Goal: Task Accomplishment & Management: Manage account settings

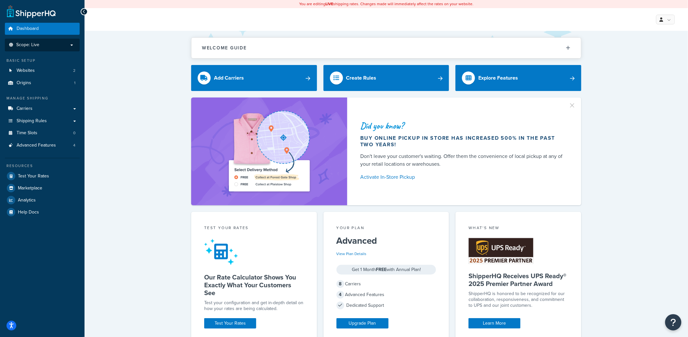
click at [63, 47] on p "Scope: Live" at bounding box center [42, 45] width 69 height 6
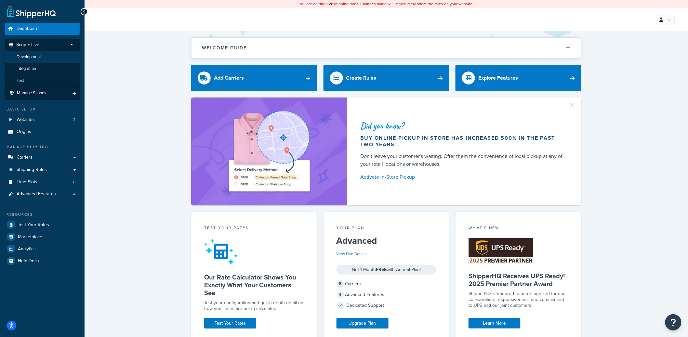
click at [51, 59] on li "Development" at bounding box center [42, 57] width 75 height 12
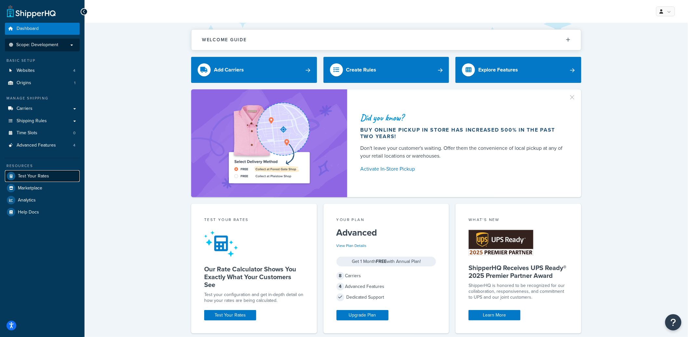
click at [43, 174] on span "Test Your Rates" at bounding box center [33, 177] width 31 height 6
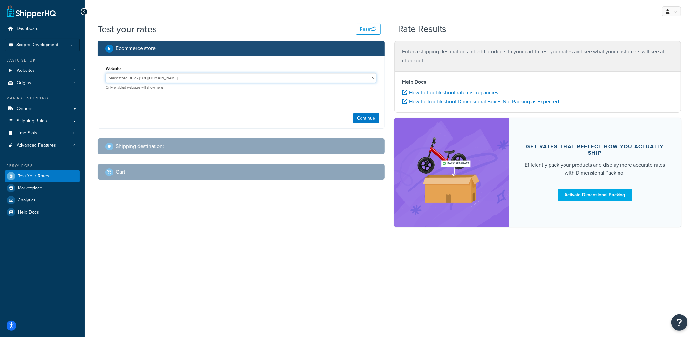
click at [185, 78] on select "Magestore DEV - https://p1054.dev.magestore.com/ MSL - Staging - https://mcstag…" at bounding box center [241, 78] width 271 height 10
select select "bb837055a2efe4766d9f26570ab435fa"
click at [106, 73] on select "Magestore DEV - https://p1054.dev.magestore.com/ MSL - Staging - https://mcstag…" at bounding box center [241, 78] width 271 height 10
click at [358, 116] on button "Continue" at bounding box center [366, 118] width 26 height 10
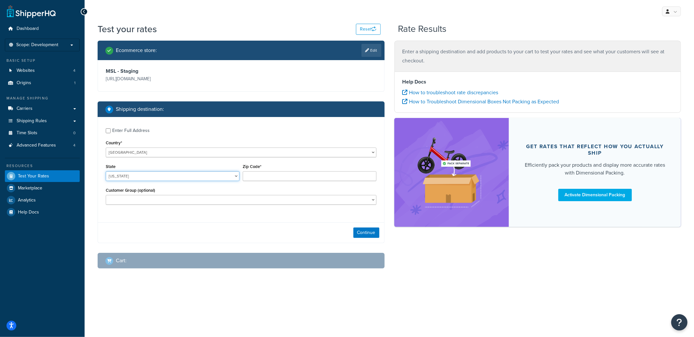
click at [134, 176] on select "Alabama Alaska American Samoa Arizona Arkansas Armed Forces Americas Armed Forc…" at bounding box center [173, 176] width 134 height 10
select select "TX"
type input "78759"
click at [371, 239] on div "Continue" at bounding box center [241, 233] width 286 height 20
click at [372, 237] on button "Continue" at bounding box center [366, 233] width 26 height 10
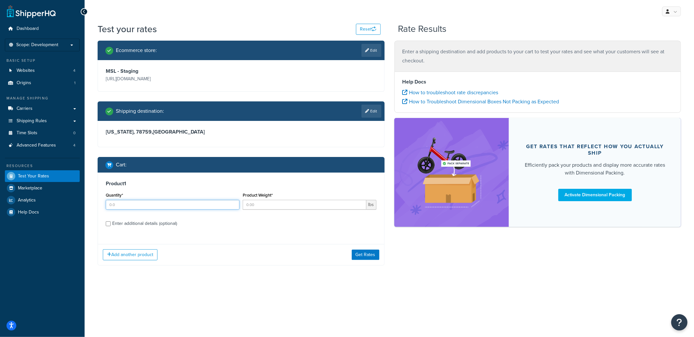
click at [164, 208] on input "Quantity*" at bounding box center [173, 205] width 134 height 10
type input "1"
type input "2"
click at [368, 257] on button "Get Rates" at bounding box center [366, 255] width 28 height 10
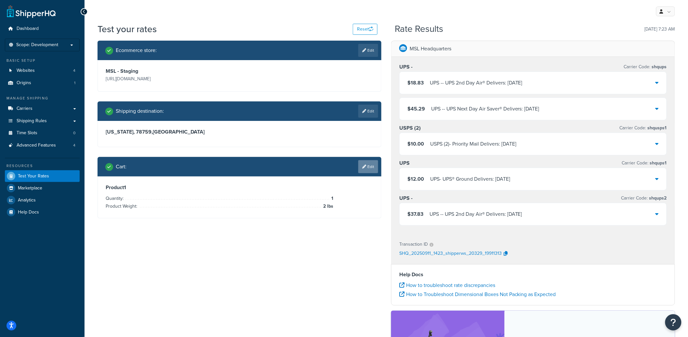
click at [369, 171] on link "Edit" at bounding box center [368, 166] width 20 height 13
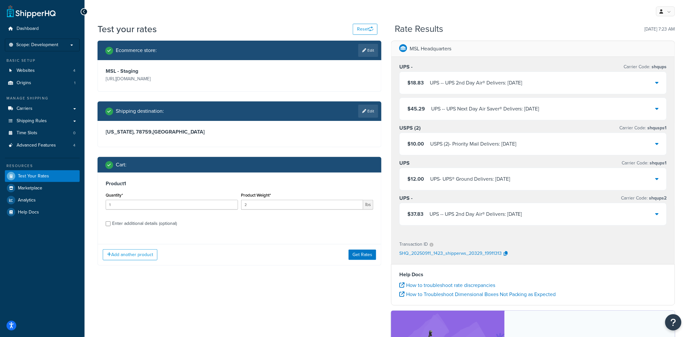
click at [148, 225] on div "Enter additional details (optional)" at bounding box center [144, 223] width 65 height 9
click at [111, 225] on input "Enter additional details (optional)" at bounding box center [108, 224] width 5 height 5
checkbox input "true"
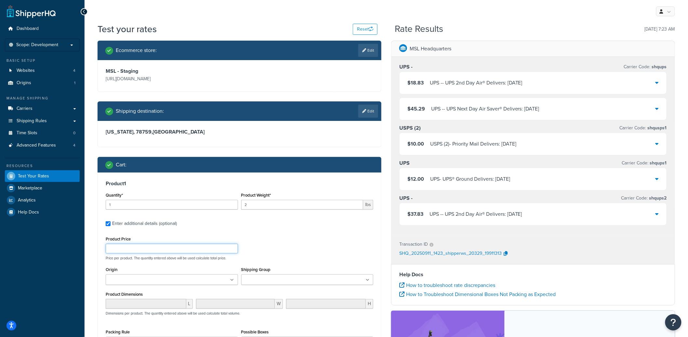
click at [132, 252] on input "Product Price" at bounding box center [172, 249] width 132 height 10
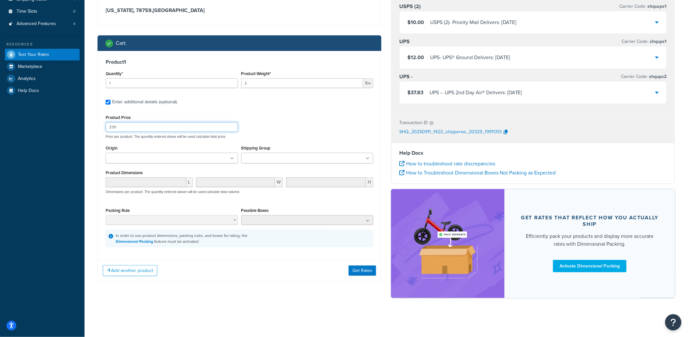
type input "230"
click at [355, 265] on div "Add another product Get Rates" at bounding box center [239, 270] width 283 height 21
click at [359, 271] on button "Get Rates" at bounding box center [363, 271] width 28 height 10
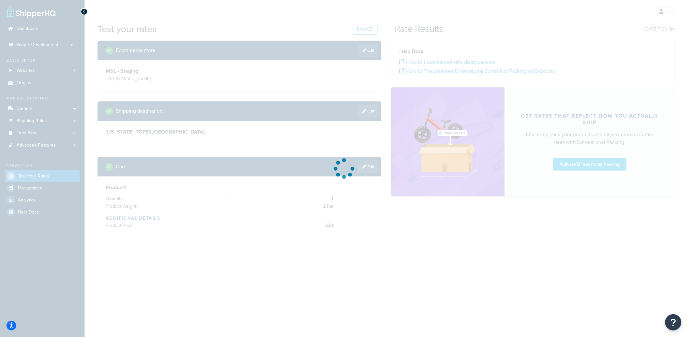
scroll to position [0, 0]
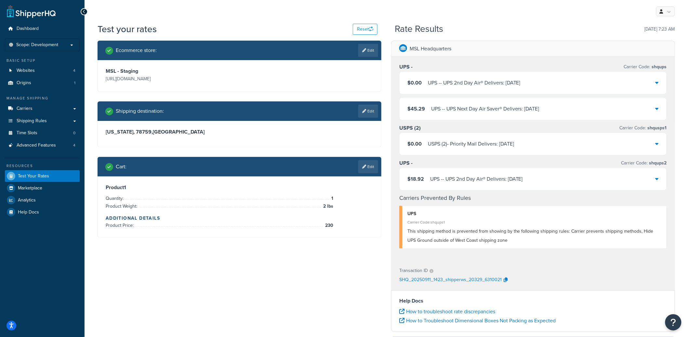
click at [471, 180] on div "UPS - - UPS 2nd Day Air® Delivers: 9/13/2025" at bounding box center [476, 179] width 93 height 9
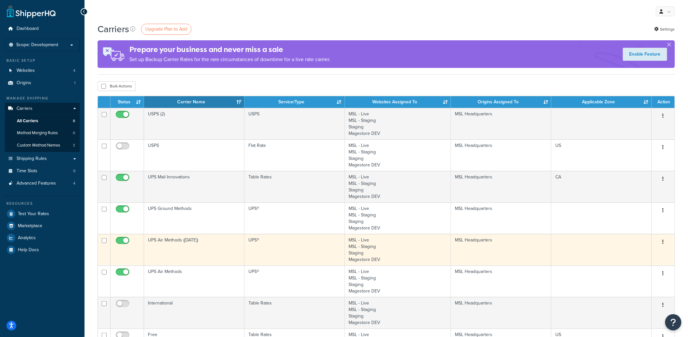
click at [665, 243] on button "button" at bounding box center [663, 242] width 9 height 10
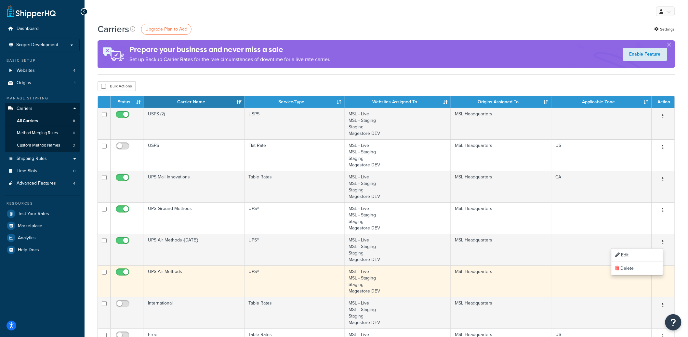
click at [665, 273] on button "button" at bounding box center [663, 274] width 9 height 10
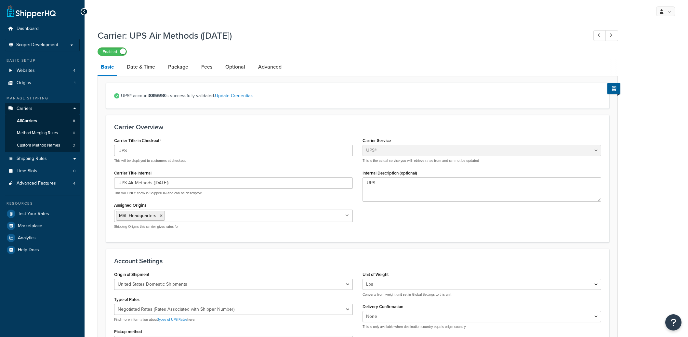
select select "ups"
click at [139, 69] on link "Date & Time" at bounding box center [141, 67] width 35 height 16
select select "yMd"
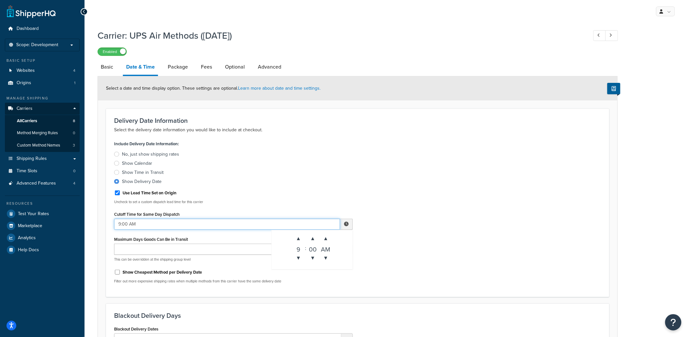
drag, startPoint x: 120, startPoint y: 224, endPoint x: 115, endPoint y: 224, distance: 5.2
click at [115, 224] on input "9:00 AM" at bounding box center [227, 224] width 226 height 11
click at [140, 227] on input "12:00 AM" at bounding box center [227, 224] width 226 height 11
click at [327, 241] on span "▲" at bounding box center [325, 238] width 13 height 13
type input "12:00 PM"
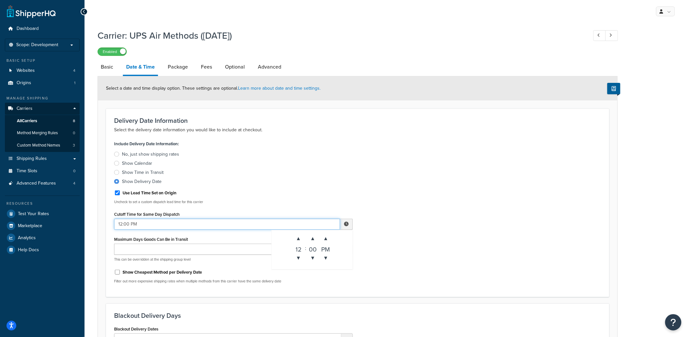
click at [226, 224] on input "12:00 PM" at bounding box center [227, 224] width 226 height 11
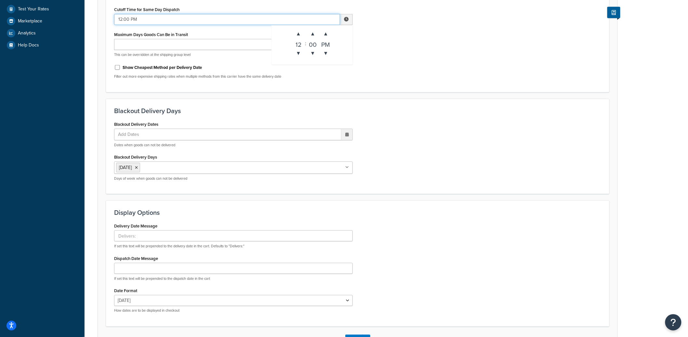
scroll to position [254, 0]
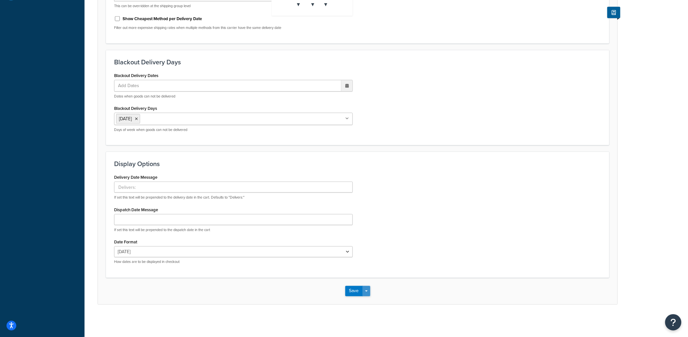
click at [367, 290] on button "Save Dropdown" at bounding box center [367, 291] width 8 height 10
click at [365, 300] on button "Save and Edit" at bounding box center [368, 304] width 47 height 14
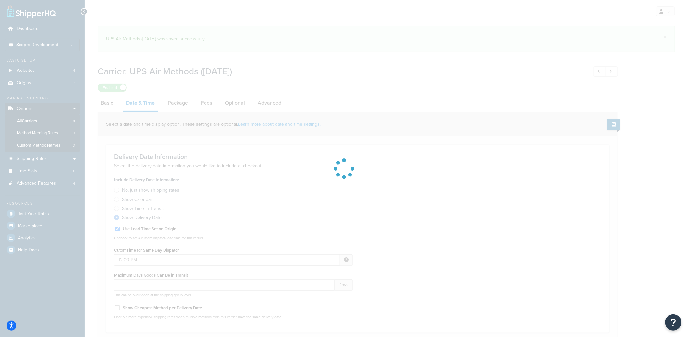
select select "yMd"
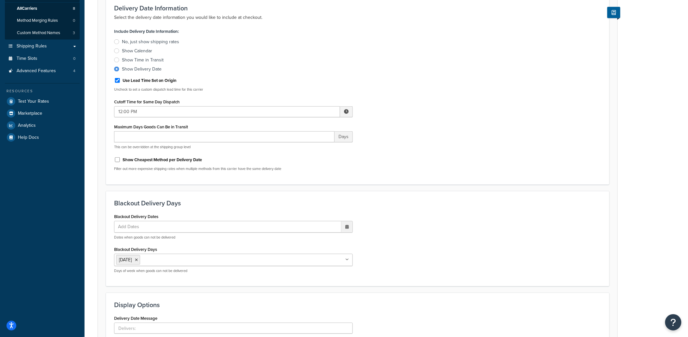
scroll to position [223, 0]
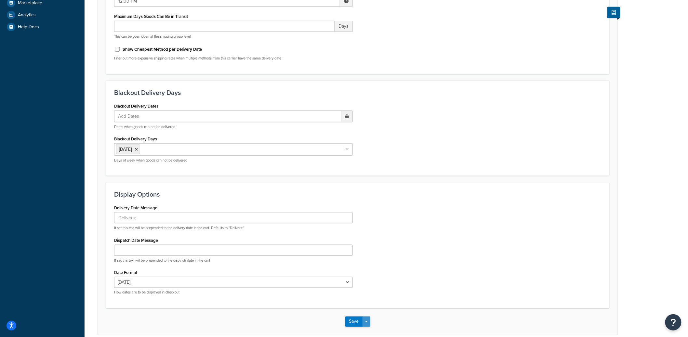
click at [369, 323] on button "Save Dropdown" at bounding box center [367, 322] width 8 height 10
click at [369, 331] on button "Save and Edit" at bounding box center [368, 334] width 47 height 14
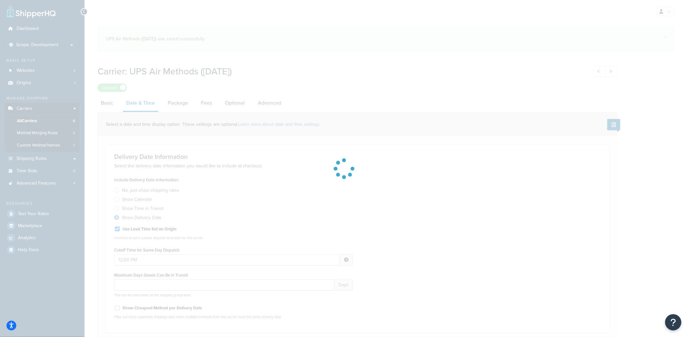
select select "yMd"
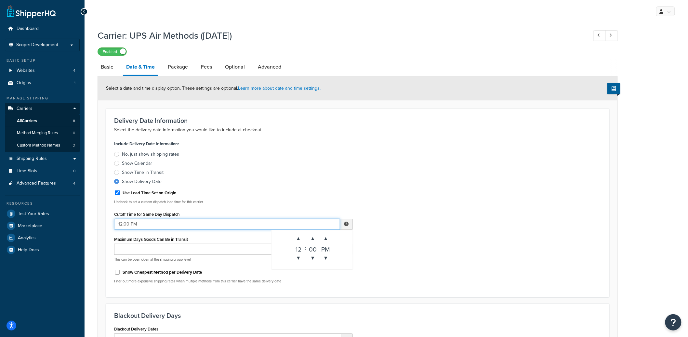
drag, startPoint x: 141, startPoint y: 225, endPoint x: 115, endPoint y: 224, distance: 25.4
click at [115, 224] on input "12:00 PM" at bounding box center [227, 224] width 226 height 11
click at [235, 231] on div "Include Delivery Date Information: No, just show shipping rates Show Calendar S…" at bounding box center [233, 214] width 249 height 150
click at [278, 227] on input "12:00 PM" at bounding box center [227, 224] width 226 height 11
click at [303, 259] on span "▼" at bounding box center [298, 258] width 13 height 13
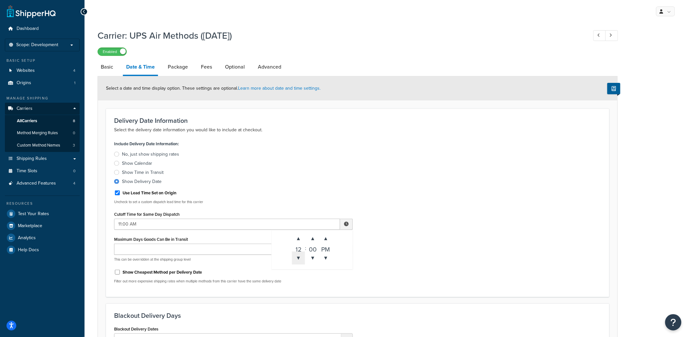
click at [303, 259] on span "▼" at bounding box center [298, 258] width 13 height 13
type input "8:00 AM"
click at [412, 209] on div "Include Delivery Date Information: No, just show shipping rates Show Calendar S…" at bounding box center [357, 214] width 497 height 150
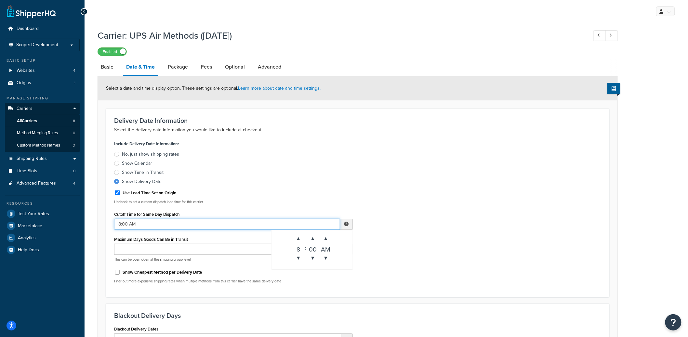
click at [159, 222] on input "8:00 AM" at bounding box center [227, 224] width 226 height 11
click at [158, 222] on input "8:00 AM" at bounding box center [227, 224] width 226 height 11
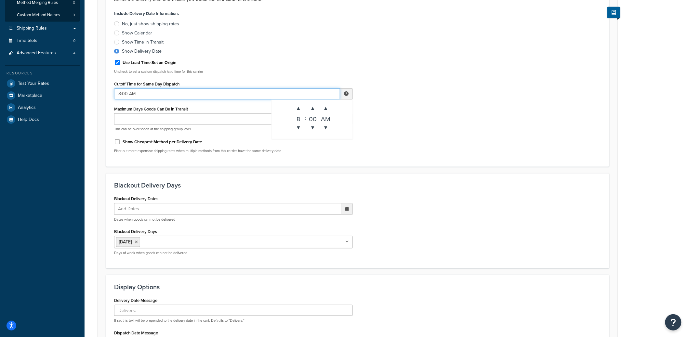
scroll to position [254, 0]
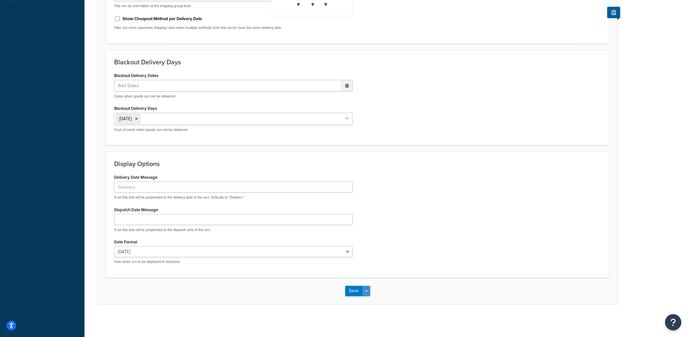
click at [368, 290] on button "Save Dropdown" at bounding box center [367, 291] width 8 height 10
click at [368, 303] on button "Save and Edit" at bounding box center [368, 304] width 47 height 14
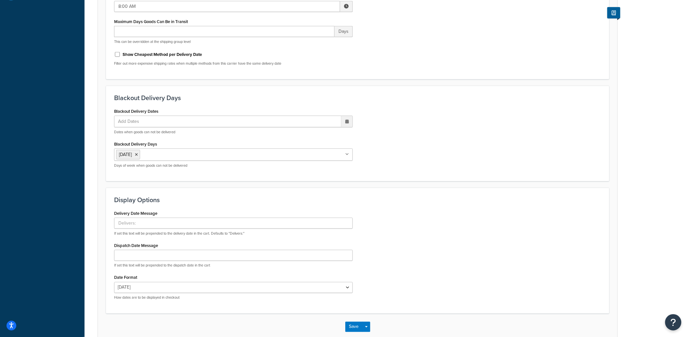
scroll to position [0, 0]
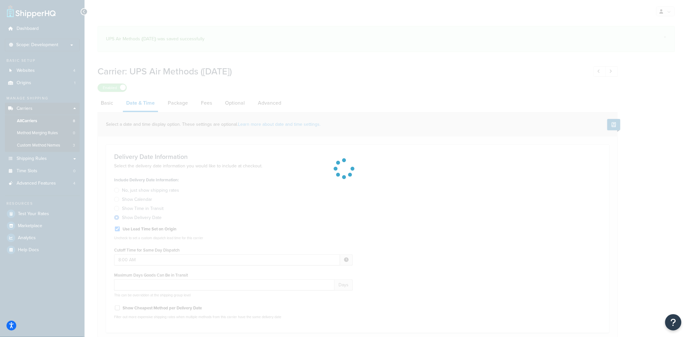
select select "yMd"
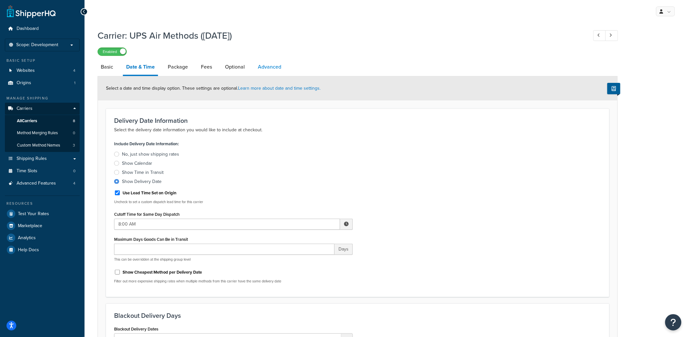
click at [271, 71] on link "Advanced" at bounding box center [270, 67] width 30 height 16
select select "false"
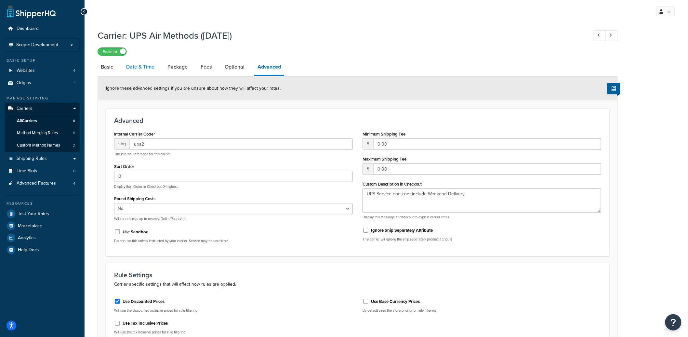
click at [131, 68] on link "Date & Time" at bounding box center [140, 67] width 35 height 16
select select "yMd"
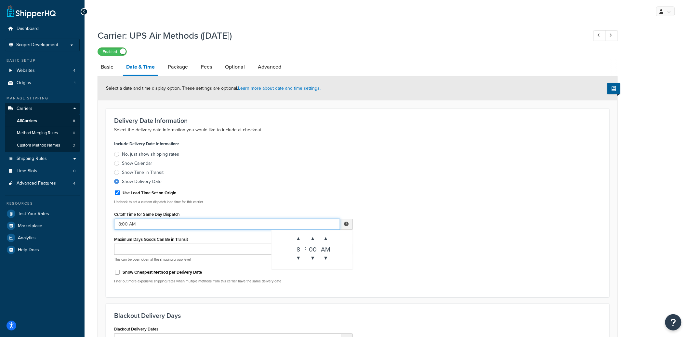
click at [323, 223] on input "8:00 AM" at bounding box center [227, 224] width 226 height 11
click at [299, 258] on span "▼" at bounding box center [298, 258] width 13 height 13
type input "5:00 AM"
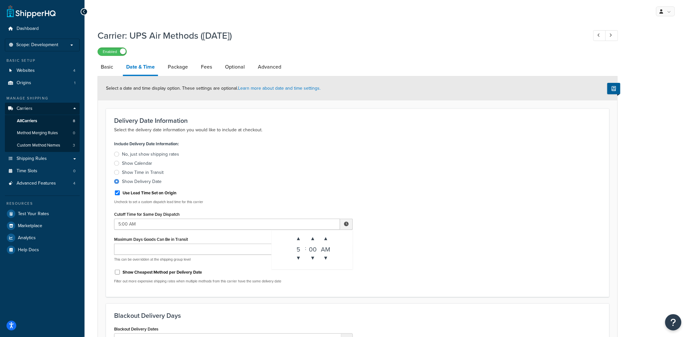
click at [419, 237] on div "Include Delivery Date Information: No, just show shipping rates Show Calendar S…" at bounding box center [357, 214] width 497 height 150
click at [183, 224] on input "5:00 AM" at bounding box center [227, 224] width 226 height 11
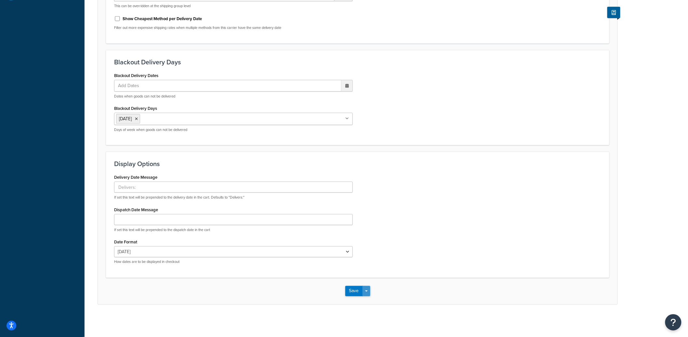
click at [367, 294] on button "Save Dropdown" at bounding box center [367, 291] width 8 height 10
click at [367, 299] on button "Save and Edit" at bounding box center [368, 304] width 47 height 14
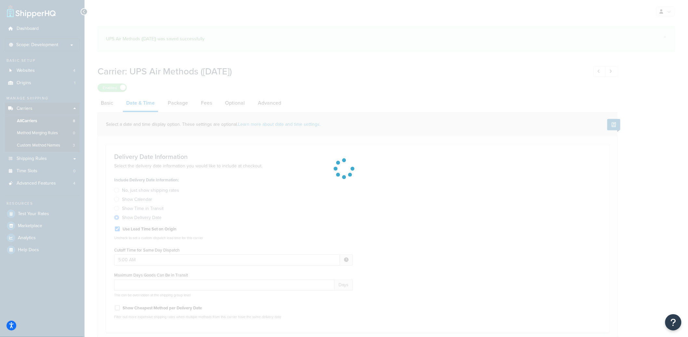
select select "yMd"
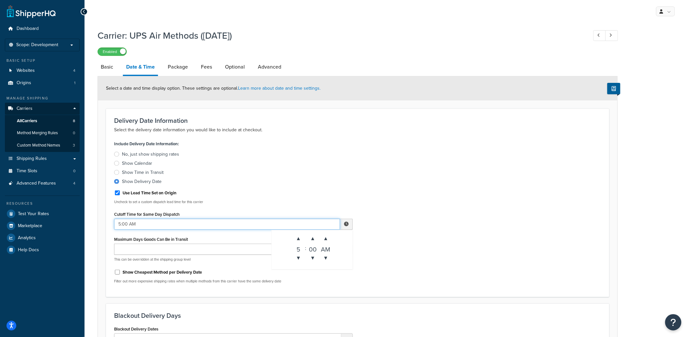
drag, startPoint x: 120, startPoint y: 223, endPoint x: 115, endPoint y: 224, distance: 5.3
click at [115, 224] on input "5:00 AM" at bounding box center [227, 224] width 226 height 11
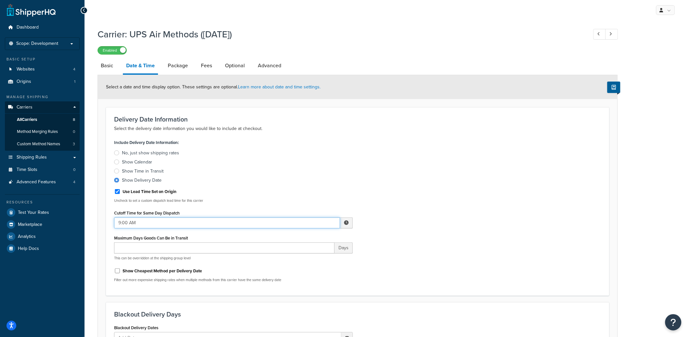
type input "9:00 AM"
click at [459, 205] on div "Include Delivery Date Information: No, just show shipping rates Show Calendar S…" at bounding box center [357, 213] width 497 height 150
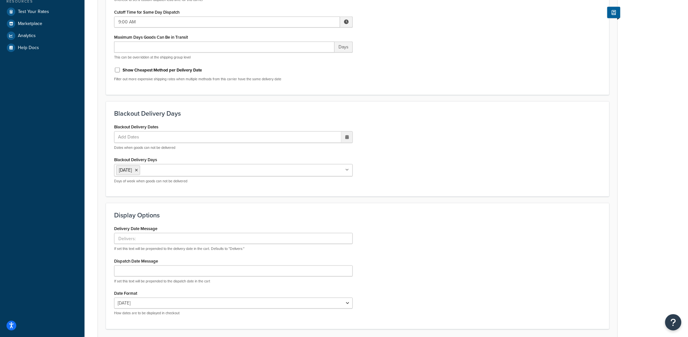
scroll to position [254, 0]
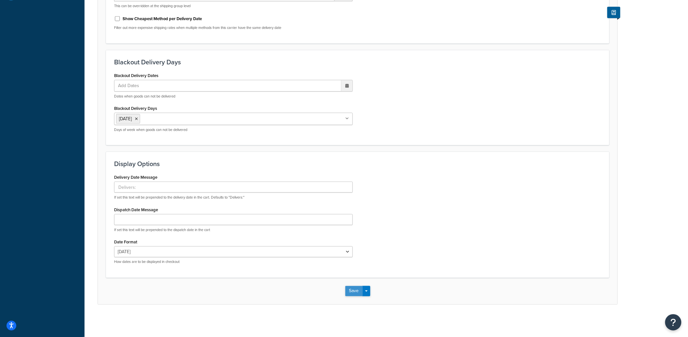
click at [356, 294] on button "Save" at bounding box center [354, 291] width 18 height 10
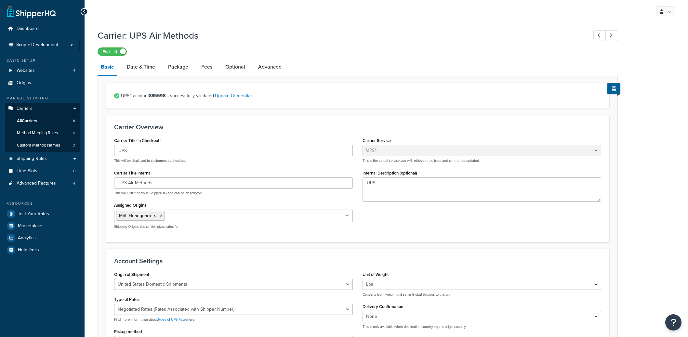
select select "ups"
click at [142, 66] on link "Date & Time" at bounding box center [141, 67] width 35 height 16
select select "yMd"
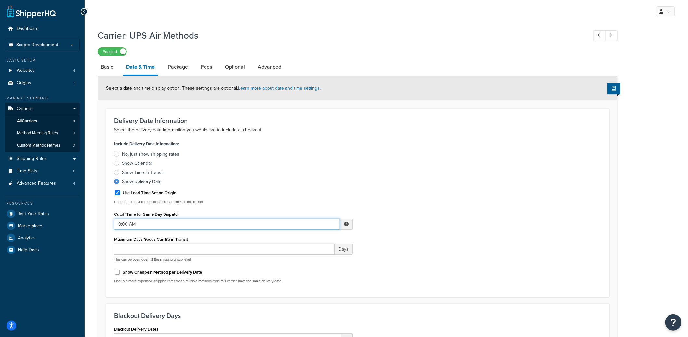
click at [144, 224] on input "9:00 AM" at bounding box center [227, 224] width 226 height 11
paste input "12:00 P"
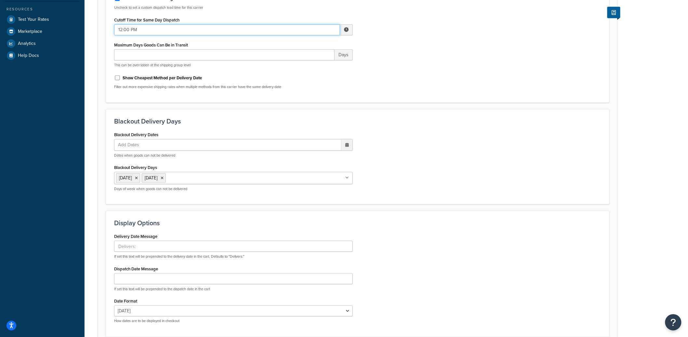
scroll to position [254, 0]
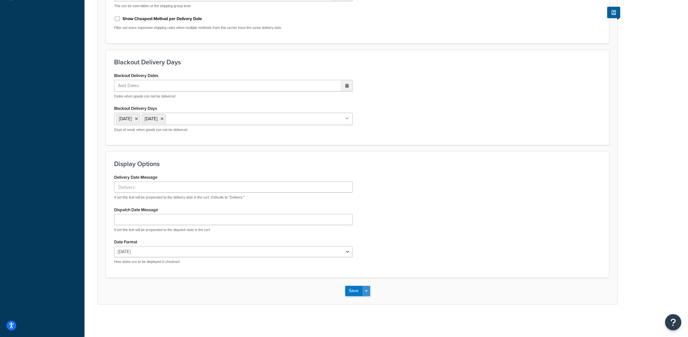
type input "12:00 PM"
click at [365, 289] on button "Save Dropdown" at bounding box center [367, 291] width 8 height 10
click at [364, 298] on button "Save and Edit" at bounding box center [368, 304] width 47 height 14
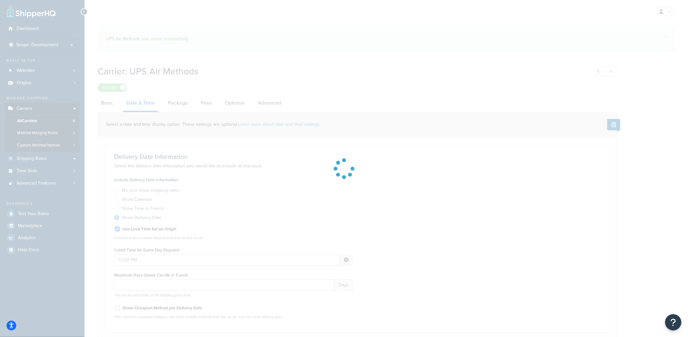
select select "yMd"
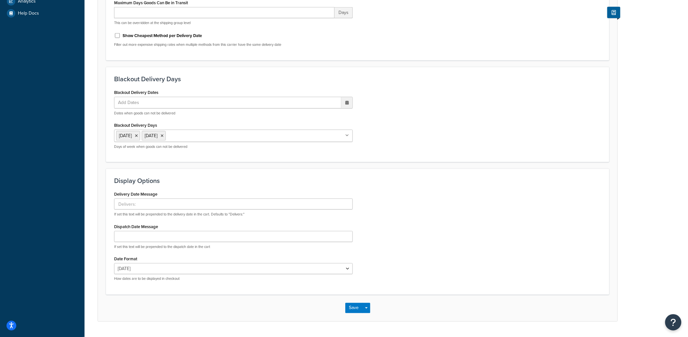
scroll to position [254, 0]
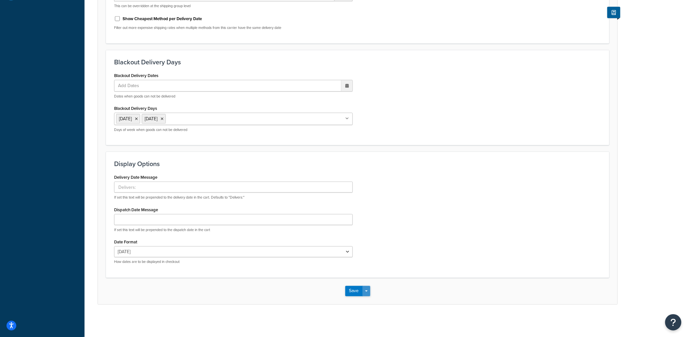
click at [367, 293] on button "Save Dropdown" at bounding box center [367, 291] width 8 height 10
click at [367, 304] on button "Save and Edit" at bounding box center [368, 304] width 47 height 14
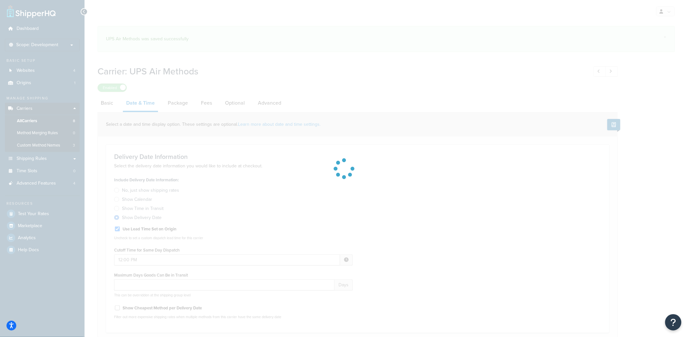
select select "yMd"
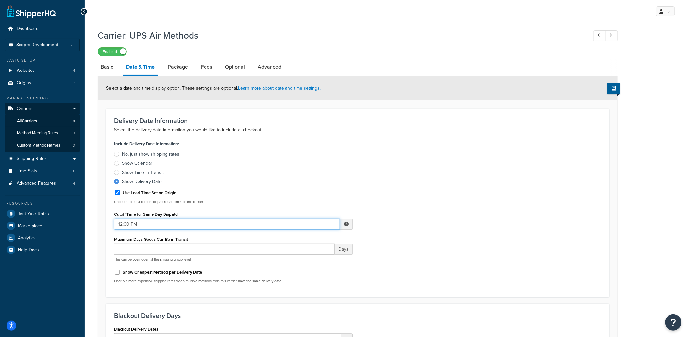
click at [161, 223] on input "12:00 PM" at bounding box center [227, 224] width 226 height 11
paste input "8:00 A"
type input "8:00 AM"
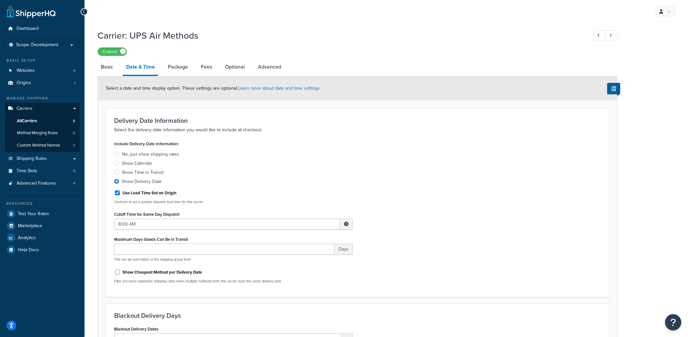
click at [382, 179] on div "Include Delivery Date Information: No, just show shipping rates Show Calendar S…" at bounding box center [357, 214] width 497 height 150
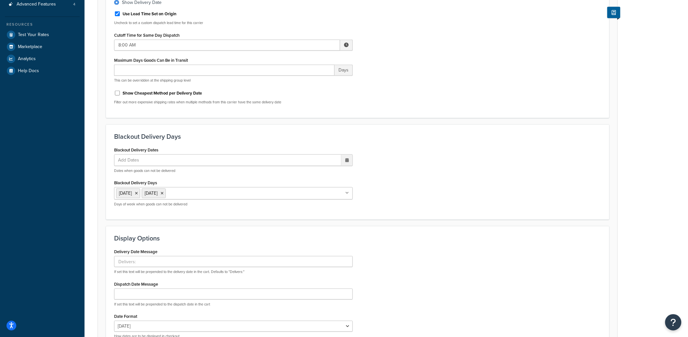
scroll to position [254, 0]
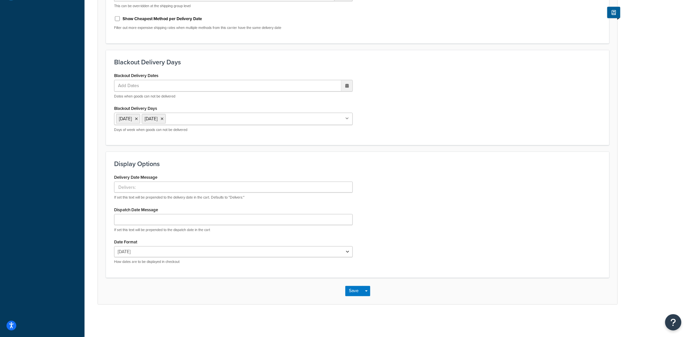
click at [371, 291] on div "Save Save Dropdown Save and Edit" at bounding box center [358, 291] width 520 height 27
click at [369, 293] on button "Save Dropdown" at bounding box center [367, 291] width 8 height 10
click at [368, 300] on button "Save and Edit" at bounding box center [368, 304] width 47 height 14
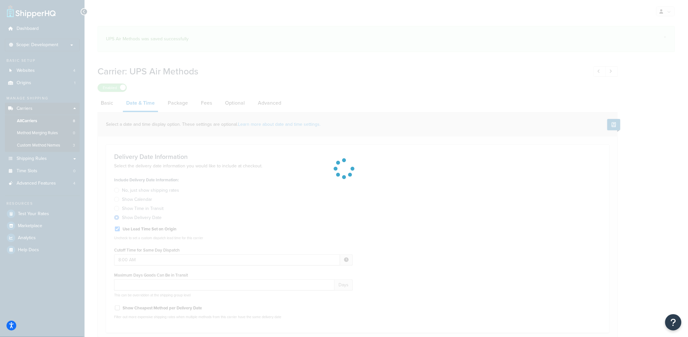
select select "yMd"
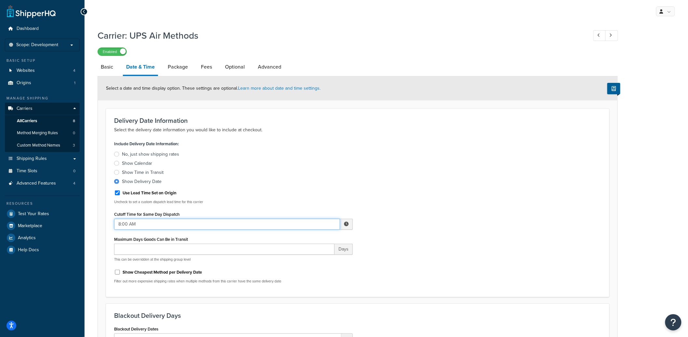
click at [146, 220] on input "8:00 AM" at bounding box center [227, 224] width 226 height 11
paste input "5"
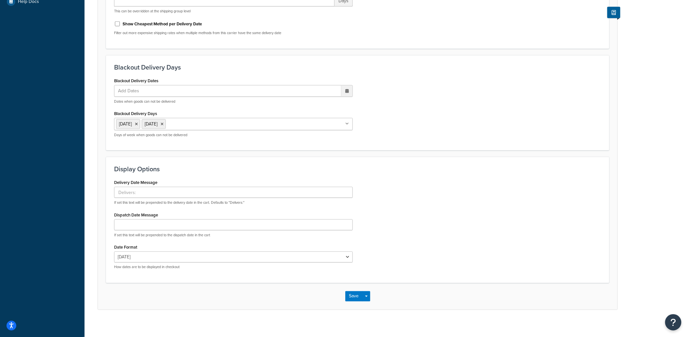
scroll to position [254, 0]
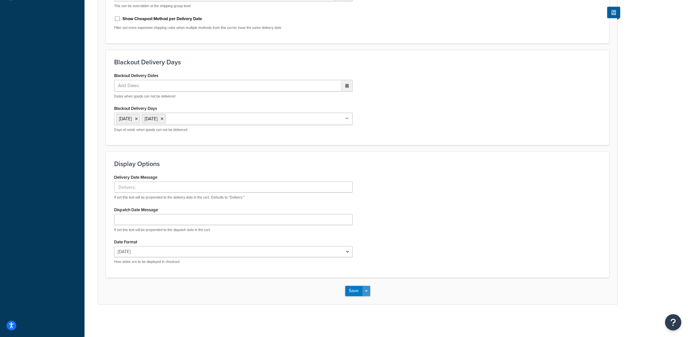
type input "5:00 AM"
click at [367, 295] on button "Save Dropdown" at bounding box center [367, 291] width 8 height 10
click at [368, 301] on button "Save and Edit" at bounding box center [368, 304] width 47 height 14
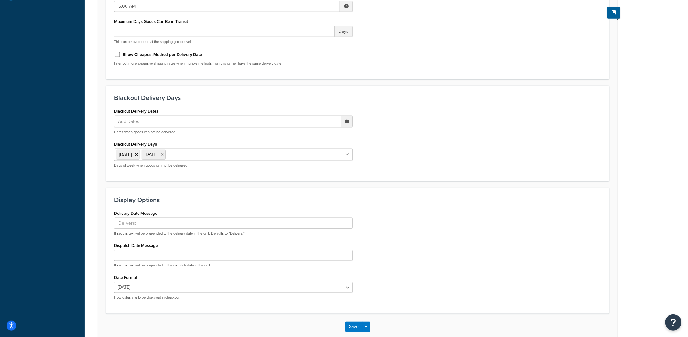
scroll to position [0, 0]
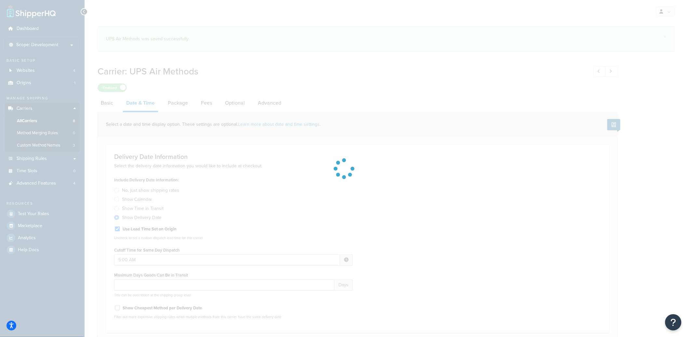
select select "yMd"
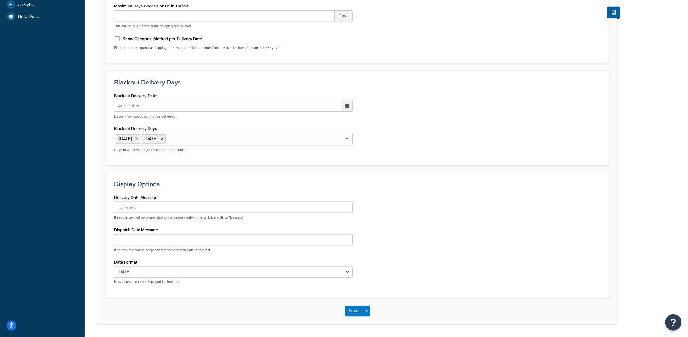
scroll to position [254, 0]
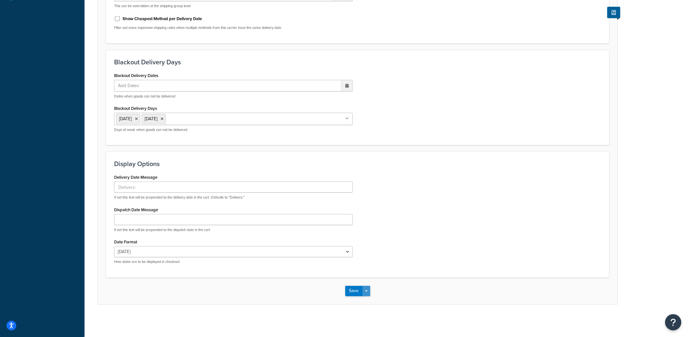
click at [369, 288] on button "Save Dropdown" at bounding box center [367, 291] width 8 height 10
click at [366, 304] on button "Save and Edit" at bounding box center [368, 304] width 47 height 14
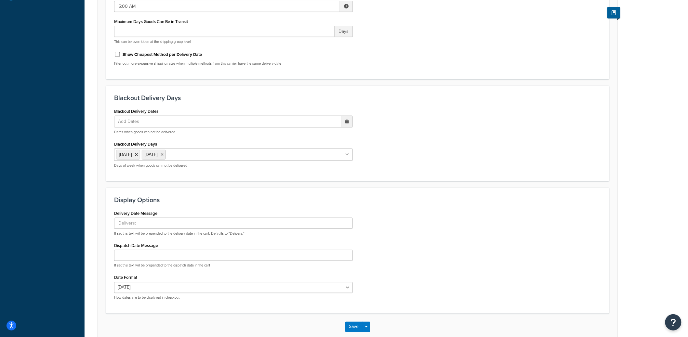
scroll to position [0, 0]
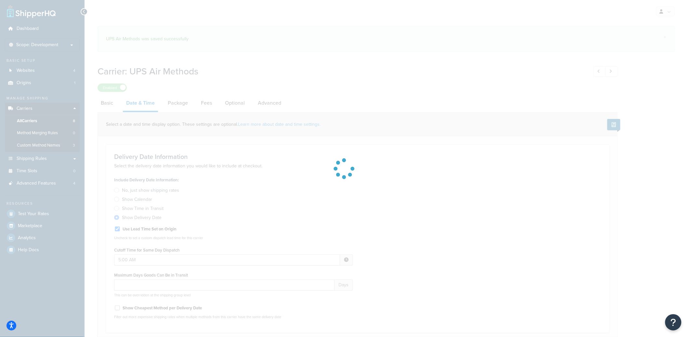
select select "yMd"
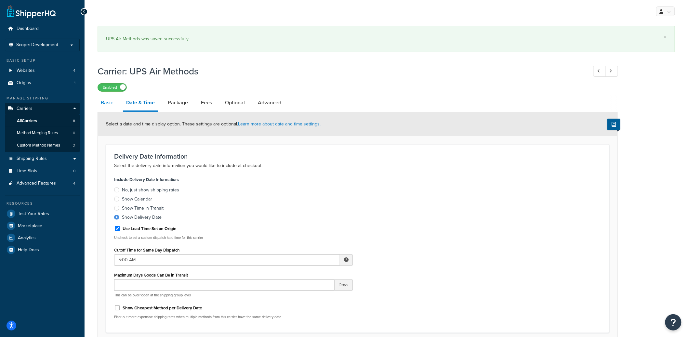
click at [109, 105] on link "Basic" at bounding box center [107, 103] width 19 height 16
select select "ups"
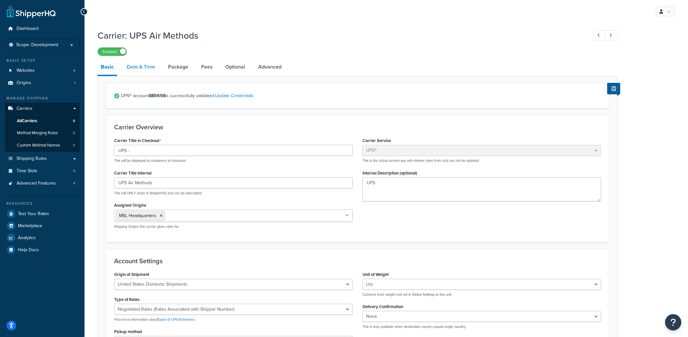
click at [135, 63] on link "Date & Time" at bounding box center [141, 67] width 35 height 16
select select "yMd"
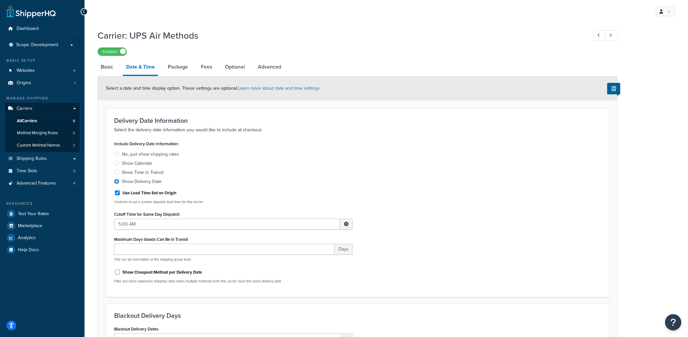
scroll to position [226, 0]
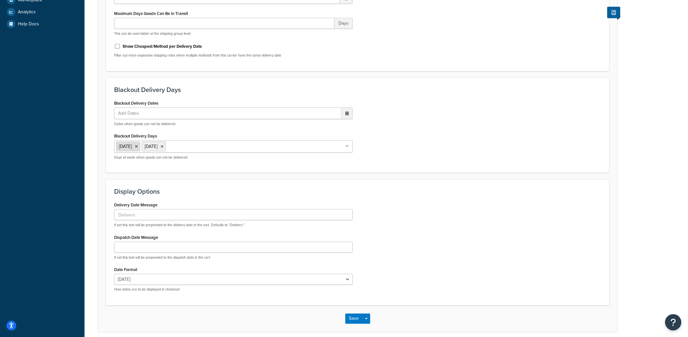
click at [138, 145] on icon at bounding box center [136, 147] width 3 height 4
click at [439, 171] on div "Blackout Delivery Days Blackout Delivery Dates Add Dates ‹ September 2025 › Su …" at bounding box center [358, 126] width 504 height 96
click at [369, 318] on button "Save Dropdown" at bounding box center [367, 319] width 8 height 10
click at [369, 325] on button "Save and Edit" at bounding box center [368, 331] width 47 height 14
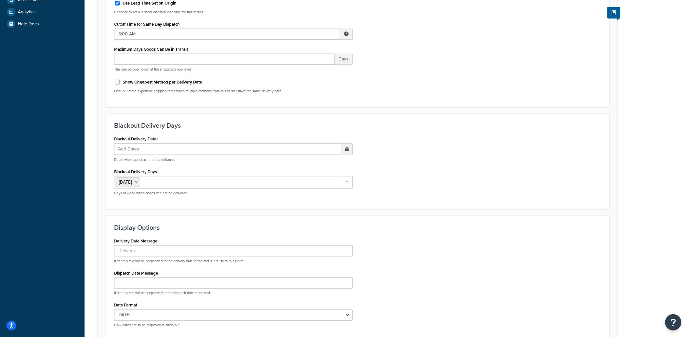
scroll to position [0, 0]
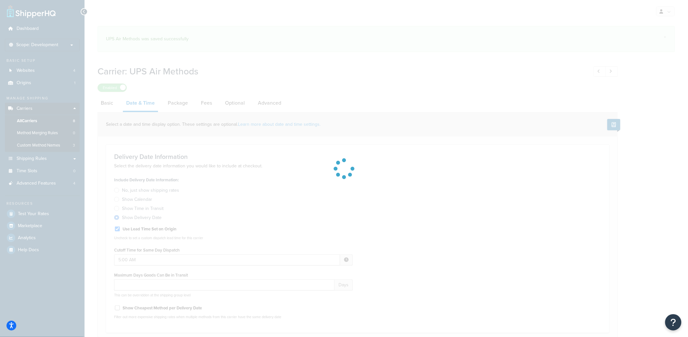
select select "yMd"
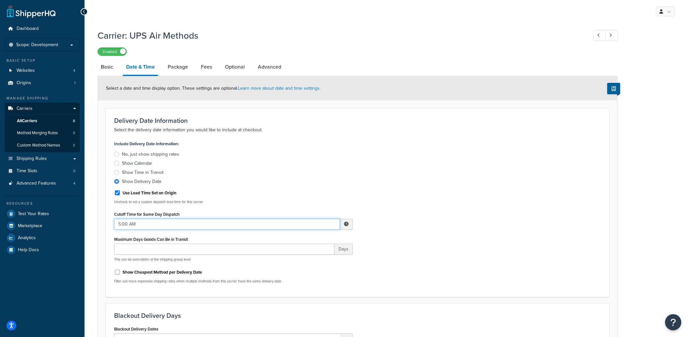
click at [148, 221] on input "5:00 AM" at bounding box center [227, 224] width 226 height 11
paste input "9"
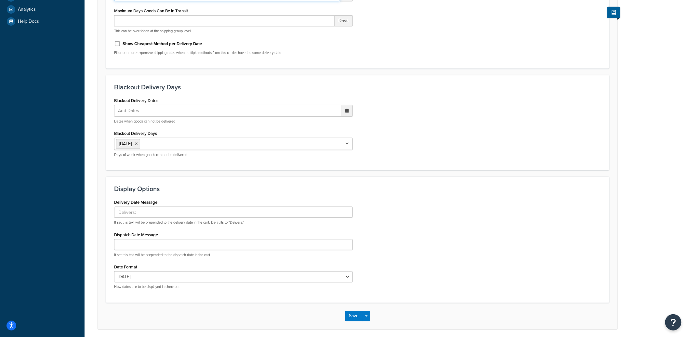
scroll to position [254, 0]
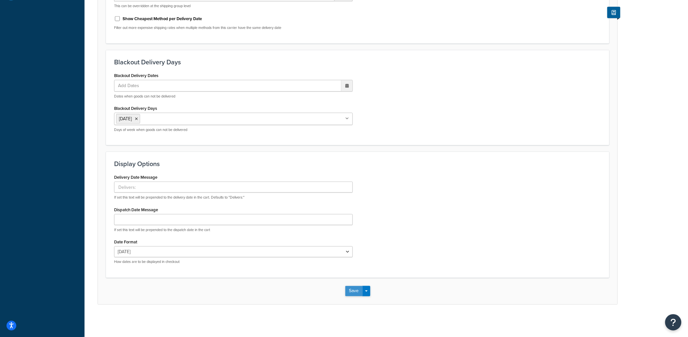
type input "9:00 AM"
click at [345, 288] on button "Save" at bounding box center [354, 291] width 18 height 10
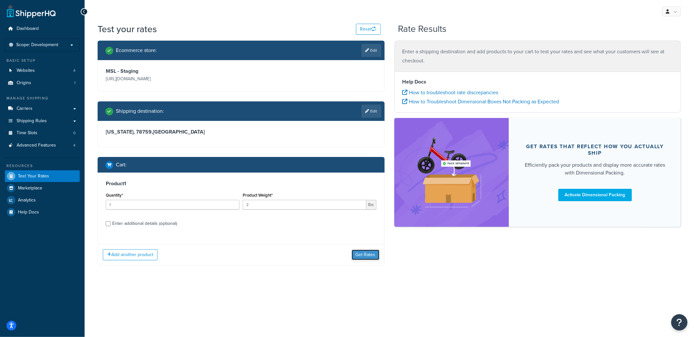
click at [357, 257] on button "Get Rates" at bounding box center [366, 255] width 28 height 10
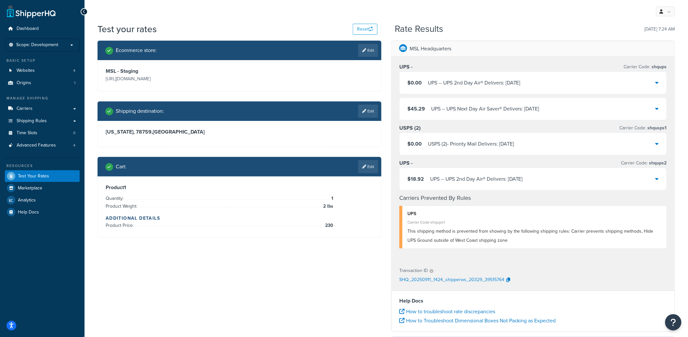
click at [507, 176] on div "UPS - - UPS 2nd Day Air® Delivers: [DATE]" at bounding box center [476, 179] width 93 height 9
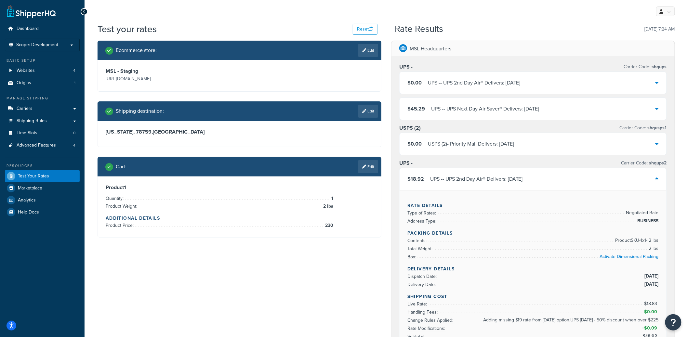
scroll to position [1, 0]
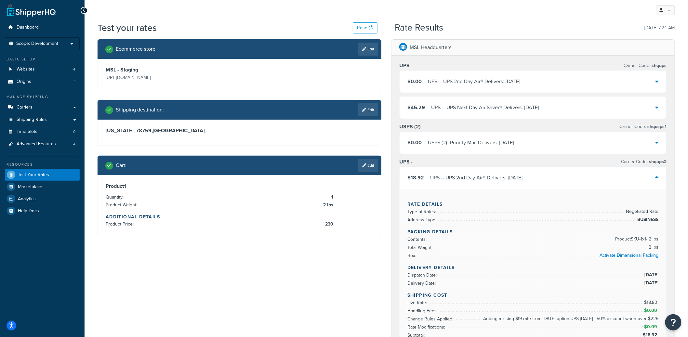
click at [506, 110] on div "UPS - - UPS Next Day Air Saver® Delivers: [DATE]" at bounding box center [485, 107] width 108 height 9
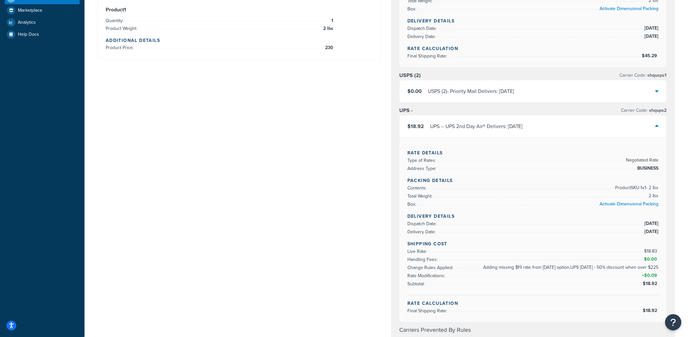
scroll to position [180, 0]
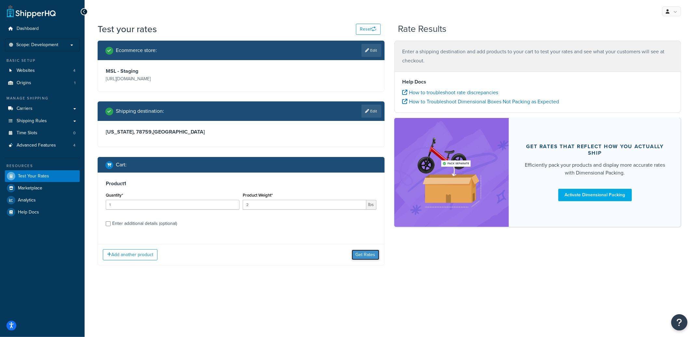
click at [368, 256] on button "Get Rates" at bounding box center [366, 255] width 28 height 10
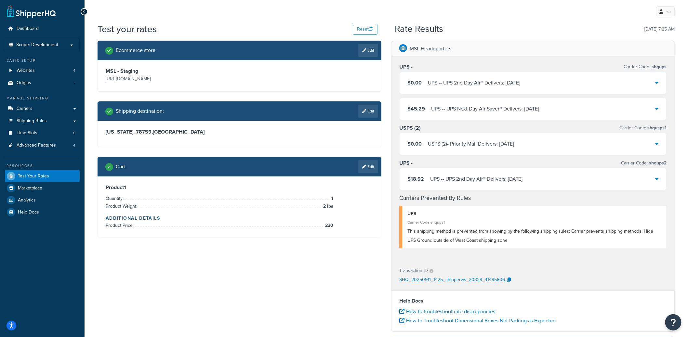
click at [497, 182] on div "UPS - - UPS 2nd Day Air® Delivers: 9/13/2025" at bounding box center [476, 179] width 93 height 9
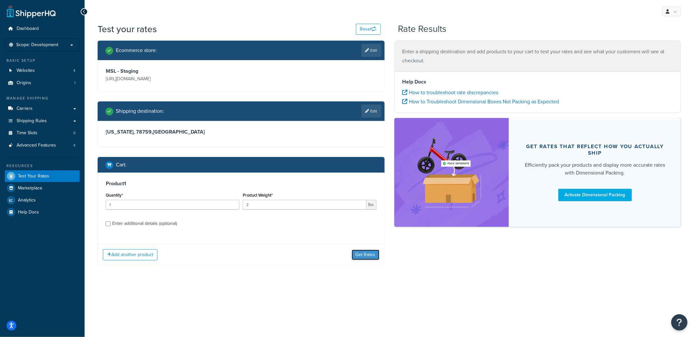
click at [367, 258] on button "Get Rates" at bounding box center [366, 255] width 28 height 10
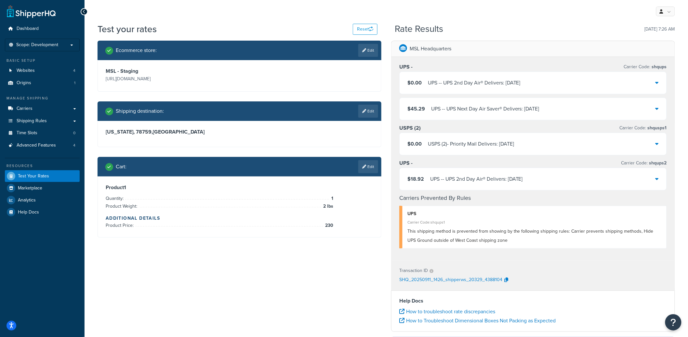
click at [495, 175] on div "UPS - - UPS 2nd Day Air® Delivers: [DATE]" at bounding box center [476, 179] width 93 height 9
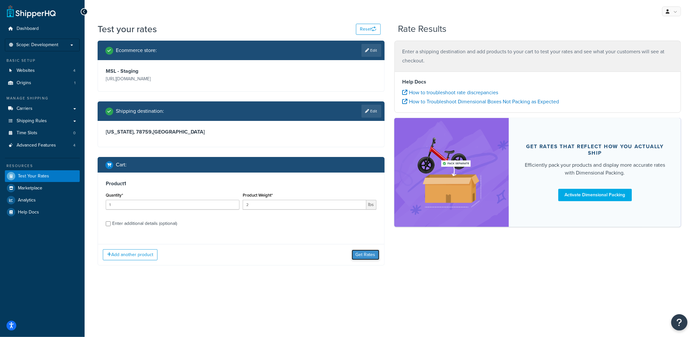
click at [368, 257] on button "Get Rates" at bounding box center [366, 255] width 28 height 10
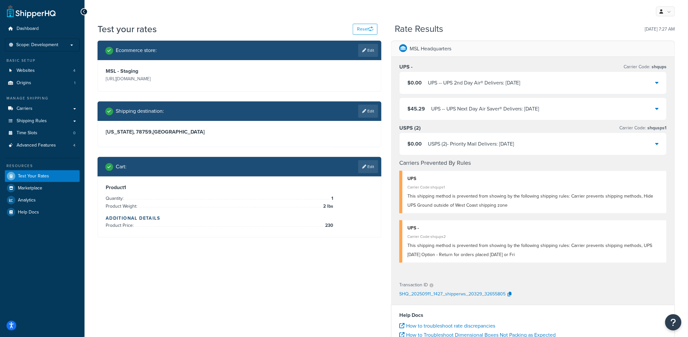
click at [426, 255] on span "This shipping method is prevented from showing by the following shipping rules:…" at bounding box center [530, 250] width 245 height 16
click at [427, 255] on span "This shipping method is prevented from showing by the following shipping rules:…" at bounding box center [530, 250] width 245 height 16
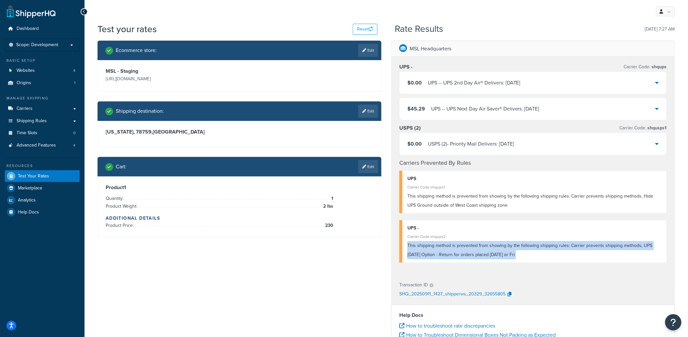
click at [427, 255] on span "This shipping method is prevented from showing by the following shipping rules:…" at bounding box center [530, 250] width 245 height 16
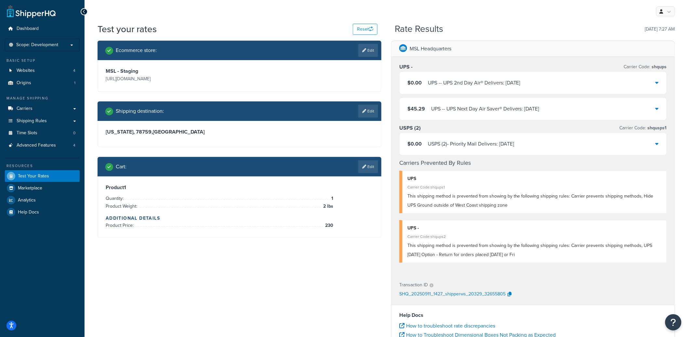
click at [471, 129] on div "USPS (2) Carrier Code: shqusps1" at bounding box center [533, 128] width 268 height 9
click at [487, 85] on div "UPS - - UPS 2nd Day Air® Delivers: 9/16/2025" at bounding box center [474, 82] width 93 height 9
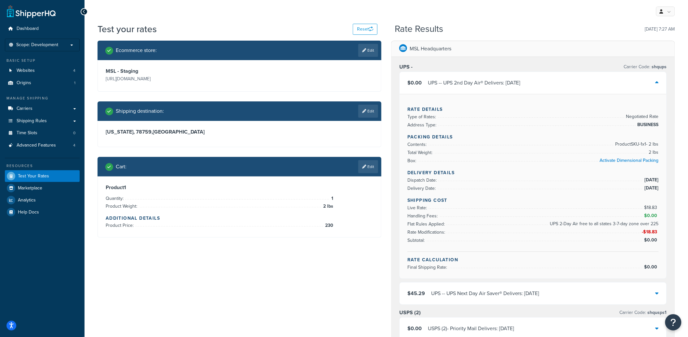
click at [487, 85] on div "UPS - - UPS 2nd Day Air® Delivers: 9/16/2025" at bounding box center [474, 82] width 93 height 9
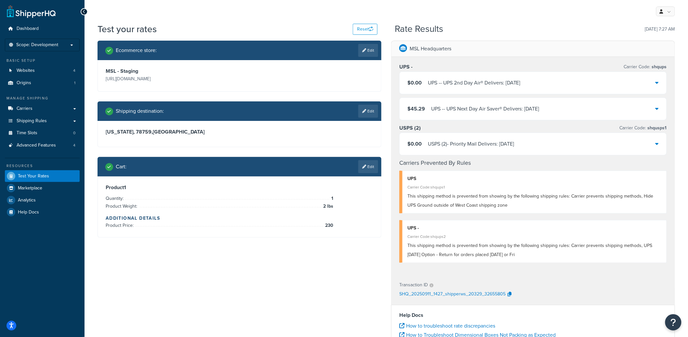
click at [464, 106] on div "UPS - - UPS Next Day Air Saver® Delivers: 9/15/2025" at bounding box center [485, 108] width 108 height 9
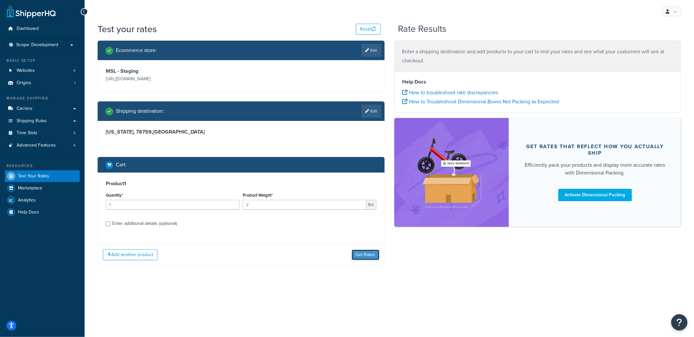
click at [366, 253] on button "Get Rates" at bounding box center [366, 255] width 28 height 10
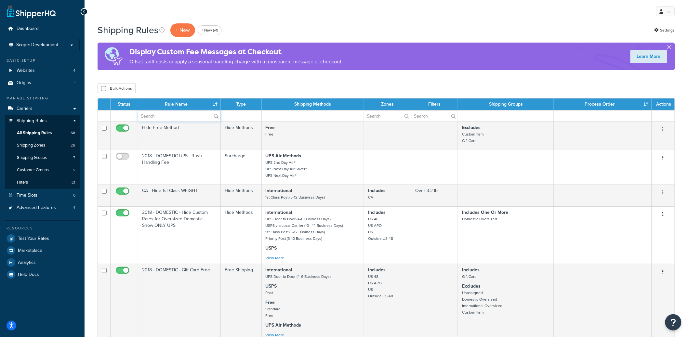
click at [171, 115] on input "text" at bounding box center [179, 116] width 82 height 11
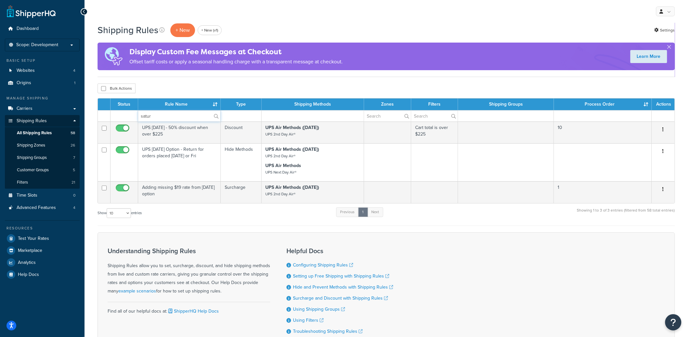
type input "satur"
click at [249, 84] on div "Bulk Actions Duplicate [GEOGRAPHIC_DATA]" at bounding box center [387, 89] width 578 height 10
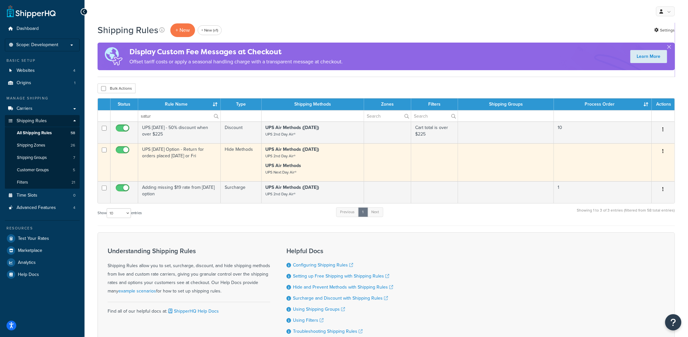
click at [127, 149] on input "checkbox" at bounding box center [124, 152] width 18 height 8
click at [123, 151] on input "checkbox" at bounding box center [124, 152] width 18 height 8
checkbox input "true"
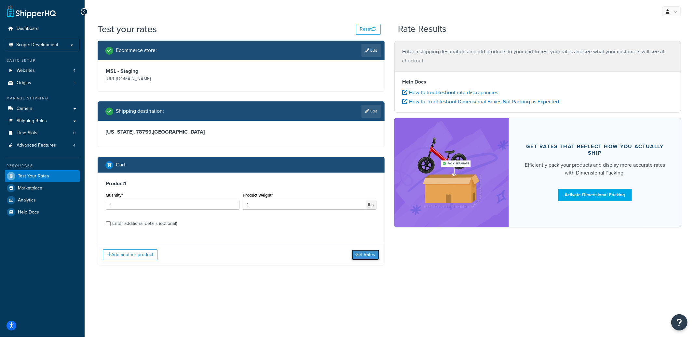
click at [362, 251] on button "Get Rates" at bounding box center [366, 255] width 28 height 10
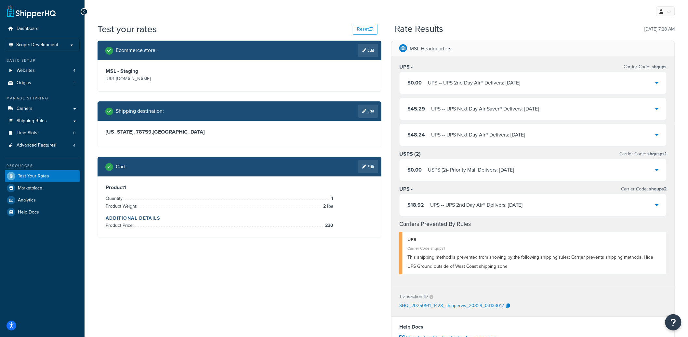
click at [538, 135] on div "$48.24 UPS - - UPS Next Day Air® Delivers: 9/15/2025" at bounding box center [533, 135] width 267 height 22
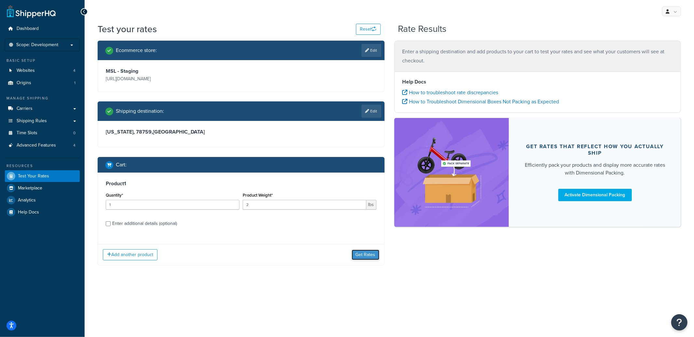
click at [353, 254] on button "Get Rates" at bounding box center [366, 255] width 28 height 10
click at [361, 256] on button "Get Rates" at bounding box center [366, 255] width 28 height 10
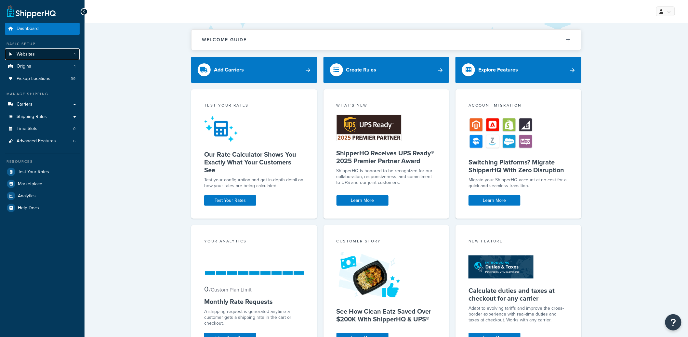
click at [49, 56] on link "Websites 1" at bounding box center [42, 54] width 75 height 12
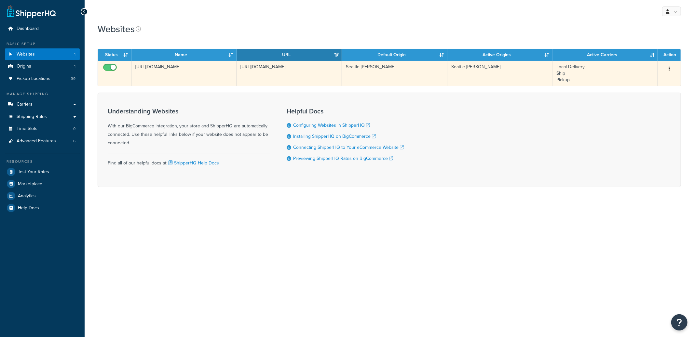
click at [193, 77] on td "[URL][DOMAIN_NAME]" at bounding box center [183, 73] width 105 height 25
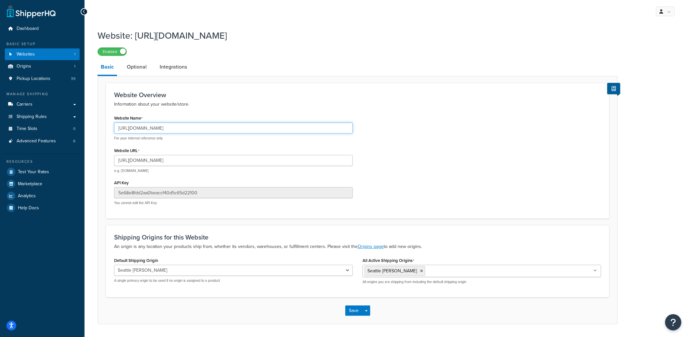
click at [150, 131] on input "[URL][DOMAIN_NAME]" at bounding box center [233, 128] width 239 height 11
click at [134, 128] on input "[URL][DOMAIN_NAME]" at bounding box center [233, 128] width 239 height 11
drag, startPoint x: 132, startPoint y: 128, endPoint x: 168, endPoint y: 129, distance: 35.2
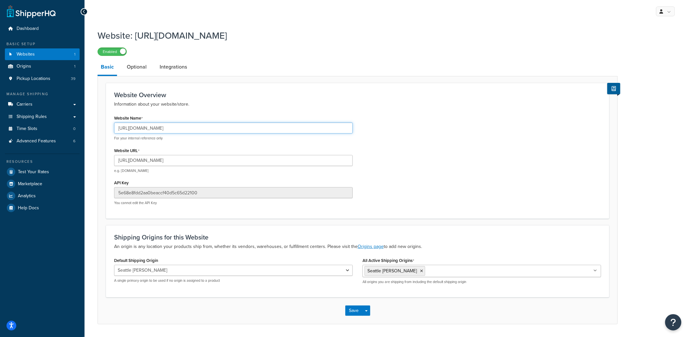
click at [168, 129] on input "[URL][DOMAIN_NAME]" at bounding box center [233, 128] width 239 height 11
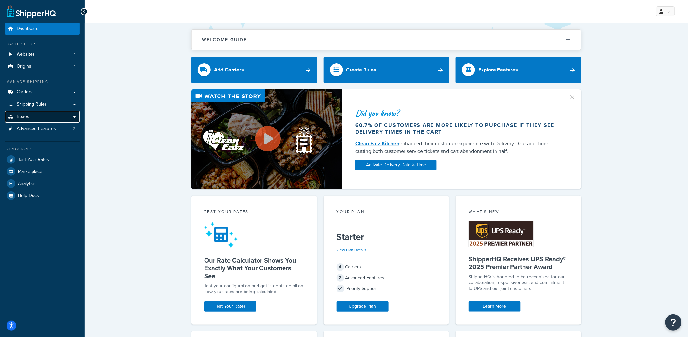
click at [31, 119] on link "Boxes" at bounding box center [42, 117] width 75 height 12
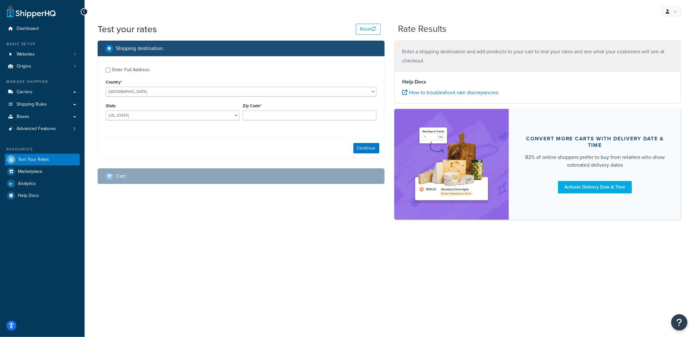
click at [133, 69] on div "Enter Full Address" at bounding box center [130, 69] width 37 height 9
click at [111, 69] on input "Enter Full Address" at bounding box center [108, 70] width 5 height 5
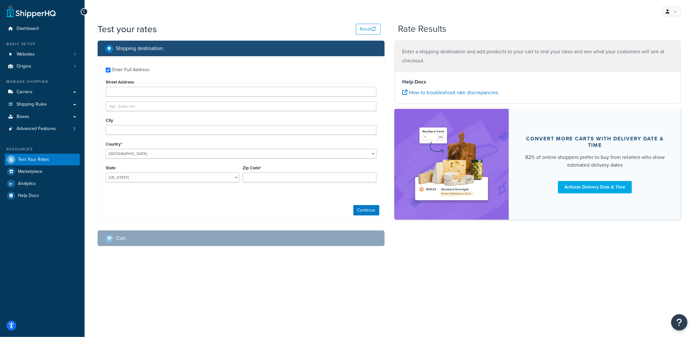
click at [135, 75] on div "Enter Full Address Street Address City Country* [GEOGRAPHIC_DATA] [GEOGRAPHIC_D…" at bounding box center [241, 125] width 286 height 139
click at [134, 71] on div "Enter Full Address" at bounding box center [130, 69] width 37 height 9
click at [111, 71] on input "Enter Full Address" at bounding box center [108, 70] width 5 height 5
checkbox input "false"
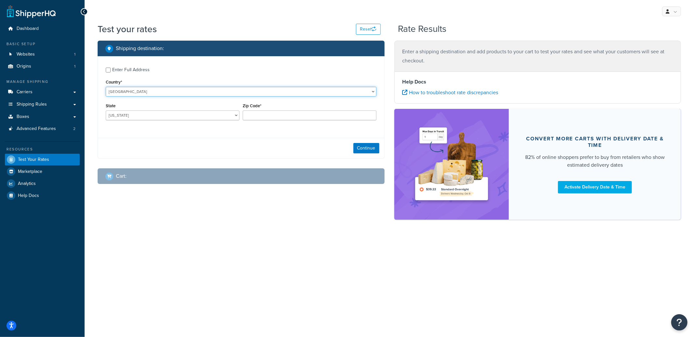
click at [136, 92] on select "[GEOGRAPHIC_DATA] [GEOGRAPHIC_DATA] [GEOGRAPHIC_DATA] [GEOGRAPHIC_DATA] [GEOGRA…" at bounding box center [241, 92] width 271 height 10
select select "GB"
click at [106, 87] on select "[GEOGRAPHIC_DATA] [GEOGRAPHIC_DATA] [GEOGRAPHIC_DATA] [GEOGRAPHIC_DATA] [GEOGRA…" at bounding box center [241, 92] width 271 height 10
type input "AL"
click at [266, 117] on input "Zip Code*" at bounding box center [310, 116] width 134 height 10
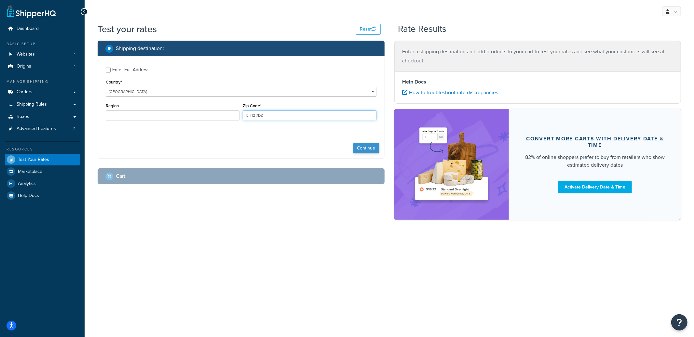
type input "EH12 7DZ"
click at [363, 143] on button "Continue" at bounding box center [366, 148] width 26 height 10
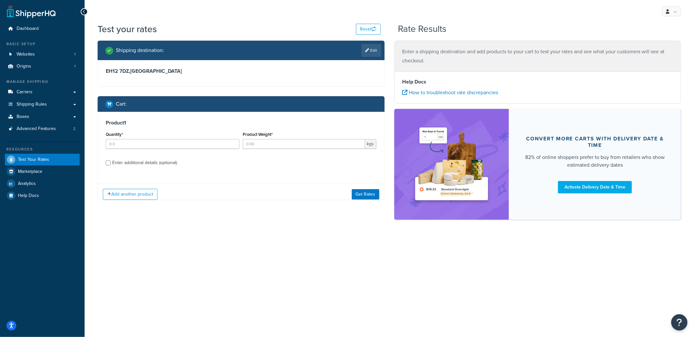
click at [139, 163] on div "Enter additional details (optional)" at bounding box center [144, 162] width 65 height 9
click at [111, 163] on input "Enter additional details (optional)" at bounding box center [108, 163] width 5 height 5
checkbox input "true"
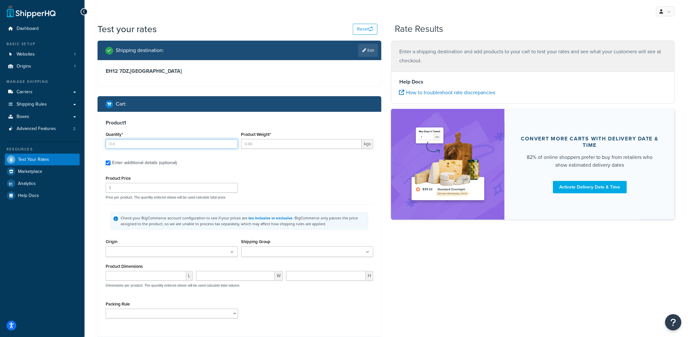
click at [138, 146] on input "Quantity*" at bounding box center [172, 144] width 132 height 10
type input "64"
type input "11"
click at [268, 251] on input "Shipping Group" at bounding box center [272, 252] width 58 height 7
type input "all"
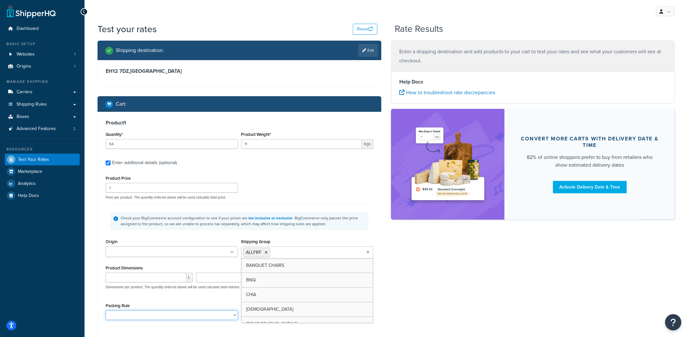
click at [162, 319] on select "100 units Palletways 150 Units PalletWay 16 units for PalletWay 20 units for Pa…" at bounding box center [172, 316] width 132 height 10
select select "83491"
click at [106, 311] on select "100 units Palletways 150 Units PalletWay 16 units for PalletWay 20 units for Pa…" at bounding box center [172, 316] width 132 height 10
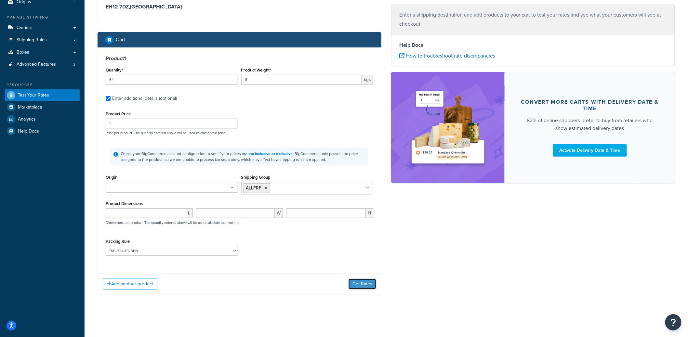
click at [354, 289] on button "Get Rates" at bounding box center [363, 284] width 28 height 10
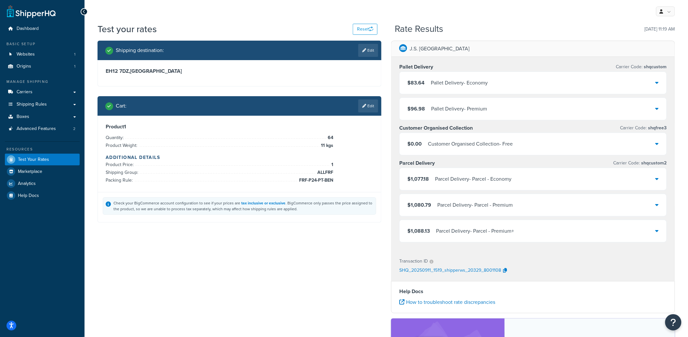
click at [461, 83] on div "Pallet Delivery - Economy" at bounding box center [459, 82] width 57 height 9
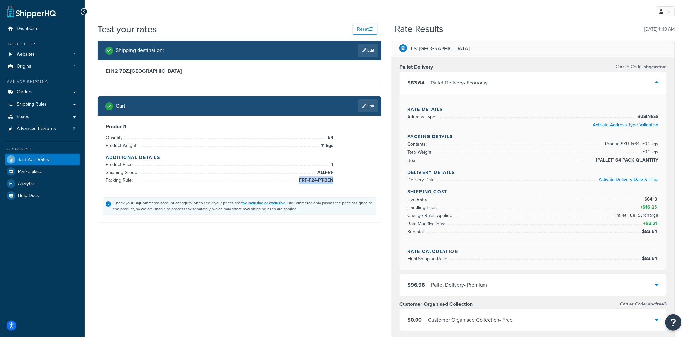
drag, startPoint x: 299, startPoint y: 179, endPoint x: 332, endPoint y: 181, distance: 32.9
click at [332, 181] on span "FRF-P24-PT-BEN" at bounding box center [316, 181] width 36 height 8
copy span "FRF-P24-PT-BEN"
drag, startPoint x: 649, startPoint y: 196, endPoint x: 657, endPoint y: 197, distance: 8.1
click at [657, 197] on span "$64.18" at bounding box center [652, 199] width 14 height 7
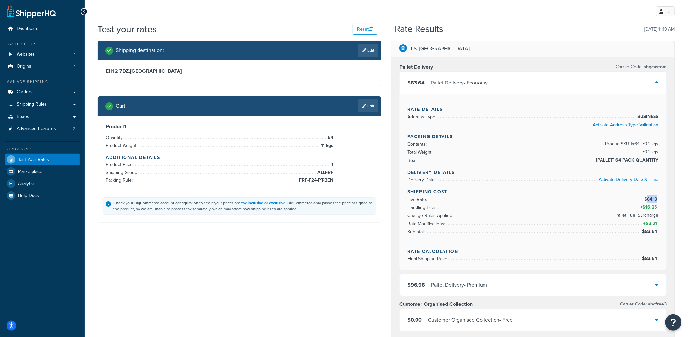
copy span "64.18"
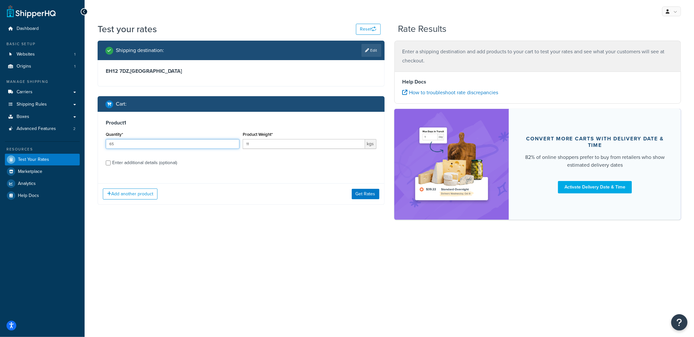
type input "65"
click at [233, 144] on input "65" at bounding box center [173, 144] width 134 height 10
click at [360, 193] on button "Get Rates" at bounding box center [366, 194] width 28 height 10
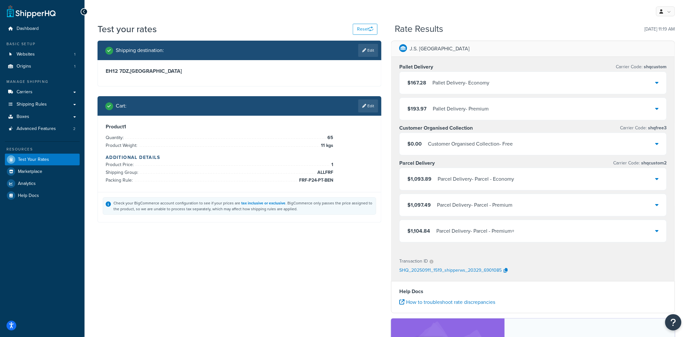
click at [446, 87] on div "Pallet Delivery - Economy" at bounding box center [461, 82] width 57 height 9
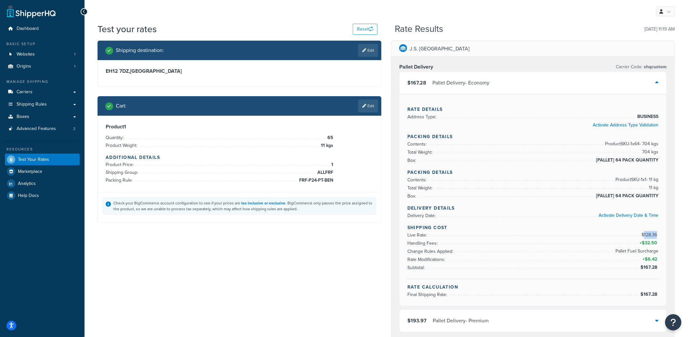
drag, startPoint x: 645, startPoint y: 232, endPoint x: 658, endPoint y: 231, distance: 13.0
click at [658, 232] on span "$128.36" at bounding box center [650, 235] width 17 height 7
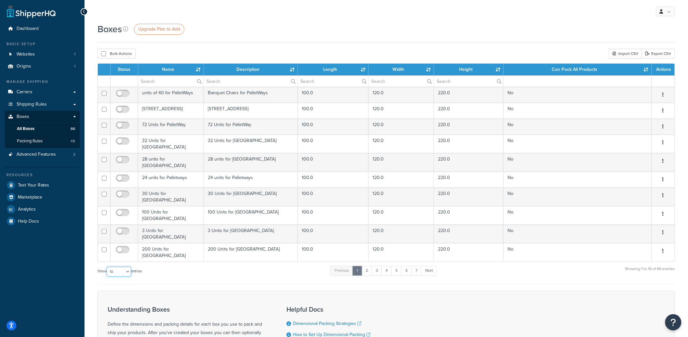
click at [119, 267] on select "10 15 25 50 100 1000" at bounding box center [119, 272] width 24 height 10
select select "100"
click at [107, 267] on select "10 15 25 50 100 1000" at bounding box center [119, 272] width 24 height 10
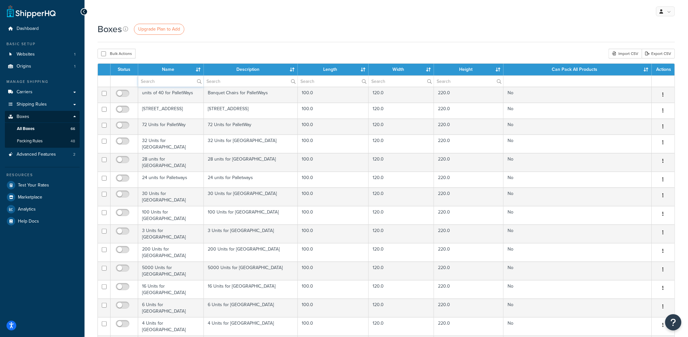
click at [179, 83] on input "text" at bounding box center [170, 81] width 65 height 11
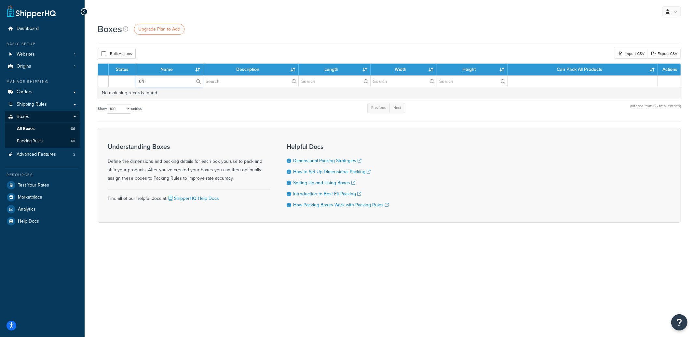
type input "6"
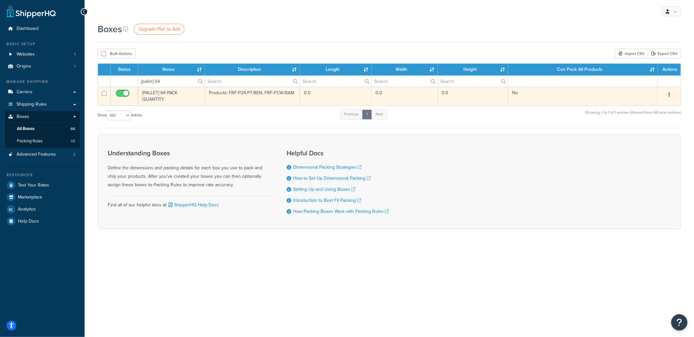
click at [668, 96] on icon "button" at bounding box center [668, 94] width 1 height 5
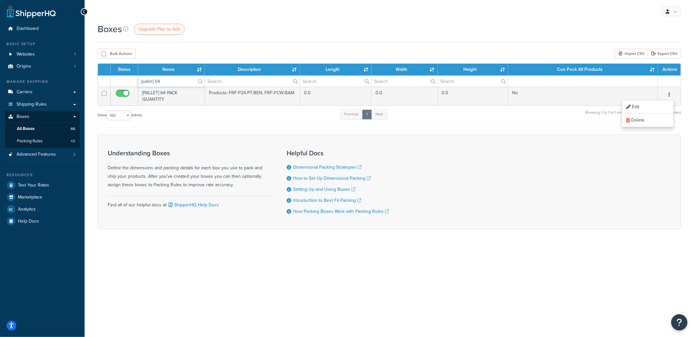
click at [167, 83] on input "[pallet] 64" at bounding box center [171, 81] width 66 height 11
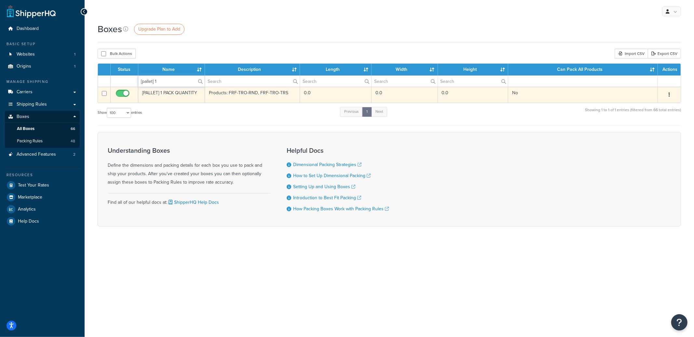
type input "[pallet] 1"
click at [668, 96] on button "button" at bounding box center [669, 95] width 9 height 10
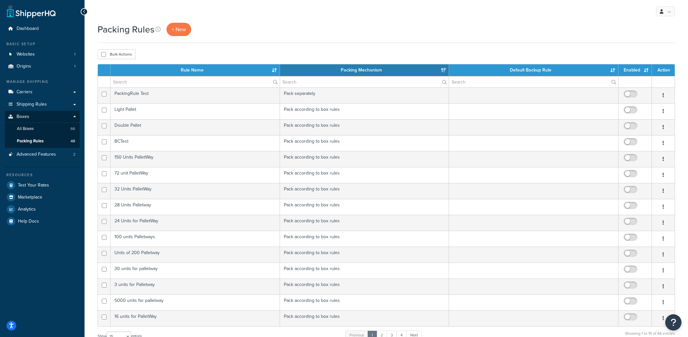
select select "15"
click at [165, 80] on input "text" at bounding box center [195, 81] width 169 height 11
click at [178, 82] on input "text" at bounding box center [195, 81] width 169 height 11
paste input "FRF-P24-PT-BEN"
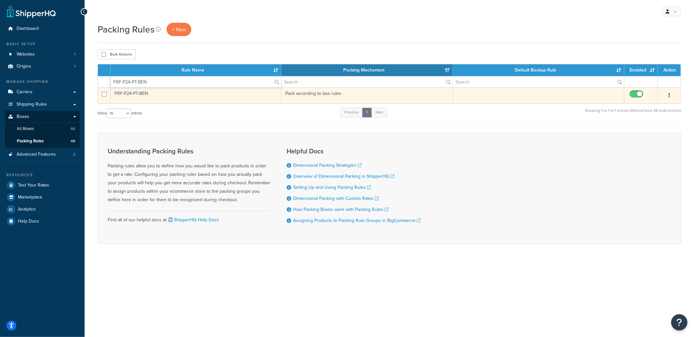
type input "FRF-P24-PT-BEN"
click at [221, 98] on td "FRF-P24-PT-BEN" at bounding box center [196, 96] width 171 height 16
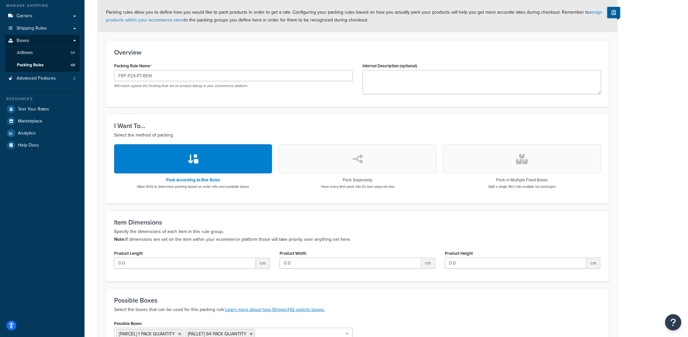
scroll to position [47, 0]
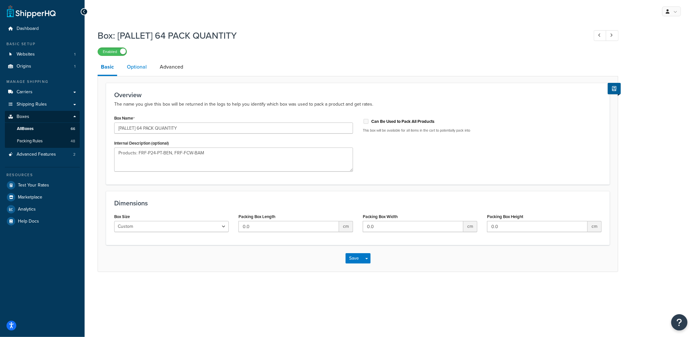
click at [135, 68] on link "Optional" at bounding box center [137, 67] width 26 height 16
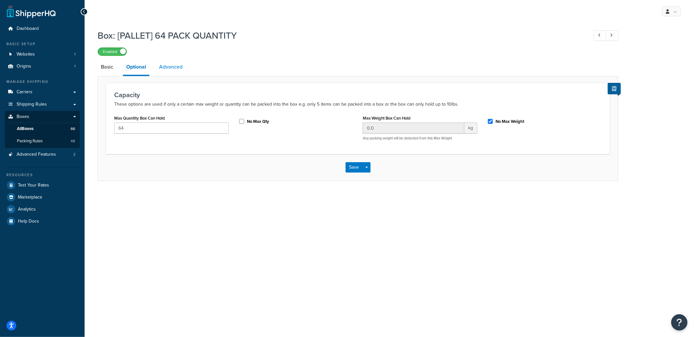
click at [174, 61] on link "Advanced" at bounding box center [171, 67] width 30 height 16
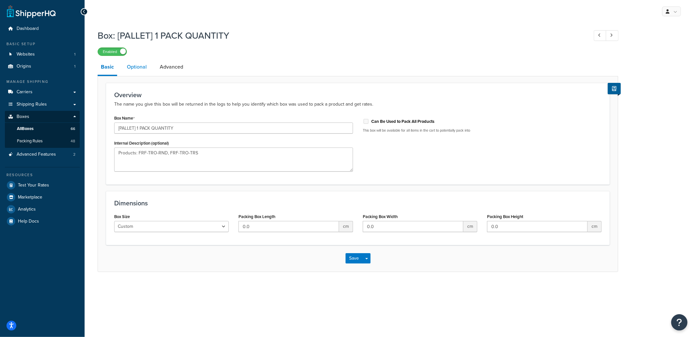
click at [138, 61] on link "Optional" at bounding box center [137, 67] width 26 height 16
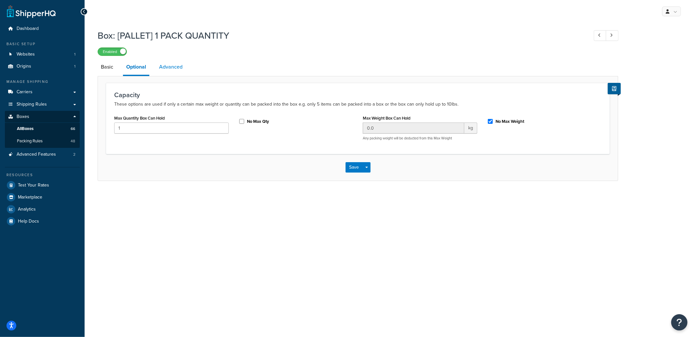
click at [173, 60] on link "Advanced" at bounding box center [171, 67] width 30 height 16
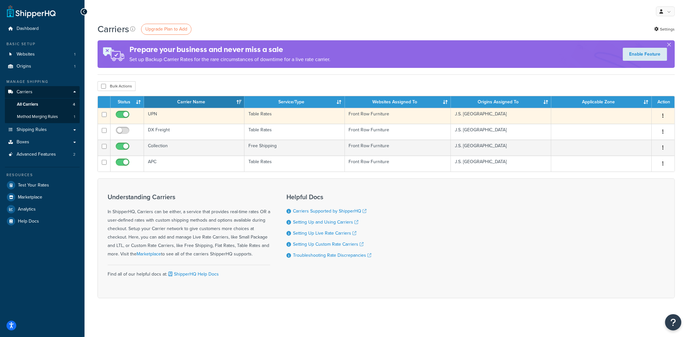
click at [192, 113] on td "UPN" at bounding box center [194, 116] width 101 height 16
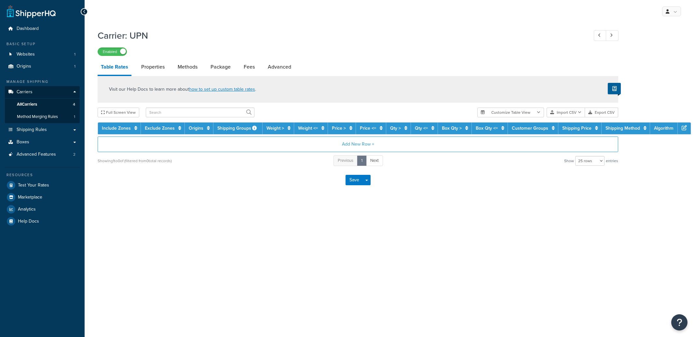
select select "25"
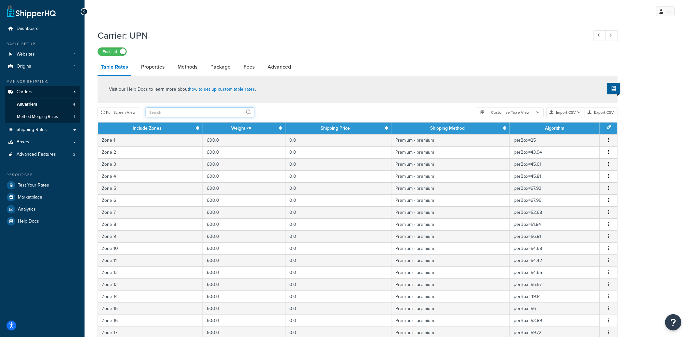
click at [196, 114] on input "text" at bounding box center [200, 113] width 109 height 10
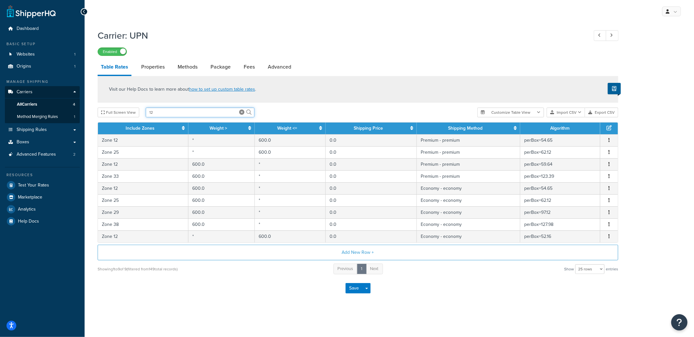
drag, startPoint x: 192, startPoint y: 111, endPoint x: 150, endPoint y: 106, distance: 42.2
click at [150, 106] on div "Visit our Help Docs to learn more about how to set up custom table rates . Full…" at bounding box center [358, 175] width 530 height 199
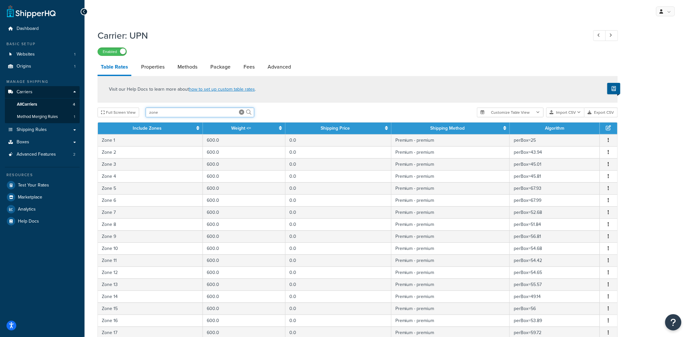
click at [158, 112] on input "zone" at bounding box center [200, 113] width 109 height 10
type input "zone 12"
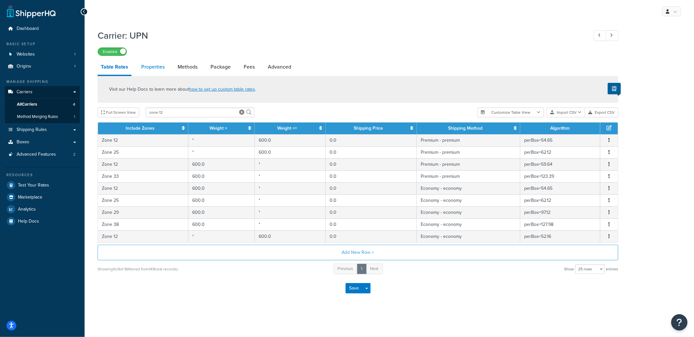
click at [151, 67] on link "Properties" at bounding box center [153, 67] width 30 height 16
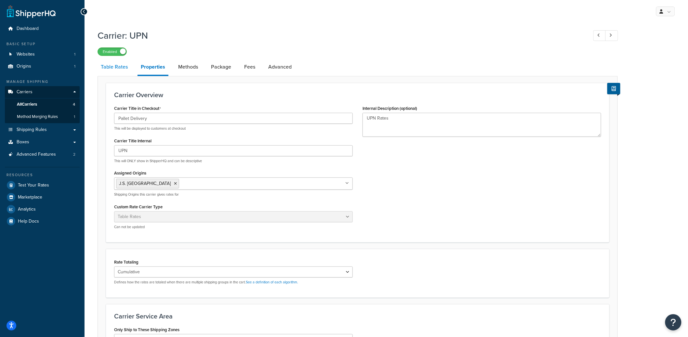
click at [124, 69] on link "Table Rates" at bounding box center [115, 67] width 34 height 16
select select "25"
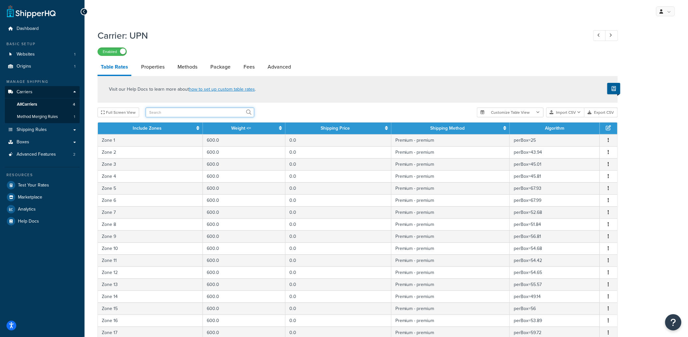
click at [167, 110] on input "text" at bounding box center [200, 113] width 109 height 10
type input "Zone 12"
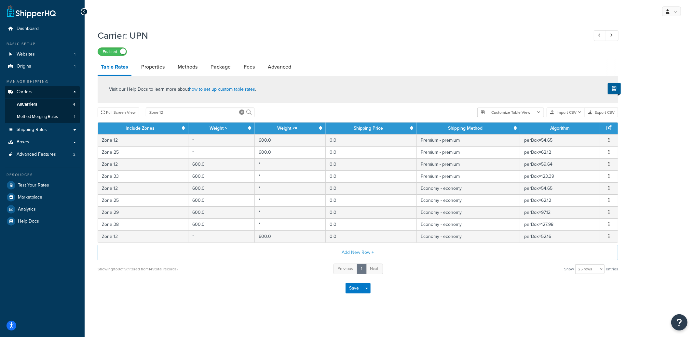
click at [179, 128] on th "Include Zones" at bounding box center [143, 129] width 90 height 12
click at [182, 128] on icon at bounding box center [183, 128] width 3 height 5
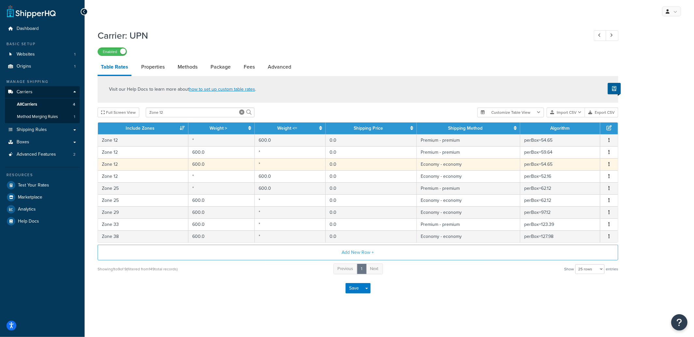
click at [609, 164] on icon "button" at bounding box center [608, 164] width 1 height 5
click at [572, 151] on div "Edit" at bounding box center [576, 150] width 46 height 13
click at [572, 151] on div "Visit our Help Docs to learn more about how to set up custom table rates . Full…" at bounding box center [358, 175] width 530 height 199
select select "42899"
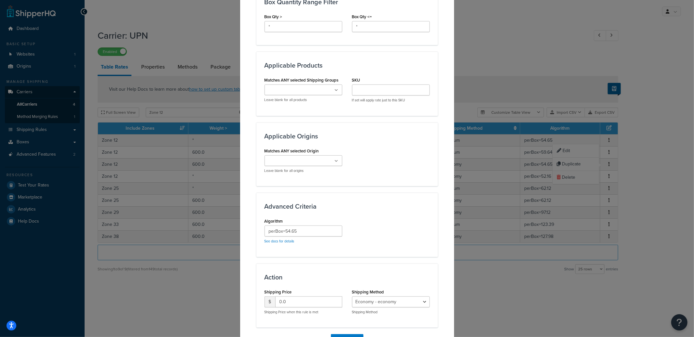
scroll to position [393, 0]
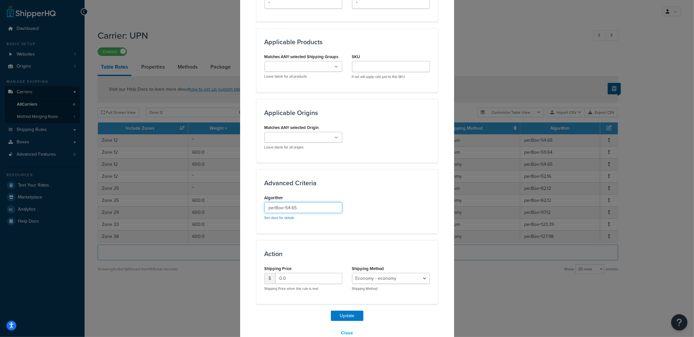
drag, startPoint x: 282, startPoint y: 208, endPoint x: 294, endPoint y: 208, distance: 11.7
click at [294, 208] on input "perBox=54.65" at bounding box center [303, 207] width 78 height 11
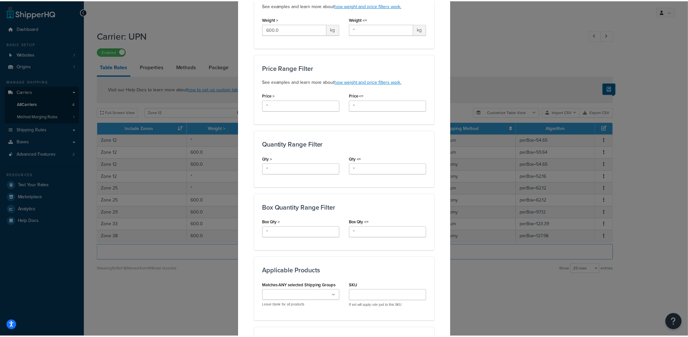
scroll to position [0, 0]
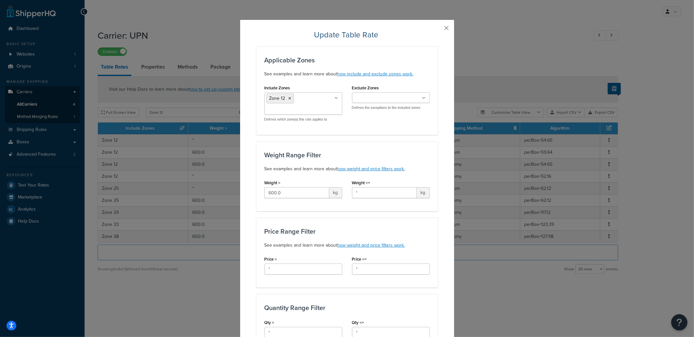
click at [438, 31] on button "button" at bounding box center [437, 31] width 2 height 2
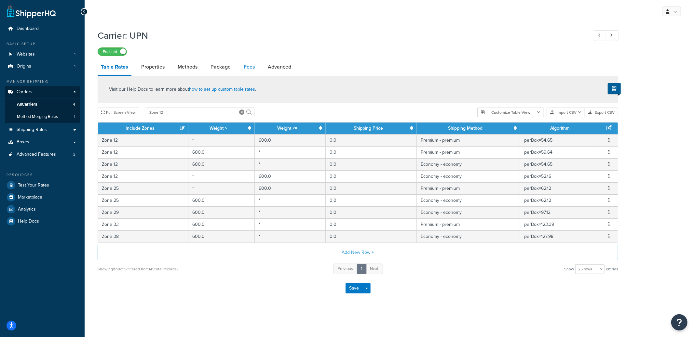
click at [252, 68] on link "Fees" at bounding box center [249, 67] width 18 height 16
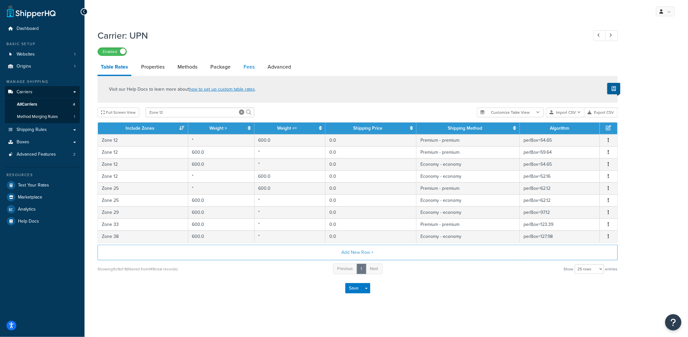
select select "package"
select select "AFTER"
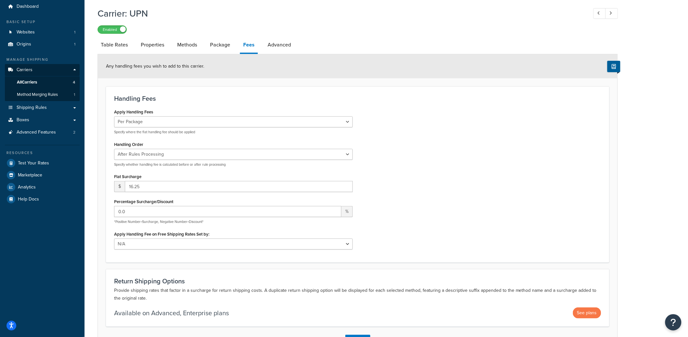
scroll to position [20, 0]
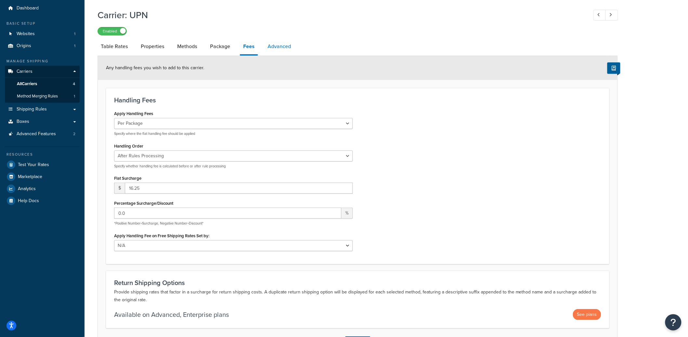
click at [283, 46] on link "Advanced" at bounding box center [279, 47] width 30 height 16
select select "false"
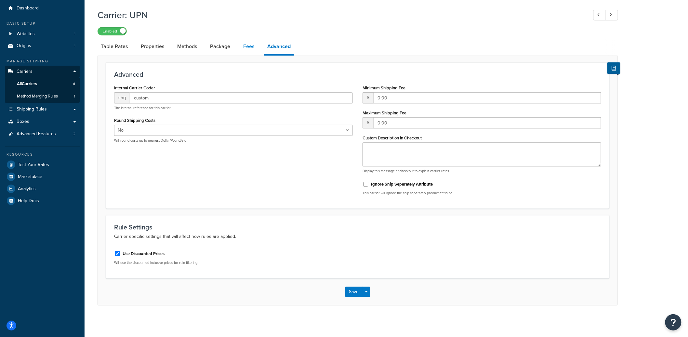
click at [250, 48] on link "Fees" at bounding box center [249, 47] width 18 height 16
select select "package"
select select "AFTER"
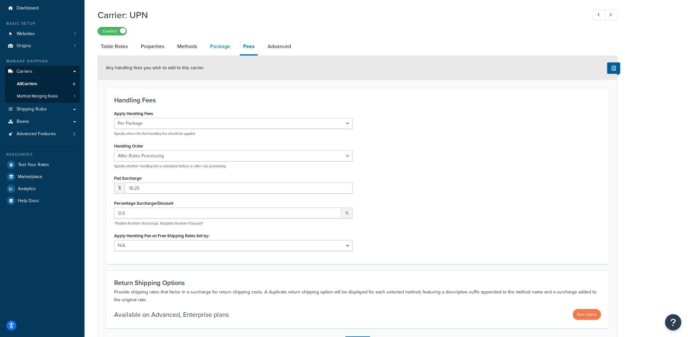
click at [220, 47] on link "Package" at bounding box center [220, 47] width 27 height 16
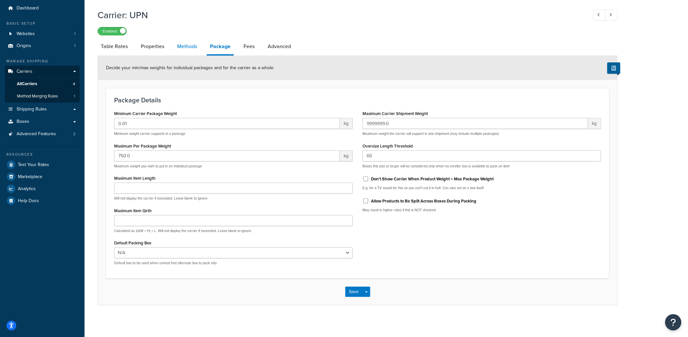
click at [178, 47] on link "Methods" at bounding box center [187, 47] width 26 height 16
select select "25"
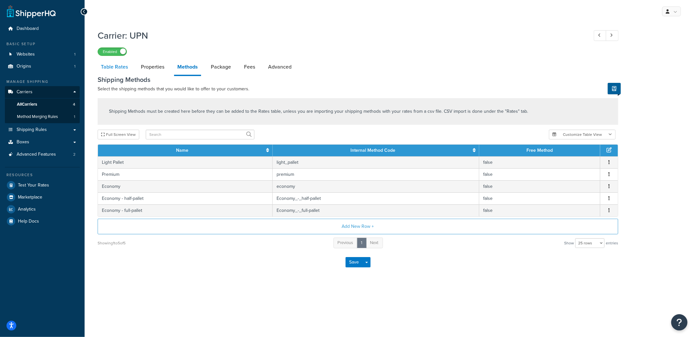
click at [119, 72] on link "Table Rates" at bounding box center [115, 67] width 34 height 16
select select "25"
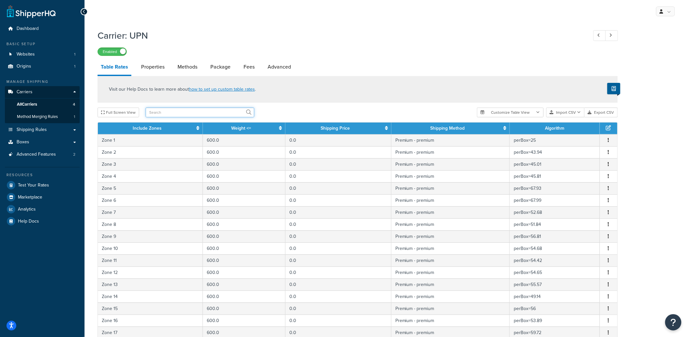
click at [168, 116] on input "text" at bounding box center [200, 113] width 109 height 10
click at [167, 116] on input "zone" at bounding box center [200, 113] width 109 height 10
type input "zone 12"
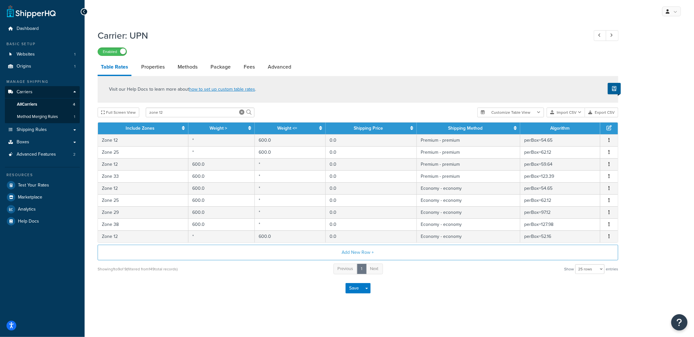
click at [179, 129] on th "Include Zones" at bounding box center [143, 129] width 90 height 12
click at [182, 129] on icon at bounding box center [183, 128] width 3 height 5
drag, startPoint x: 182, startPoint y: 115, endPoint x: 142, endPoint y: 115, distance: 39.0
click at [142, 115] on div "Full Screen View zone 12" at bounding box center [285, 113] width 374 height 10
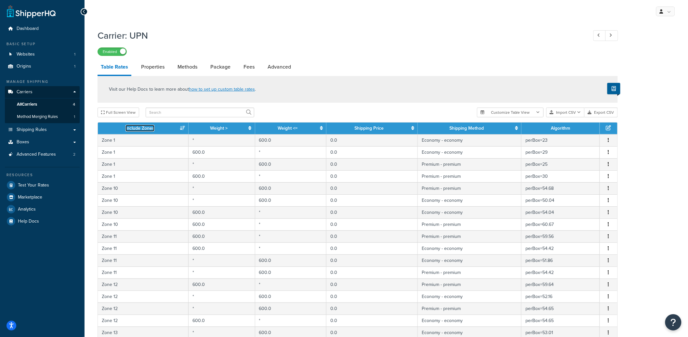
click at [181, 127] on icon at bounding box center [182, 128] width 5 height 5
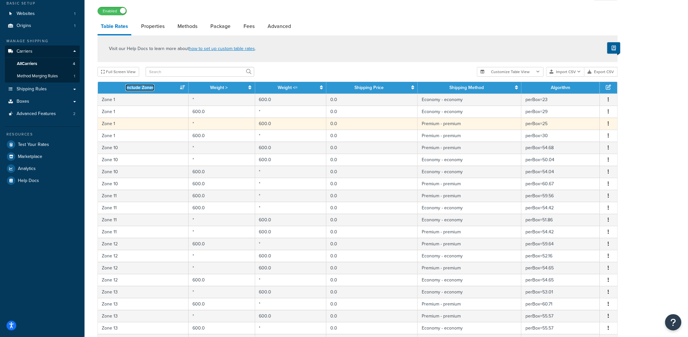
scroll to position [75, 0]
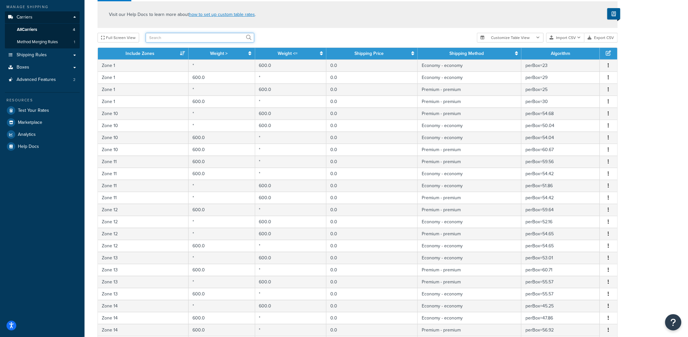
click at [189, 37] on input "text" at bounding box center [200, 38] width 109 height 10
type input "12.02"
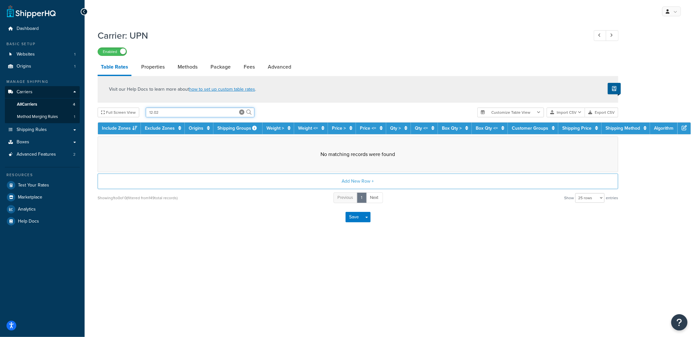
click at [164, 109] on input "12.02" at bounding box center [200, 113] width 109 height 10
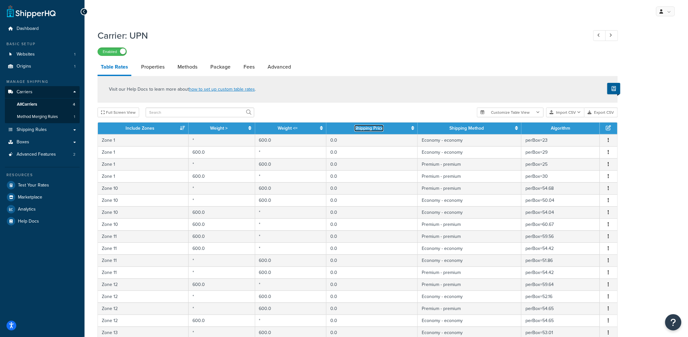
click at [413, 129] on icon at bounding box center [413, 128] width 3 height 5
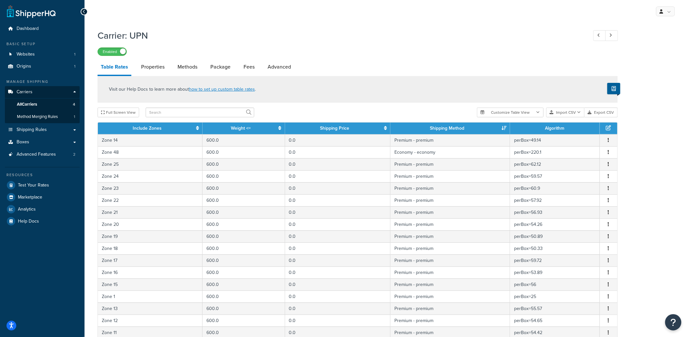
click at [413, 128] on th "Shipping Method" at bounding box center [451, 129] width 120 height 12
click at [387, 128] on icon at bounding box center [385, 128] width 3 height 5
click at [385, 128] on icon at bounding box center [384, 128] width 5 height 5
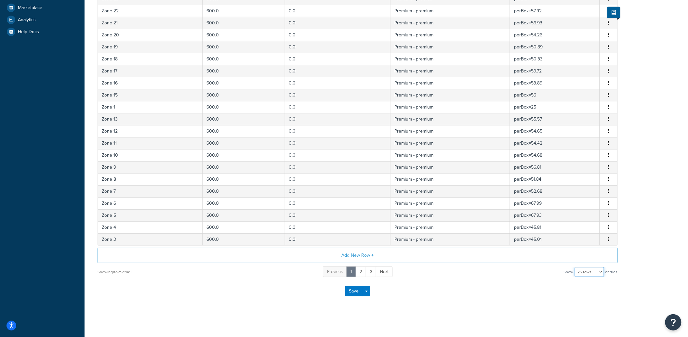
click at [592, 272] on select "10 rows 15 rows 25 rows 50 rows 100 rows 1000 rows" at bounding box center [589, 272] width 29 height 10
click at [576, 267] on select "10 rows 15 rows 25 rows 50 rows 100 rows 1000 rows" at bounding box center [589, 272] width 29 height 10
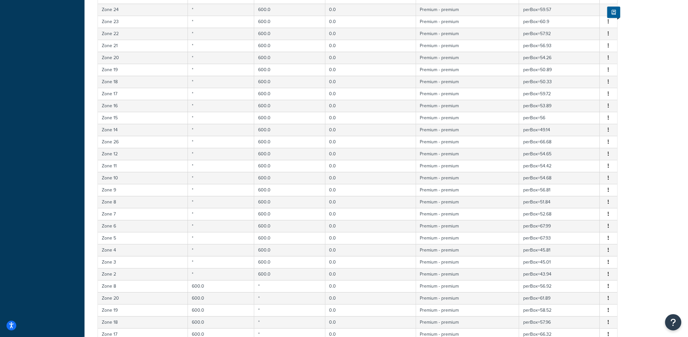
scroll to position [1094, 0]
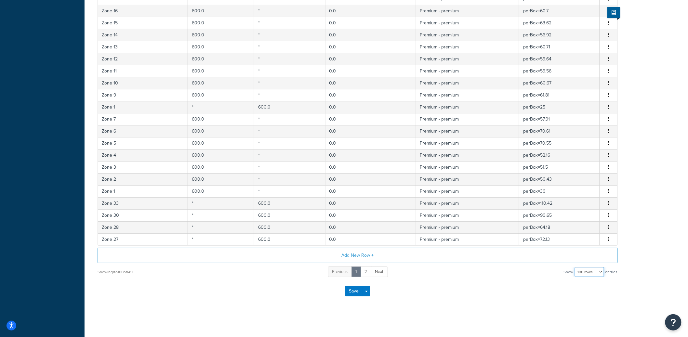
click at [591, 276] on select "10 rows 15 rows 25 rows 50 rows 100 rows 1000 rows" at bounding box center [589, 272] width 29 height 10
select select "1000"
click at [576, 267] on select "10 rows 15 rows 25 rows 50 rows 100 rows 1000 rows" at bounding box center [589, 272] width 29 height 10
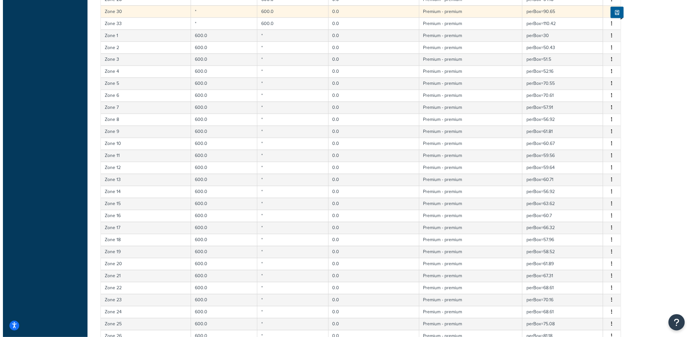
scroll to position [1020, 0]
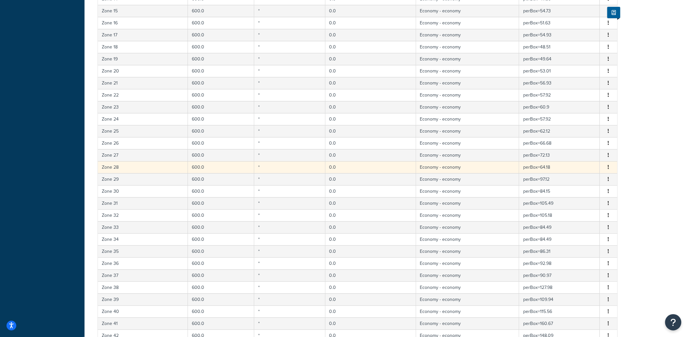
click at [211, 169] on td "600.0" at bounding box center [221, 167] width 66 height 12
select select "42899"
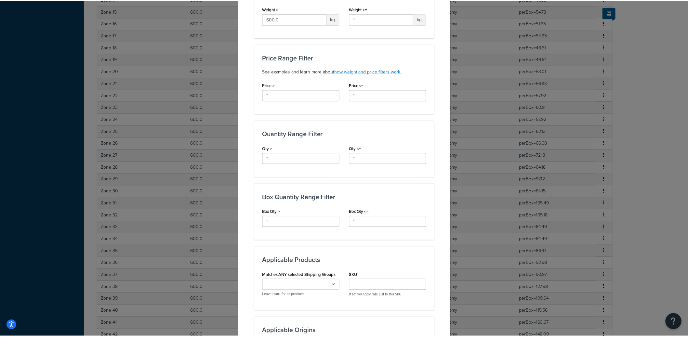
scroll to position [0, 0]
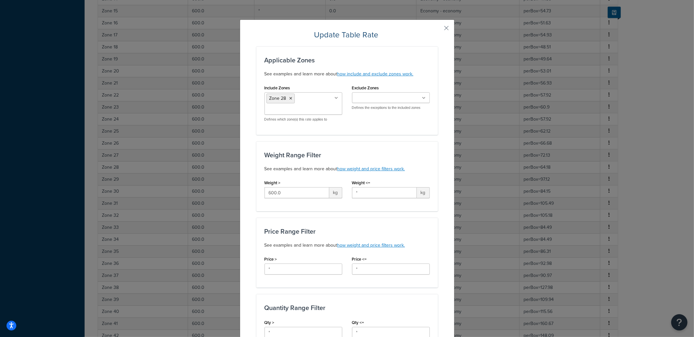
click at [438, 30] on button "button" at bounding box center [437, 31] width 2 height 2
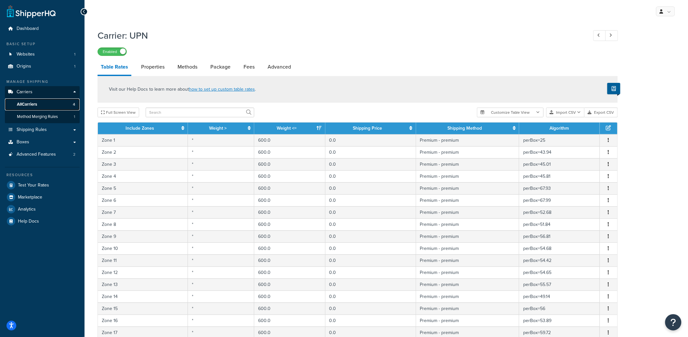
click at [58, 107] on link "All Carriers 4" at bounding box center [42, 105] width 75 height 12
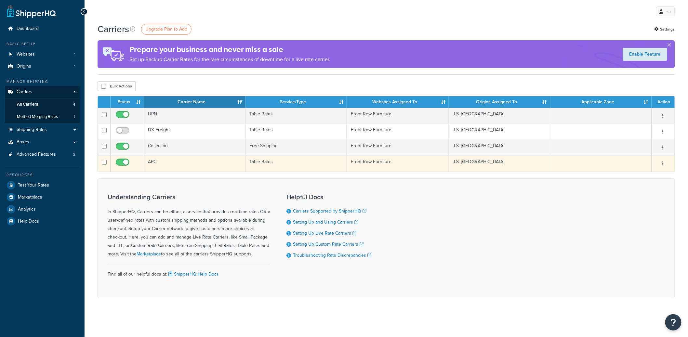
click at [203, 164] on td "APC" at bounding box center [194, 164] width 101 height 16
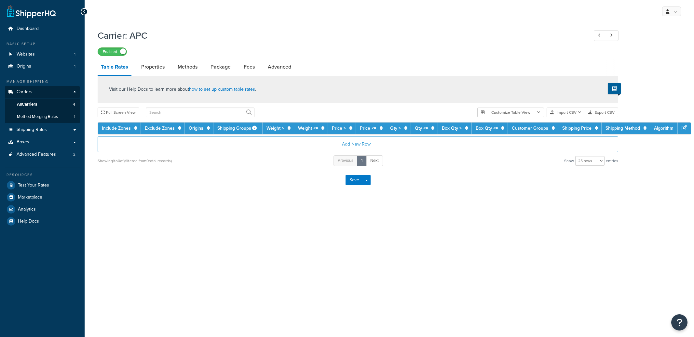
select select "25"
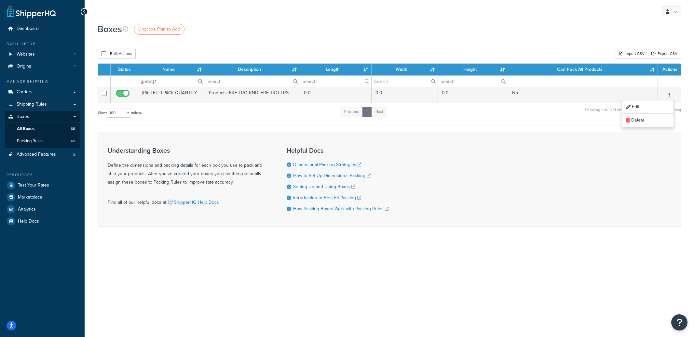
select select "100"
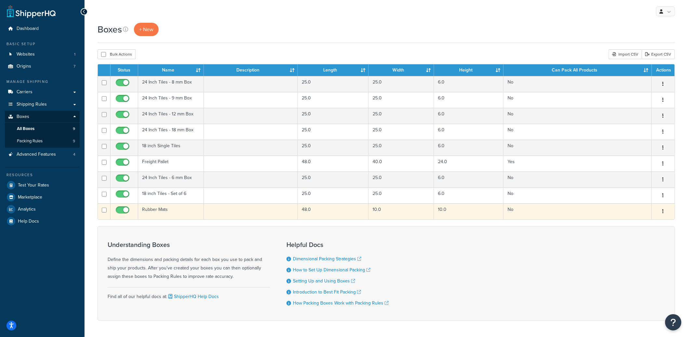
click at [666, 210] on button "button" at bounding box center [663, 212] width 9 height 10
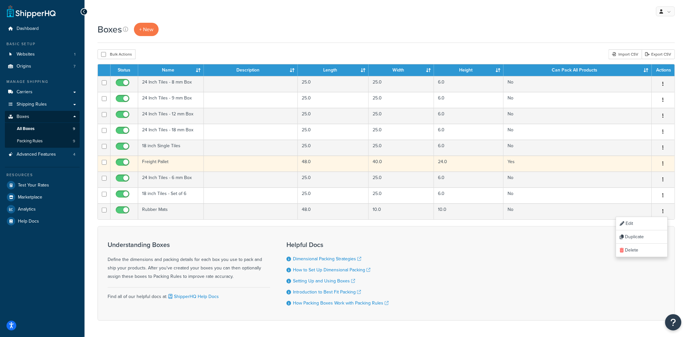
click at [663, 164] on icon "button" at bounding box center [663, 163] width 1 height 5
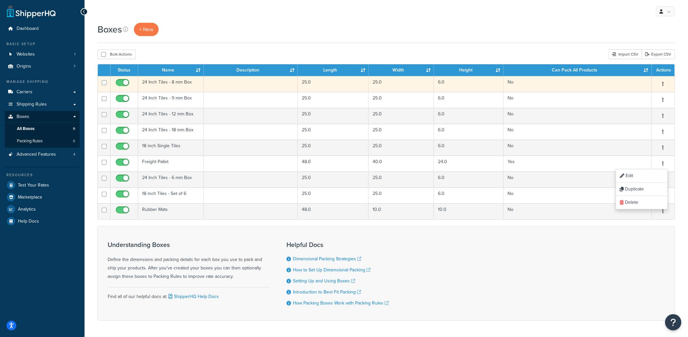
click at [663, 85] on icon "button" at bounding box center [663, 84] width 1 height 5
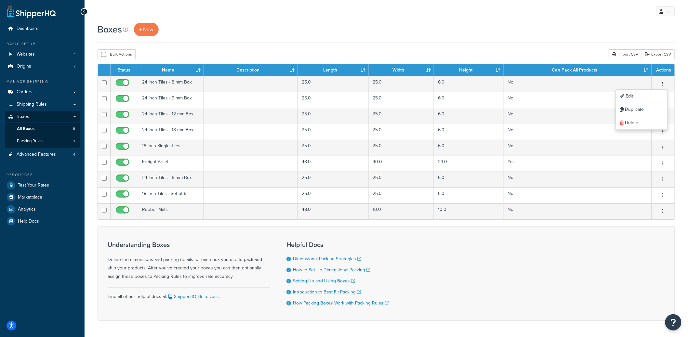
click at [678, 101] on div "Boxes + New Bulk Actions Duplicate [GEOGRAPHIC_DATA] Import CSV Export CSV Cont…" at bounding box center [387, 183] width 604 height 321
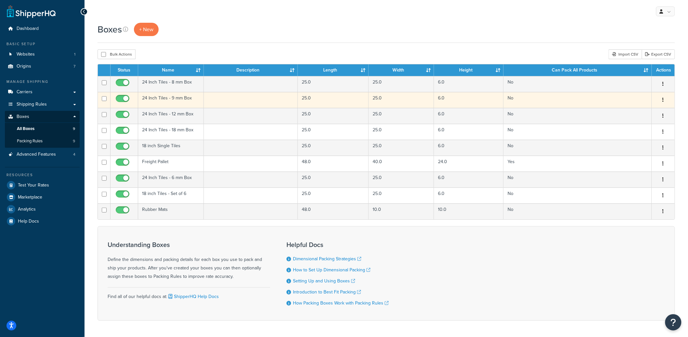
click at [667, 101] on button "button" at bounding box center [663, 100] width 9 height 10
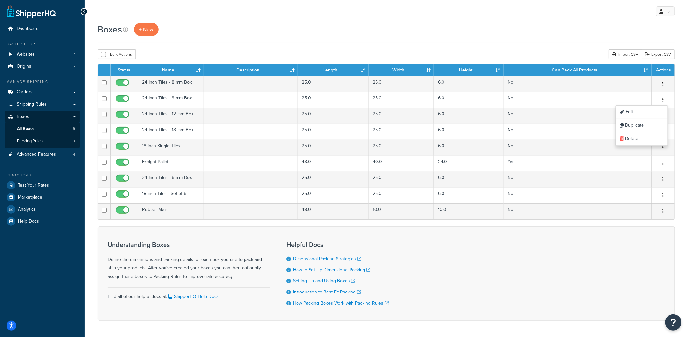
click at [681, 108] on div "Boxes + New Bulk Actions Duplicate [GEOGRAPHIC_DATA] Import CSV Export CSV Cont…" at bounding box center [387, 183] width 604 height 321
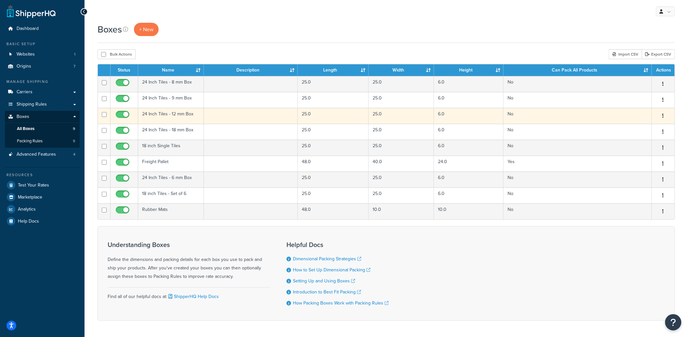
click at [665, 115] on button "button" at bounding box center [663, 116] width 9 height 10
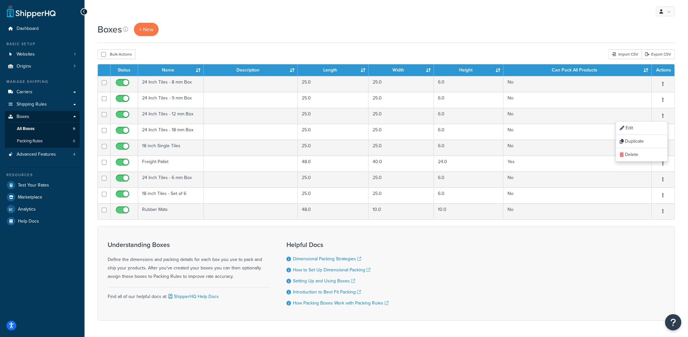
click at [685, 124] on div "Boxes + New Bulk Actions Duplicate [GEOGRAPHIC_DATA] Import CSV Export CSV Cont…" at bounding box center [387, 183] width 604 height 321
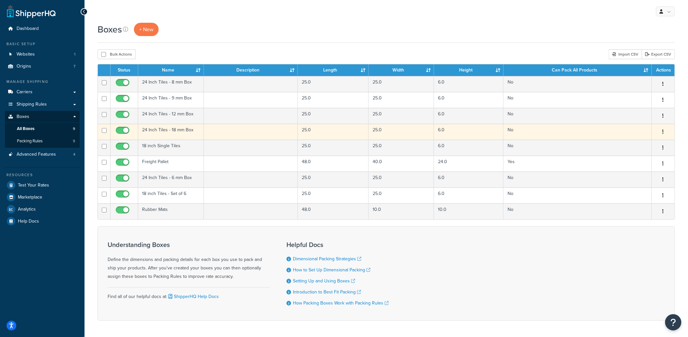
click at [663, 132] on icon "button" at bounding box center [663, 131] width 1 height 5
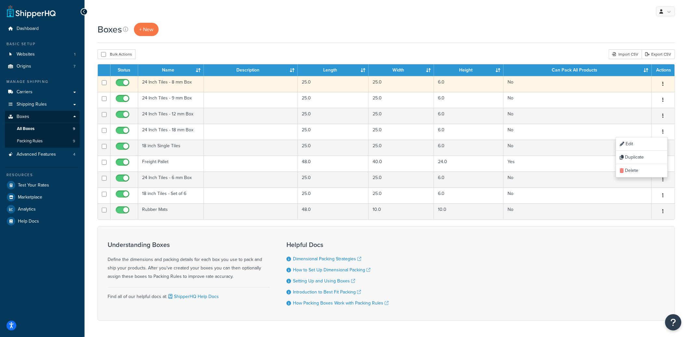
click at [186, 87] on td "24 Inch Tiles - 8 mm Box" at bounding box center [171, 84] width 66 height 16
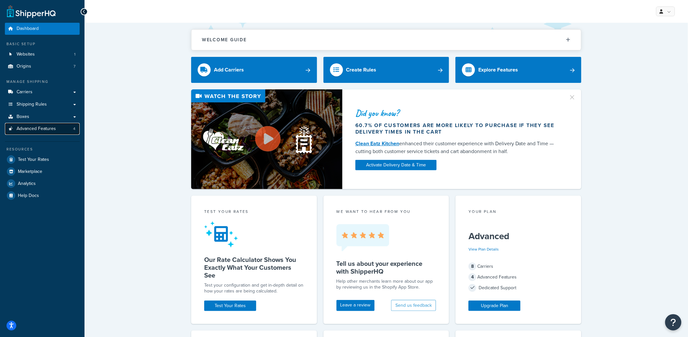
click at [46, 127] on span "Advanced Features" at bounding box center [36, 129] width 39 height 6
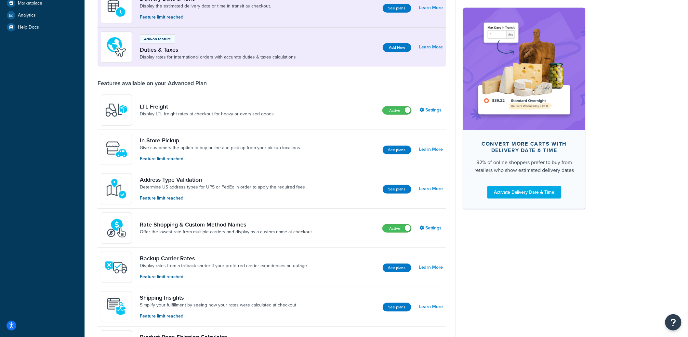
scroll to position [177, 0]
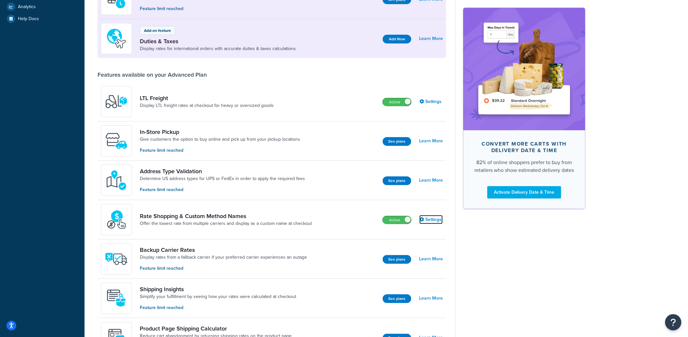
click at [437, 219] on link "Settings" at bounding box center [431, 219] width 23 height 9
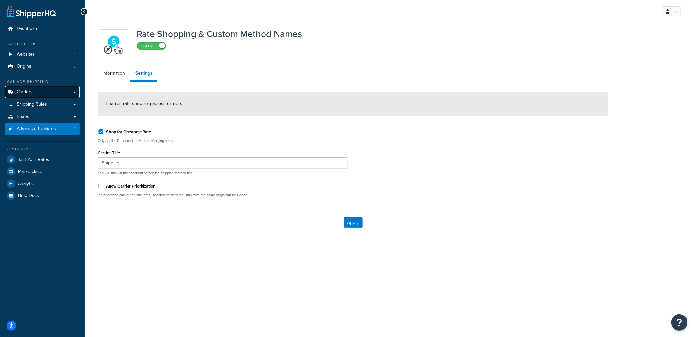
click at [41, 91] on link "Carriers" at bounding box center [42, 92] width 75 height 12
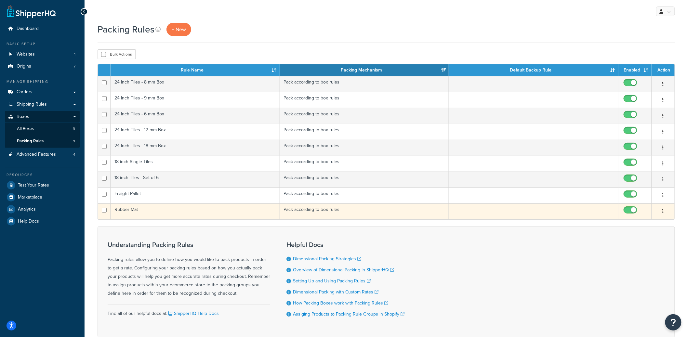
click at [228, 212] on td "Rubber Mat" at bounding box center [195, 212] width 169 height 16
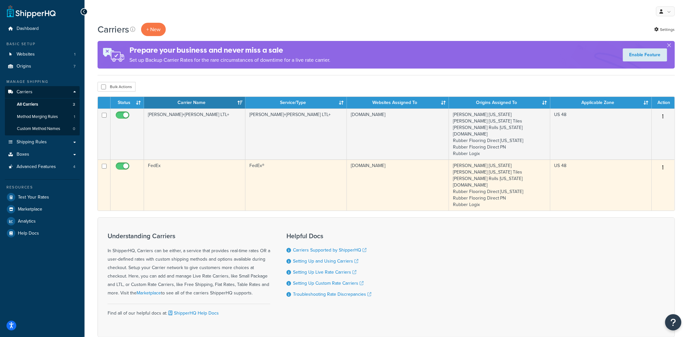
click at [662, 168] on button "button" at bounding box center [663, 168] width 9 height 10
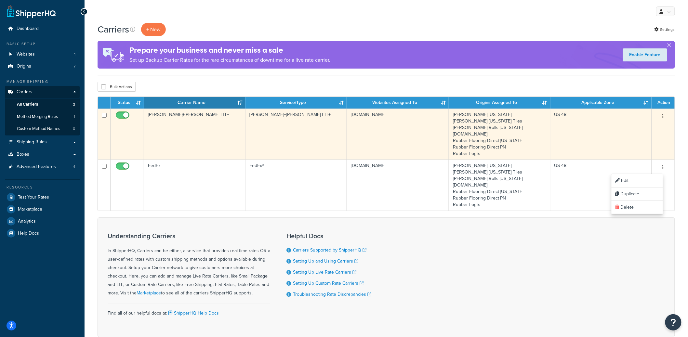
click at [665, 118] on button "button" at bounding box center [663, 117] width 9 height 10
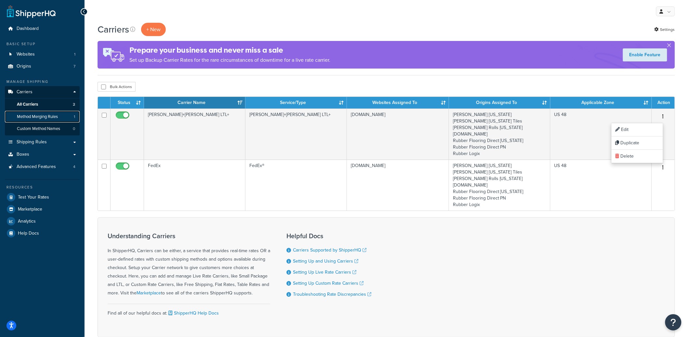
click at [62, 115] on link "Method Merging Rules 1" at bounding box center [42, 117] width 75 height 12
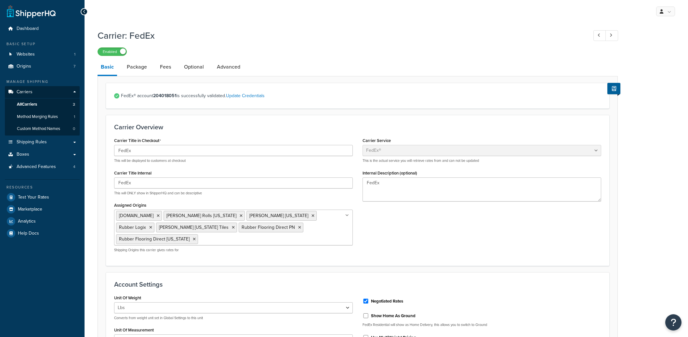
select select "fedEx"
select select "REGULAR_PICKUP"
select select "YOUR_PACKAGING"
click at [198, 61] on link "Optional" at bounding box center [194, 67] width 26 height 16
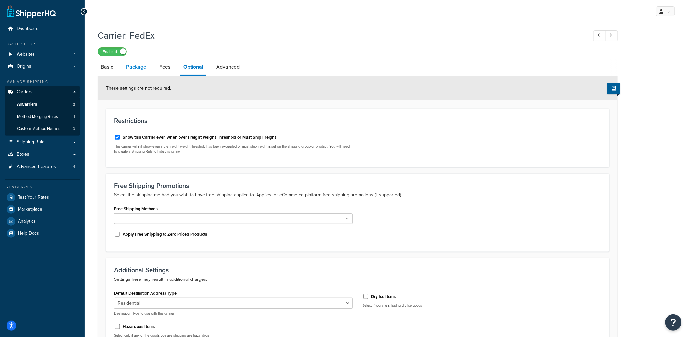
click at [141, 65] on link "Package" at bounding box center [136, 67] width 27 height 16
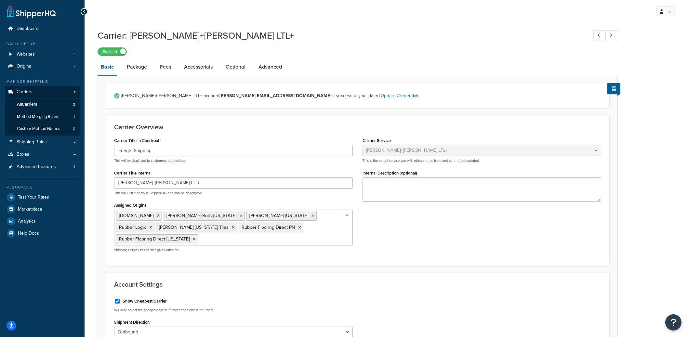
select select "reTransFreight"
click at [238, 66] on link "Optional" at bounding box center [236, 67] width 26 height 16
select select "60"
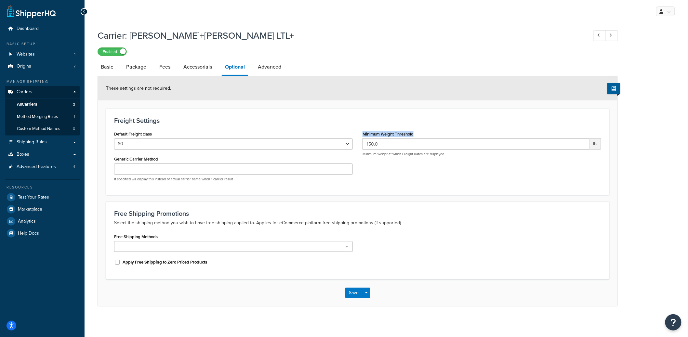
drag, startPoint x: 362, startPoint y: 134, endPoint x: 418, endPoint y: 136, distance: 56.0
click at [418, 136] on div "Minimum Weight Threshold 150.0 lb Minimum weight at which Freight Rates are dis…" at bounding box center [482, 142] width 239 height 27
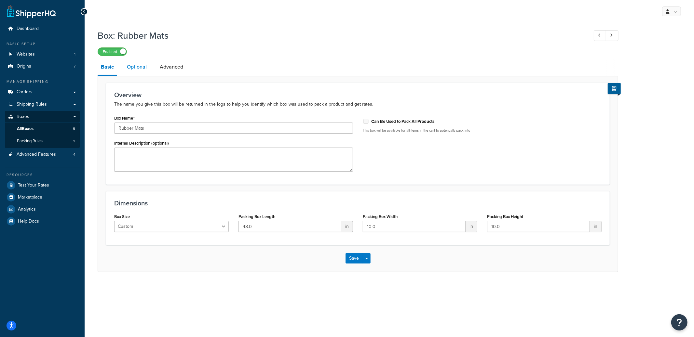
click at [139, 71] on link "Optional" at bounding box center [137, 67] width 26 height 16
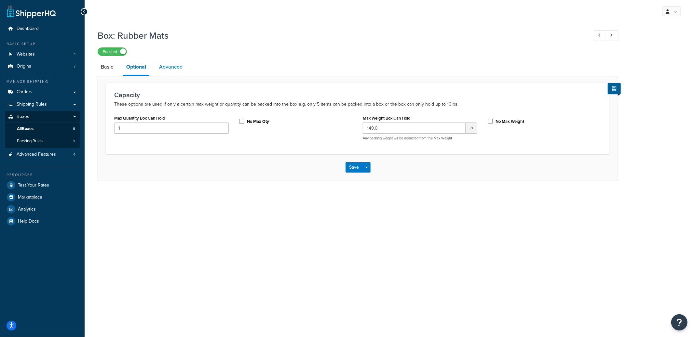
click at [168, 70] on link "Advanced" at bounding box center [171, 67] width 30 height 16
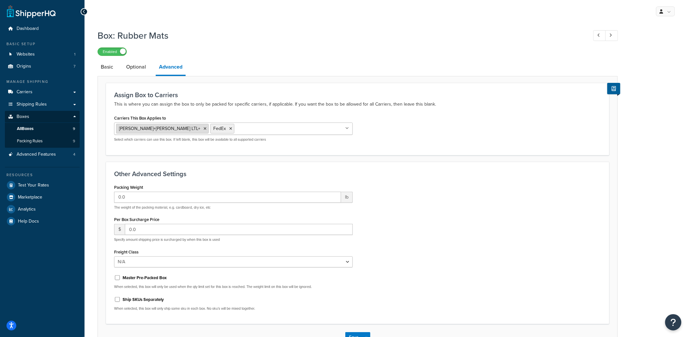
click at [204, 128] on icon at bounding box center [205, 129] width 3 height 4
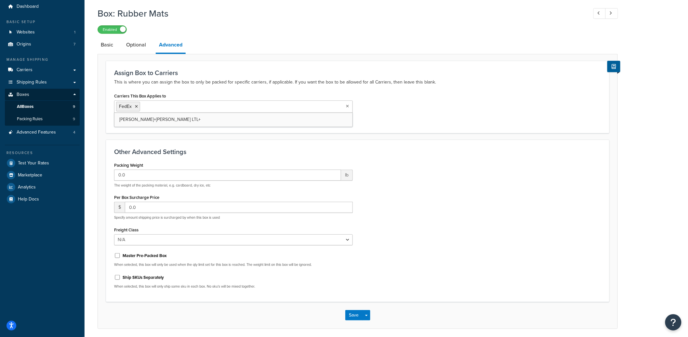
scroll to position [46, 0]
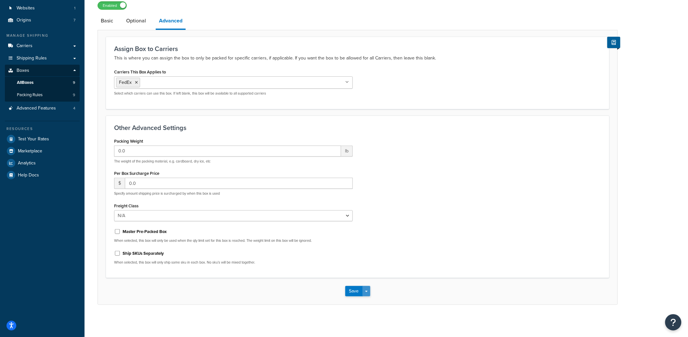
click at [369, 290] on button "Save Dropdown" at bounding box center [367, 291] width 8 height 10
click at [377, 299] on button "Save and Edit" at bounding box center [376, 304] width 63 height 14
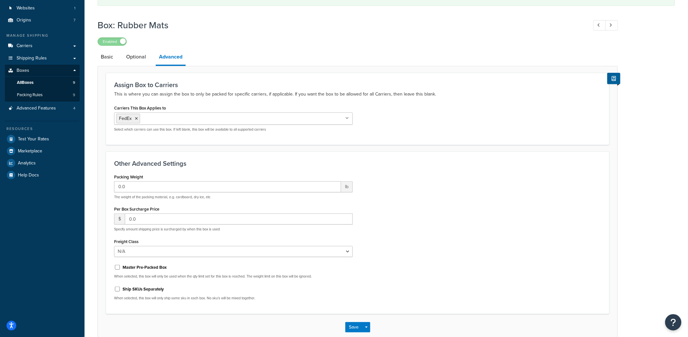
scroll to position [0, 0]
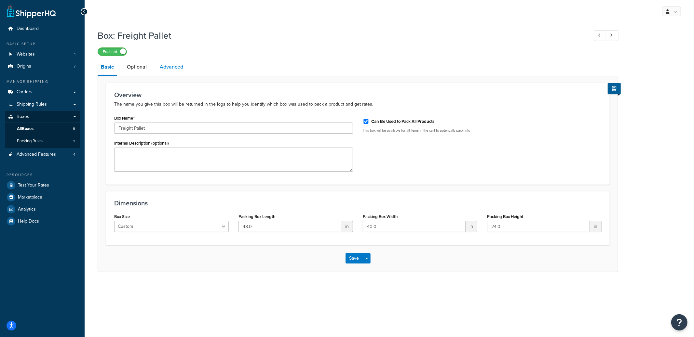
click at [169, 71] on link "Advanced" at bounding box center [171, 67] width 30 height 16
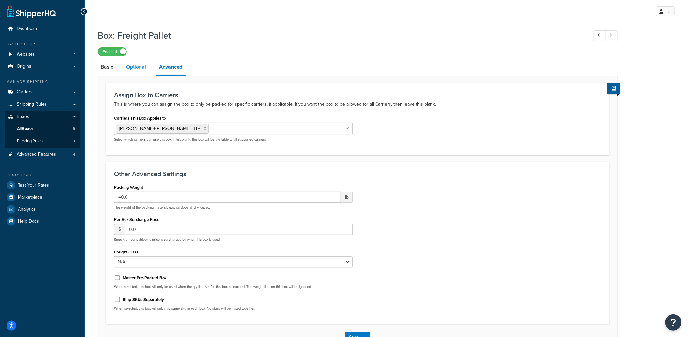
click at [143, 65] on link "Optional" at bounding box center [136, 67] width 26 height 16
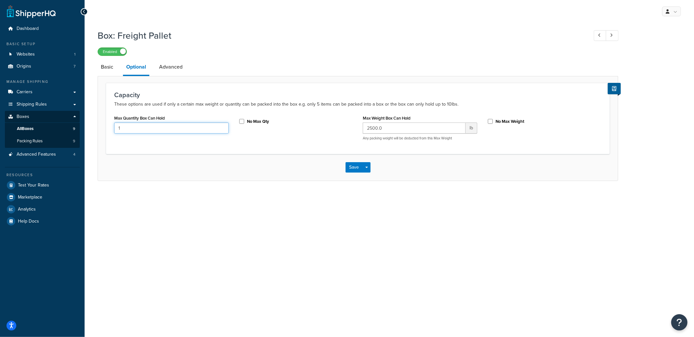
drag, startPoint x: 128, startPoint y: 128, endPoint x: 107, endPoint y: 127, distance: 21.2
click at [107, 127] on div "Capacity These options are used if only a certain max weight or quantity can be…" at bounding box center [358, 118] width 504 height 71
click at [242, 122] on input "No Max Qty" at bounding box center [241, 121] width 7 height 5
checkbox input "true"
click at [365, 165] on button "Save Dropdown" at bounding box center [367, 167] width 8 height 10
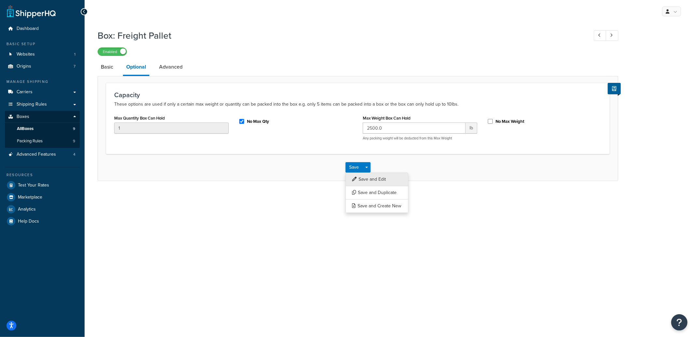
click at [386, 176] on button "Save and Edit" at bounding box center [376, 180] width 63 height 14
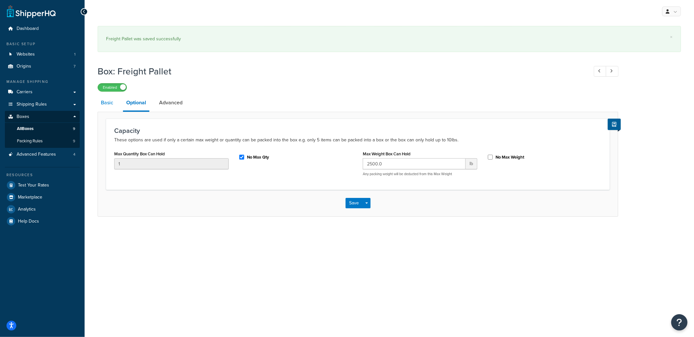
click at [105, 105] on link "Basic" at bounding box center [107, 103] width 19 height 16
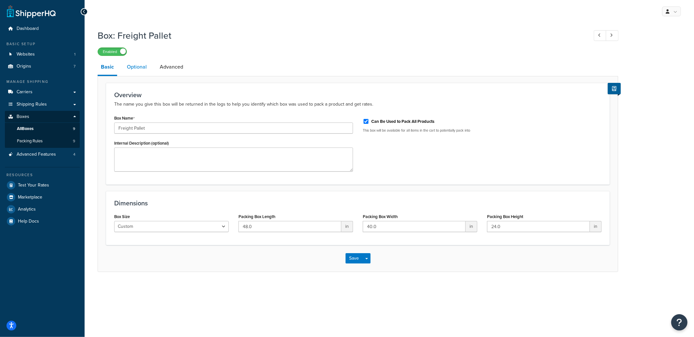
click at [145, 74] on link "Optional" at bounding box center [137, 67] width 26 height 16
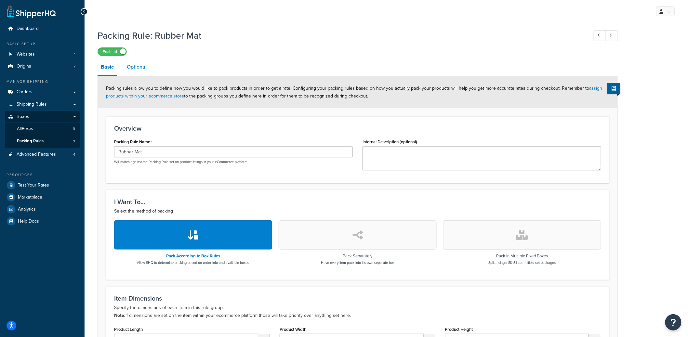
click at [137, 74] on link "Optional" at bounding box center [137, 67] width 26 height 16
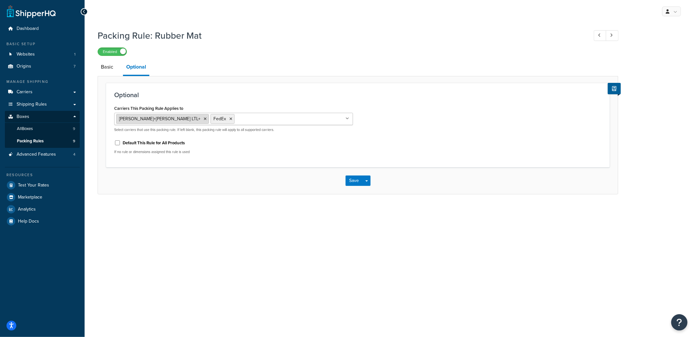
click at [204, 119] on icon at bounding box center [205, 119] width 3 height 4
click at [367, 177] on button "Save Dropdown" at bounding box center [367, 181] width 8 height 10
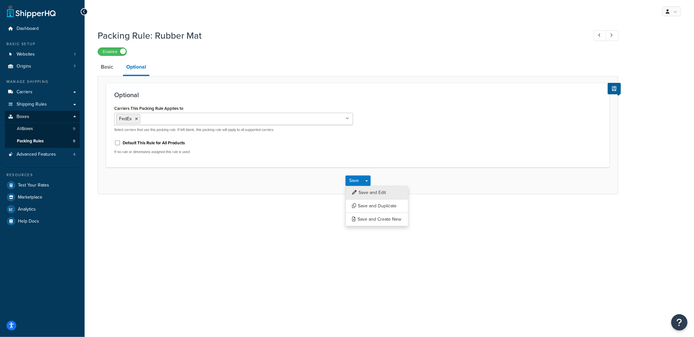
click at [370, 188] on button "Save and Edit" at bounding box center [376, 193] width 63 height 14
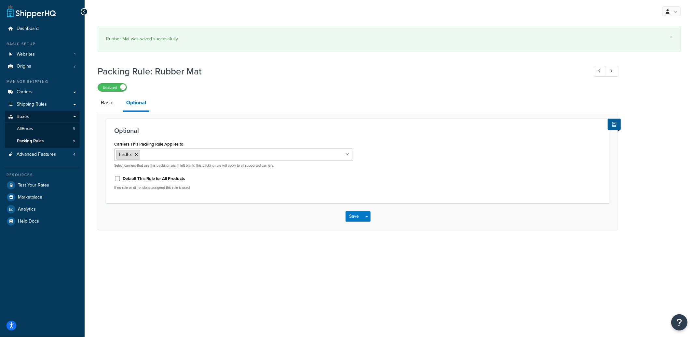
click at [135, 154] on icon at bounding box center [136, 155] width 3 height 4
click at [369, 216] on button "Save Dropdown" at bounding box center [367, 215] width 8 height 10
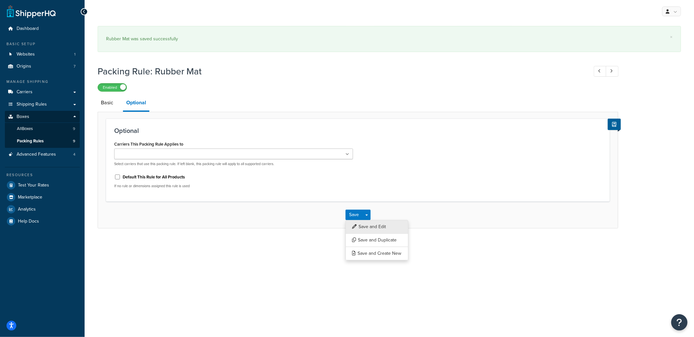
click at [368, 223] on button "Save and Edit" at bounding box center [376, 227] width 63 height 14
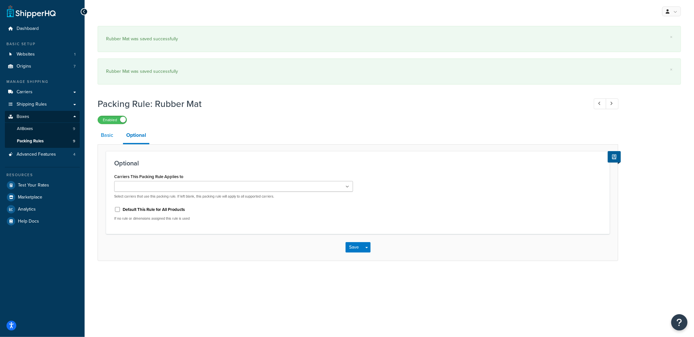
click at [107, 137] on link "Basic" at bounding box center [107, 136] width 19 height 16
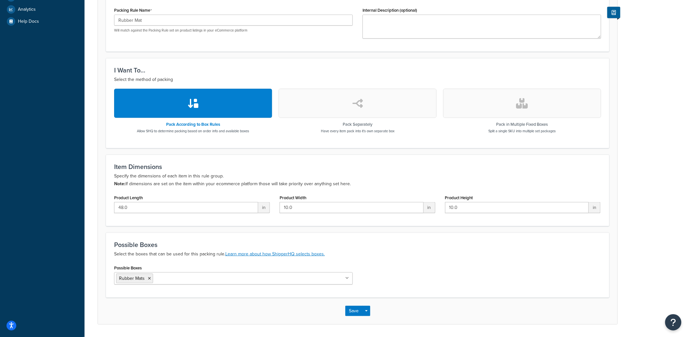
scroll to position [213, 0]
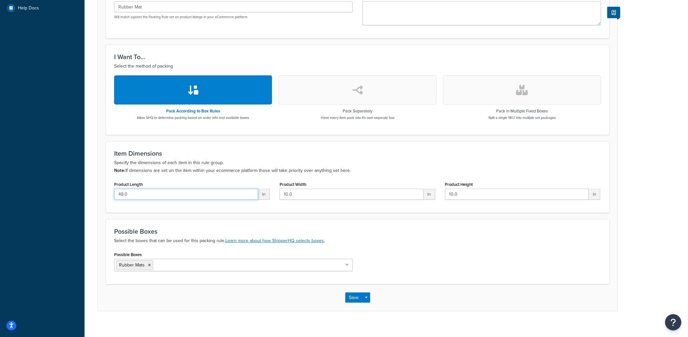
drag, startPoint x: 135, startPoint y: 195, endPoint x: 121, endPoint y: 196, distance: 13.4
click at [121, 196] on input "48.0" at bounding box center [186, 194] width 144 height 11
type input "4"
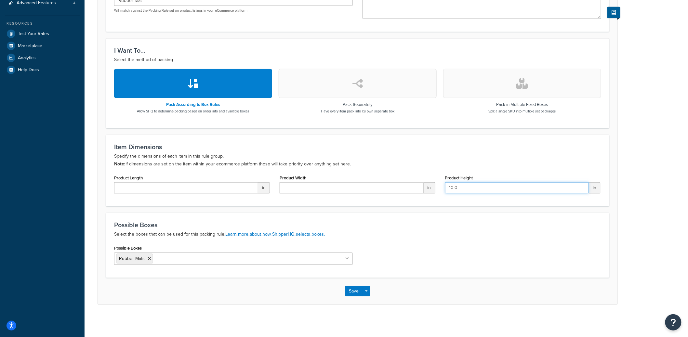
scroll to position [151, 0]
type input "0"
click at [369, 293] on button "Save Dropdown" at bounding box center [367, 292] width 8 height 10
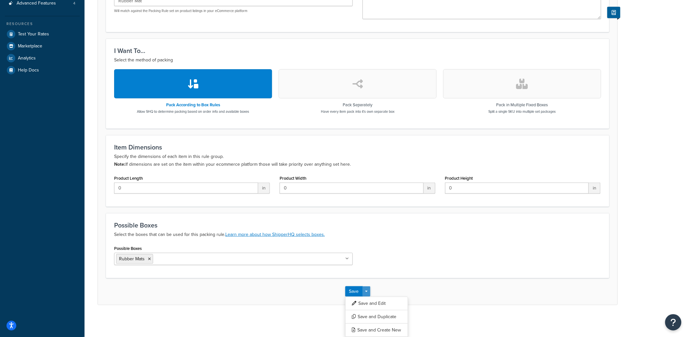
click at [368, 296] on button "Save Dropdown" at bounding box center [367, 292] width 8 height 10
click at [370, 296] on button "Save Dropdown" at bounding box center [367, 292] width 8 height 10
click at [370, 301] on button "Save and Edit" at bounding box center [376, 304] width 63 height 14
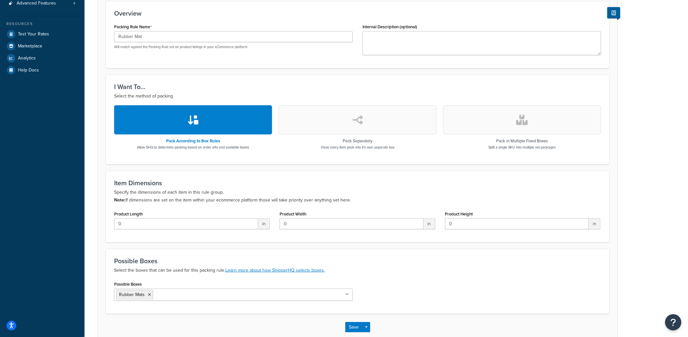
scroll to position [0, 0]
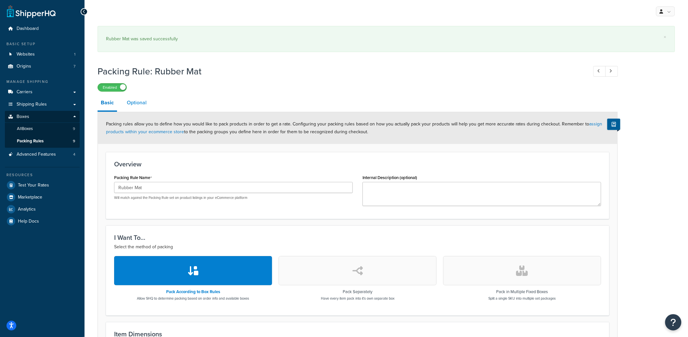
click at [134, 103] on link "Optional" at bounding box center [137, 103] width 26 height 16
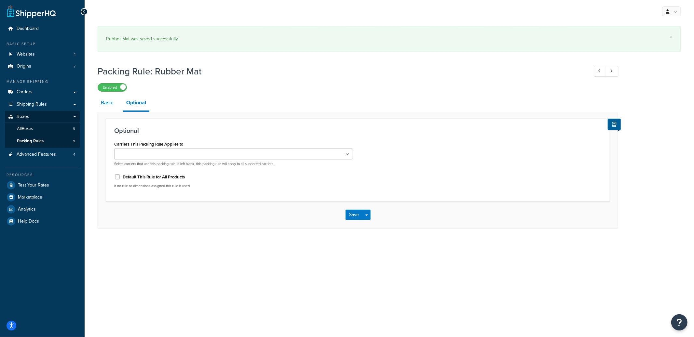
click at [109, 104] on link "Basic" at bounding box center [107, 103] width 19 height 16
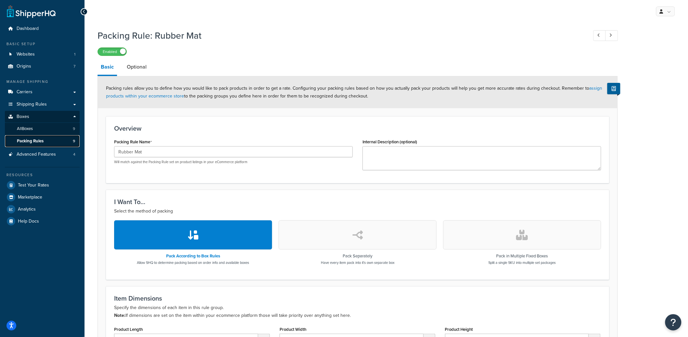
click at [44, 141] on link "Packing Rules 9" at bounding box center [42, 141] width 75 height 12
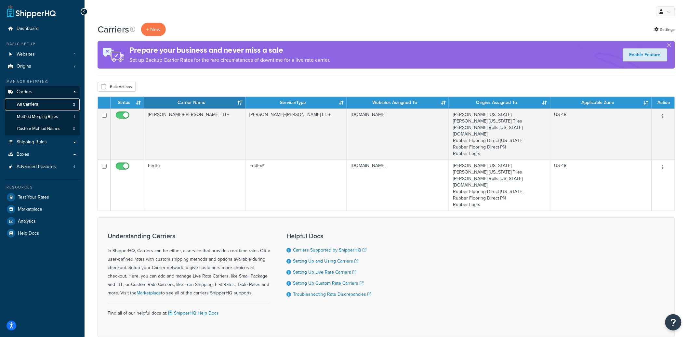
click at [47, 110] on link "All Carriers 2" at bounding box center [42, 105] width 75 height 12
click at [48, 121] on link "Method Merging Rules 1" at bounding box center [42, 117] width 75 height 12
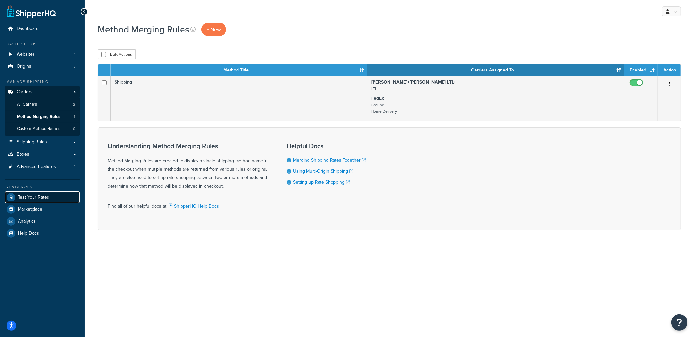
click at [44, 192] on link "Test Your Rates" at bounding box center [42, 198] width 75 height 12
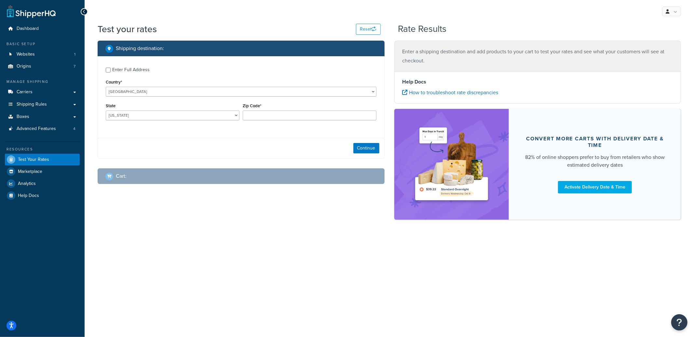
click at [135, 70] on div "Enter Full Address" at bounding box center [130, 69] width 37 height 9
click at [111, 70] on input "Enter Full Address" at bounding box center [108, 70] width 5 height 5
checkbox input "true"
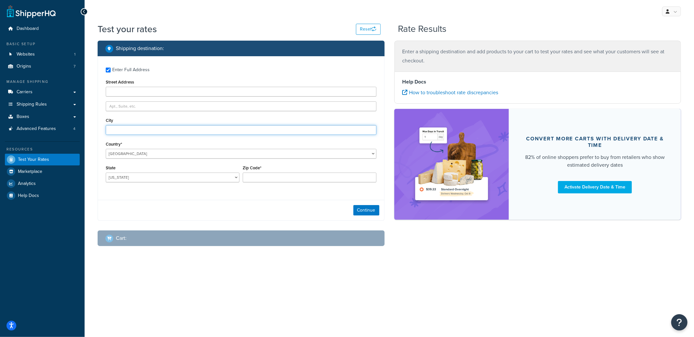
click at [131, 128] on input "City" at bounding box center [241, 130] width 271 height 10
type input "Austin"
select select "TX"
type input "78759"
click at [363, 214] on button "Continue" at bounding box center [366, 210] width 26 height 10
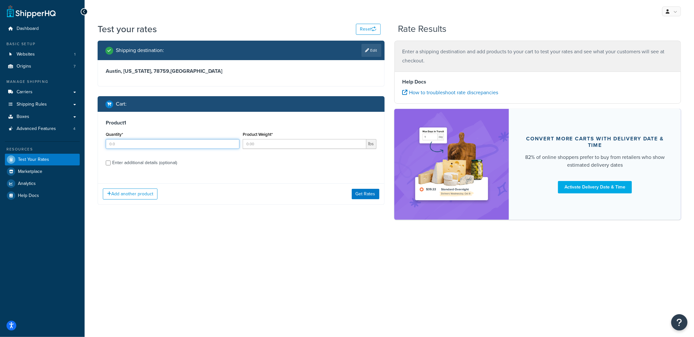
click at [164, 143] on input "Quantity*" at bounding box center [173, 144] width 134 height 10
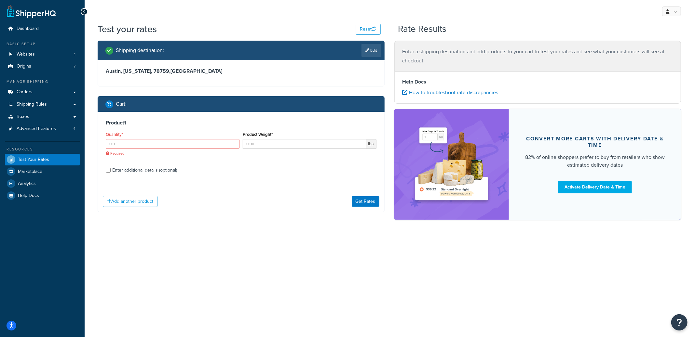
click at [137, 163] on div "Product 1 Quantity* Required Product Weight* lbs Enter additional details (opti…" at bounding box center [241, 149] width 286 height 74
click at [137, 171] on div "Enter additional details (optional)" at bounding box center [144, 170] width 65 height 9
click at [111, 171] on input "Enter additional details (optional)" at bounding box center [108, 170] width 5 height 5
checkbox input "true"
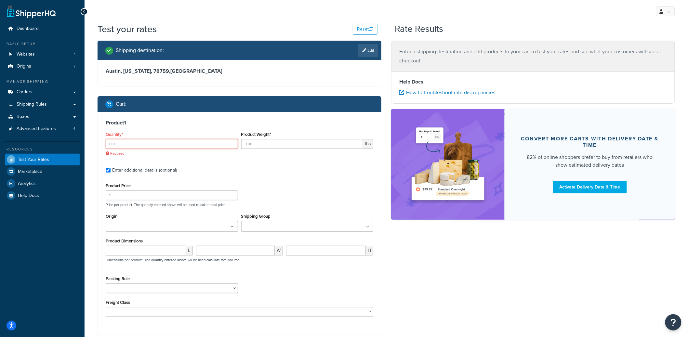
click at [151, 144] on input "Quantity*" at bounding box center [172, 144] width 132 height 10
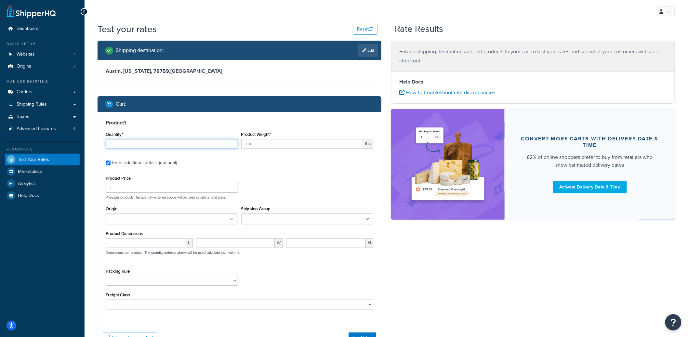
type input "3"
type input "5"
click at [210, 222] on ul at bounding box center [172, 219] width 132 height 11
click at [270, 220] on input "Shipping Group" at bounding box center [272, 219] width 58 height 7
click at [304, 185] on div "Product Price 1 Price per product. The quantity entered above will be used calc…" at bounding box center [239, 187] width 271 height 26
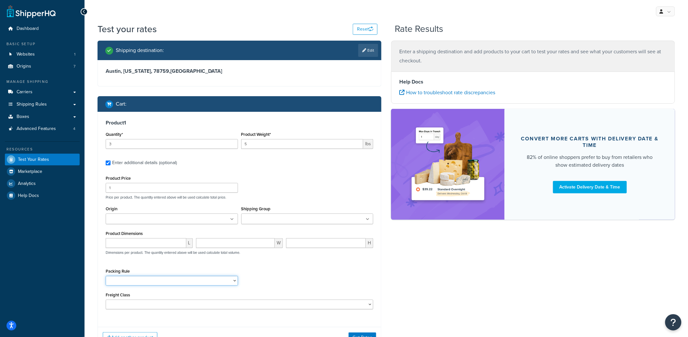
click at [185, 283] on select "18 inch Single Tiles 18 inch Tiles - Set of 6 24 Inch Tiles - 12 mm Box 24 Inch…" at bounding box center [172, 281] width 132 height 10
select select "87651"
click at [106, 277] on select "18 inch Single Tiles 18 inch Tiles - Set of 6 24 Inch Tiles - 12 mm Box 24 Inch…" at bounding box center [172, 281] width 132 height 10
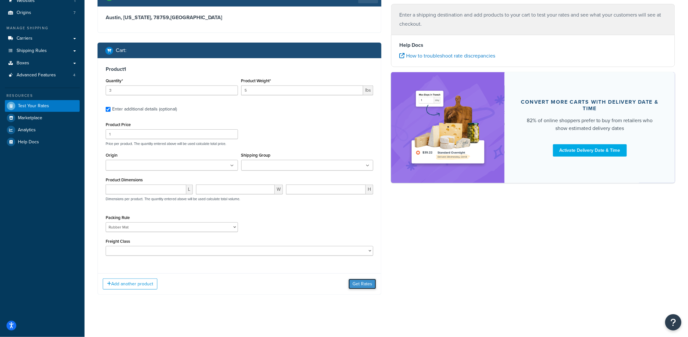
click at [365, 284] on button "Get Rates" at bounding box center [363, 284] width 28 height 10
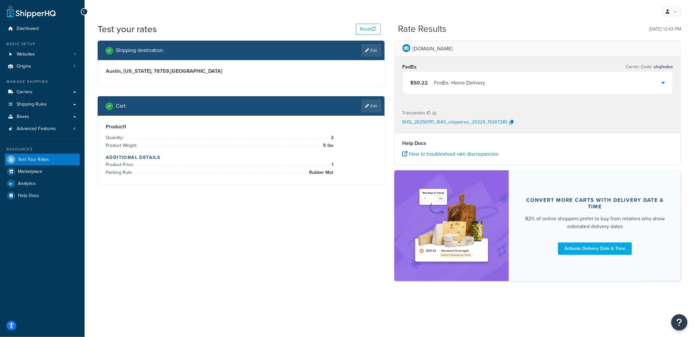
click at [487, 86] on div "$50.22 FedEx - Home Delivery" at bounding box center [538, 83] width 270 height 22
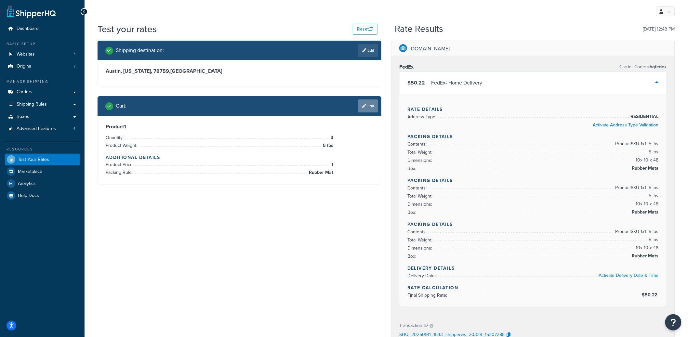
click at [370, 105] on link "Edit" at bounding box center [368, 106] width 20 height 13
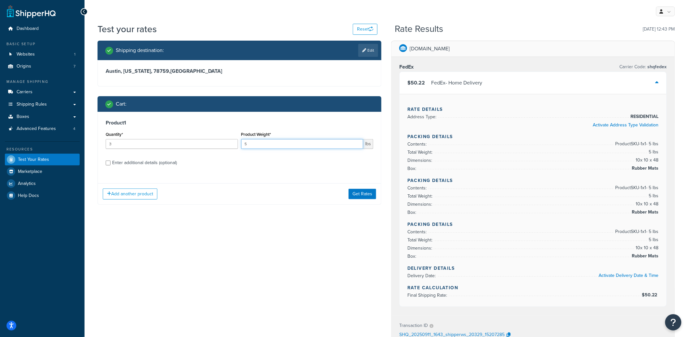
click at [264, 147] on input "5" at bounding box center [302, 144] width 122 height 10
drag, startPoint x: 263, startPoint y: 146, endPoint x: 241, endPoint y: 146, distance: 21.8
click at [241, 146] on div "Product Weight* 5 lbs" at bounding box center [308, 142] width 136 height 24
type input "51"
drag, startPoint x: 150, startPoint y: 143, endPoint x: 101, endPoint y: 142, distance: 49.1
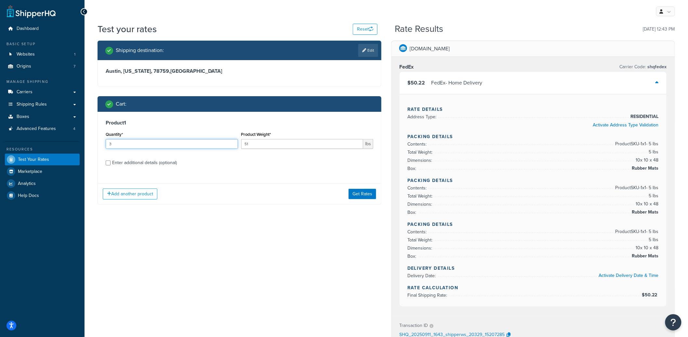
click at [101, 142] on div "Product 1 Quantity* 3 Product Weight* 51 lbs Enter additional details (optional)" at bounding box center [239, 145] width 283 height 67
type input "10"
click at [356, 192] on button "Get Rates" at bounding box center [363, 194] width 28 height 10
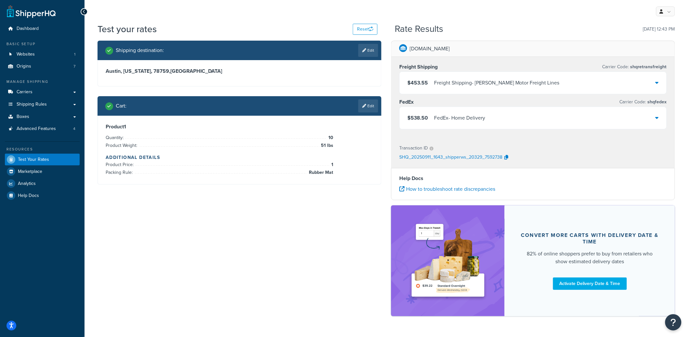
click at [478, 119] on div "FedEx - Home Delivery" at bounding box center [459, 118] width 51 height 9
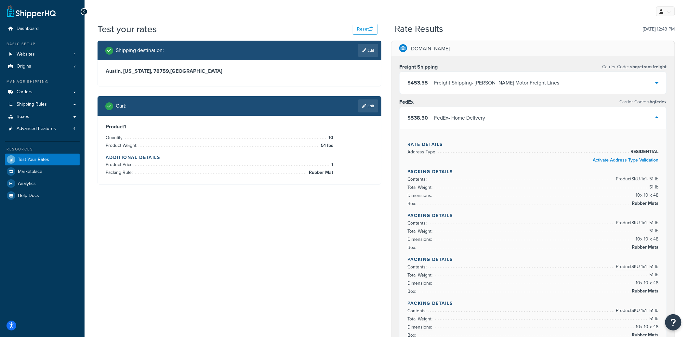
click at [476, 119] on div "FedEx - Home Delivery" at bounding box center [459, 118] width 51 height 9
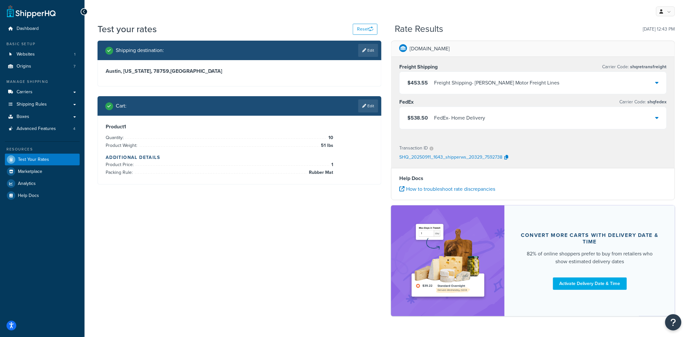
click at [502, 82] on div "Freight Shipping - [PERSON_NAME] Motor Freight Lines" at bounding box center [497, 82] width 126 height 9
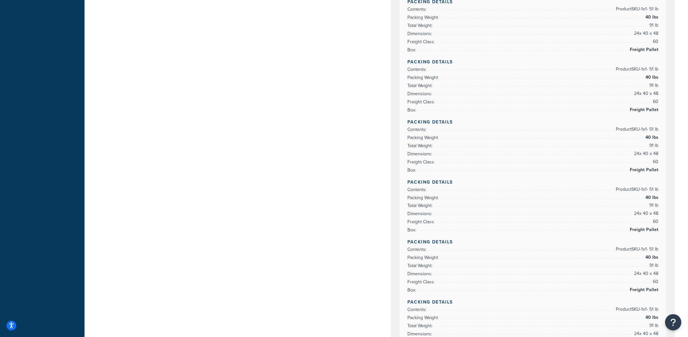
scroll to position [347, 0]
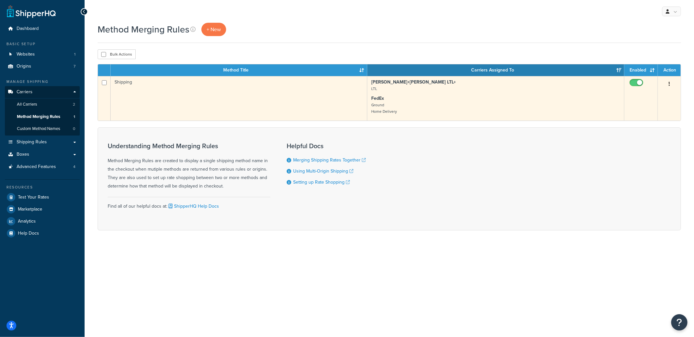
click at [638, 83] on input "checkbox" at bounding box center [637, 84] width 18 height 8
click at [640, 84] on input "checkbox" at bounding box center [637, 84] width 18 height 8
click at [637, 82] on input "checkbox" at bounding box center [637, 84] width 18 height 8
click at [637, 86] on input "checkbox" at bounding box center [637, 84] width 18 height 8
click at [635, 82] on input "checkbox" at bounding box center [637, 84] width 18 height 8
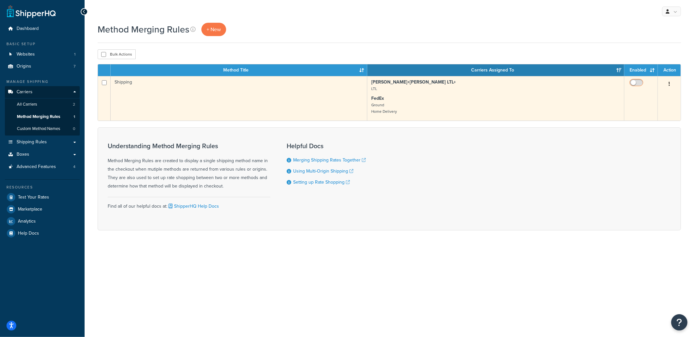
click at [638, 79] on span at bounding box center [636, 83] width 14 height 8
click at [638, 80] on input "checkbox" at bounding box center [637, 84] width 18 height 8
click at [632, 82] on input "checkbox" at bounding box center [637, 84] width 18 height 8
click at [635, 84] on input "checkbox" at bounding box center [637, 84] width 18 height 8
checkbox input "true"
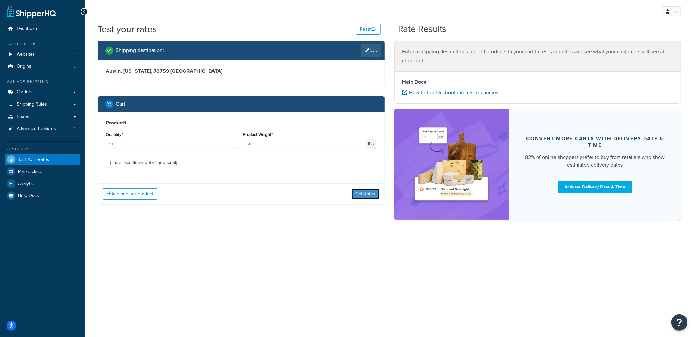
click at [362, 191] on button "Get Rates" at bounding box center [366, 194] width 28 height 10
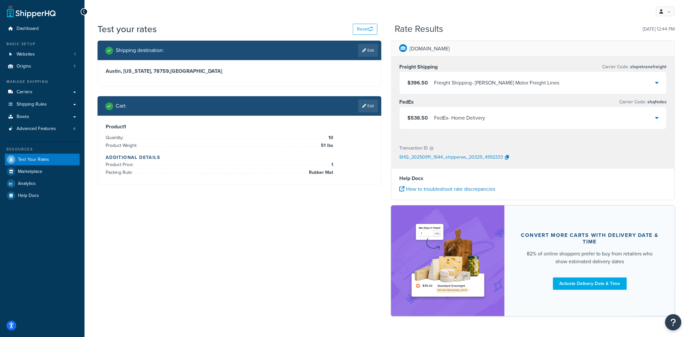
click at [483, 80] on div "Freight Shipping - Saia Motor Freight Lines" at bounding box center [497, 82] width 126 height 9
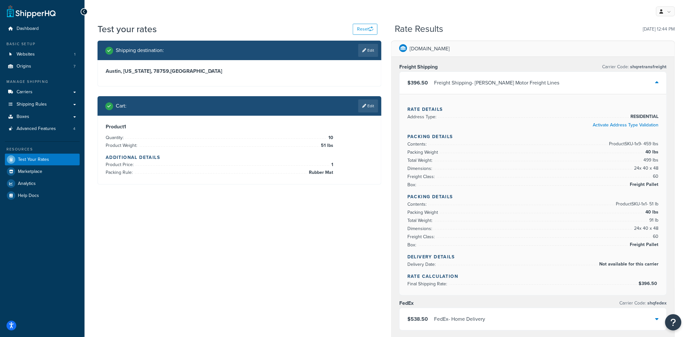
click at [637, 183] on span "Freight Pallet" at bounding box center [644, 185] width 30 height 8
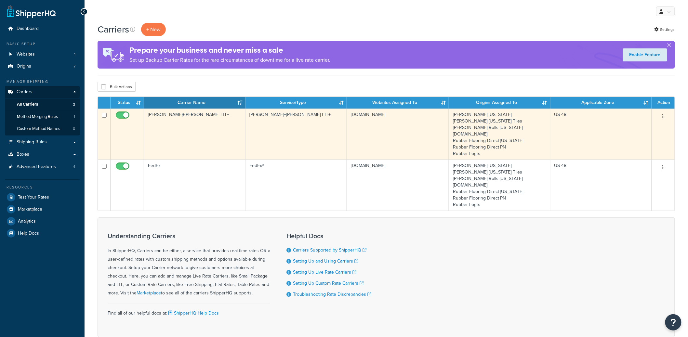
click at [265, 124] on td "[PERSON_NAME]+[PERSON_NAME] LTL+" at bounding box center [296, 134] width 101 height 51
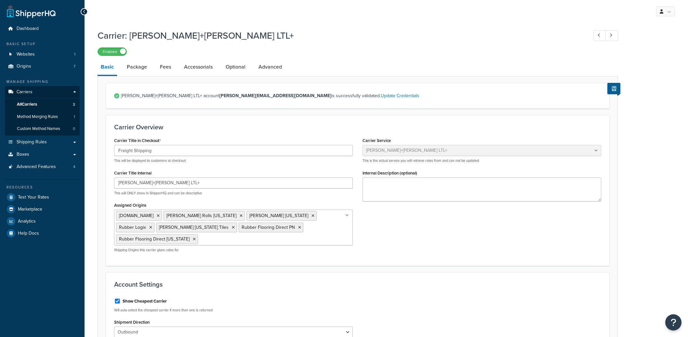
select select "reTransFreight"
click at [138, 67] on link "Package" at bounding box center [137, 67] width 27 height 16
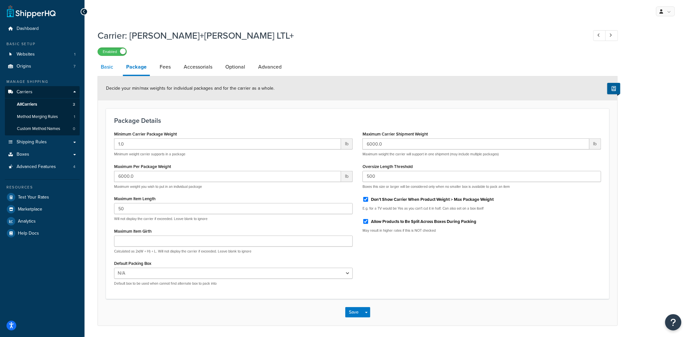
click at [107, 72] on link "Basic" at bounding box center [107, 67] width 19 height 16
select select "reTransFreight"
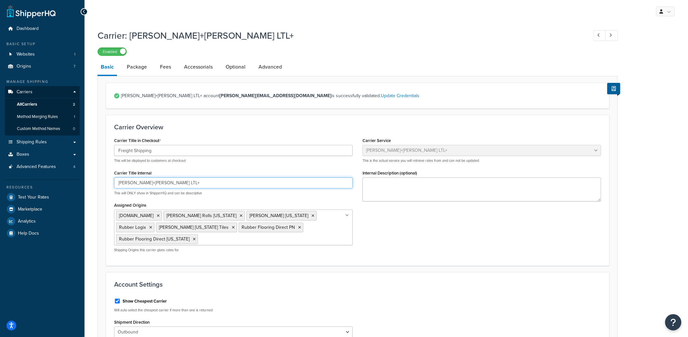
click at [146, 183] on input "[PERSON_NAME]+[PERSON_NAME] LTL+" at bounding box center [233, 183] width 239 height 11
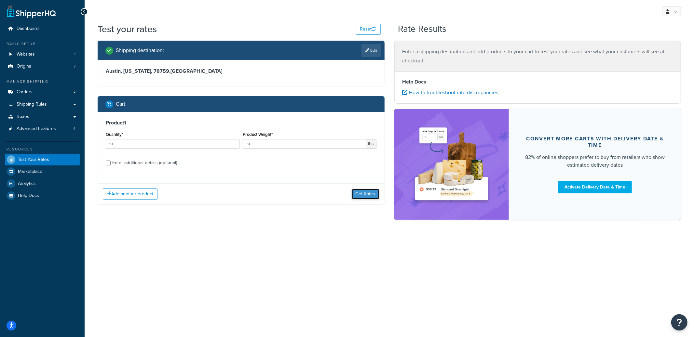
click at [361, 193] on button "Get Rates" at bounding box center [366, 194] width 28 height 10
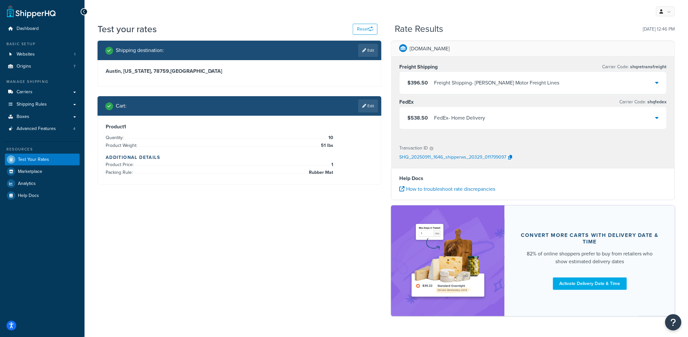
click at [494, 91] on div "$396.50 Freight Shipping - [PERSON_NAME] Motor Freight Lines" at bounding box center [533, 83] width 267 height 22
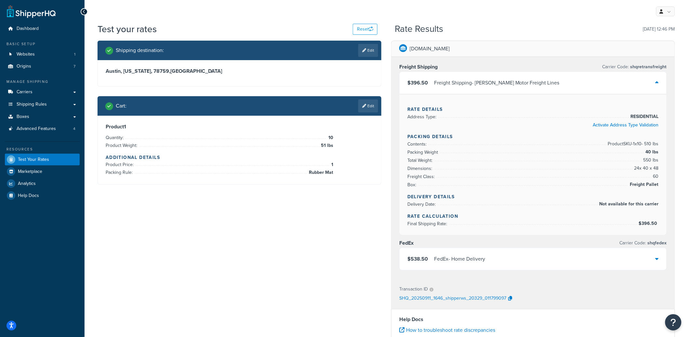
click at [527, 250] on div "$538.50 FedEx - Home Delivery" at bounding box center [533, 259] width 267 height 22
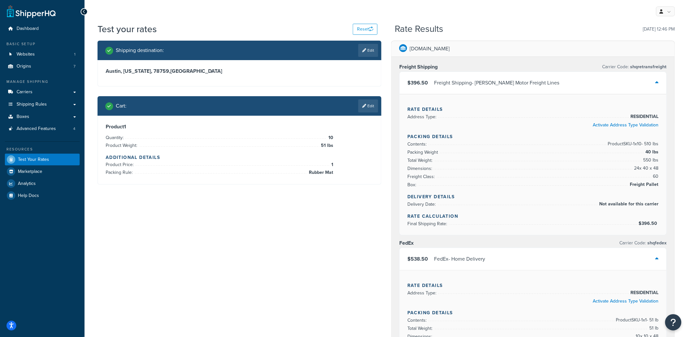
click at [507, 259] on div "$538.50 FedEx - Home Delivery" at bounding box center [533, 259] width 267 height 22
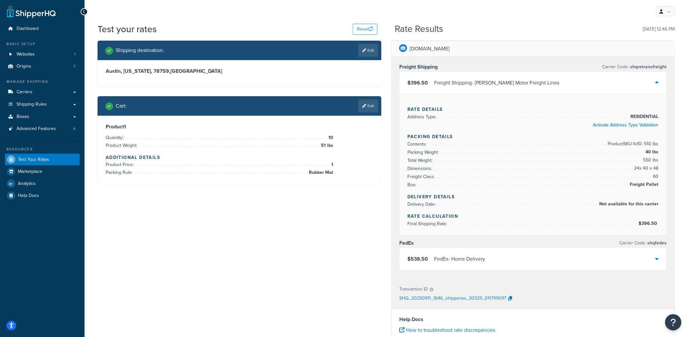
click at [472, 88] on div "Freight Shipping - [PERSON_NAME] Motor Freight Lines" at bounding box center [497, 82] width 126 height 9
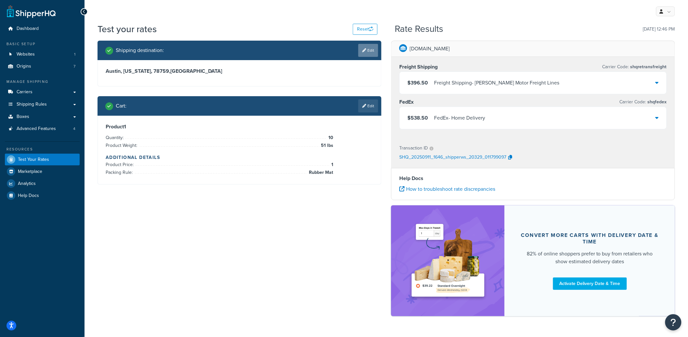
click at [363, 52] on link "Edit" at bounding box center [368, 50] width 20 height 13
select select "[GEOGRAPHIC_DATA]"
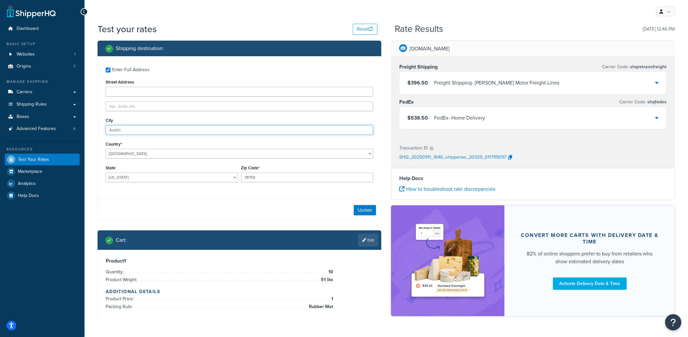
drag, startPoint x: 137, startPoint y: 131, endPoint x: 103, endPoint y: 131, distance: 33.8
click at [104, 131] on div "Enter Full Address Street Address City Austin Country* United States United Kin…" at bounding box center [239, 125] width 283 height 139
type input "[GEOGRAPHIC_DATA]"
type input "75201"
click at [371, 213] on button "Update" at bounding box center [365, 210] width 22 height 10
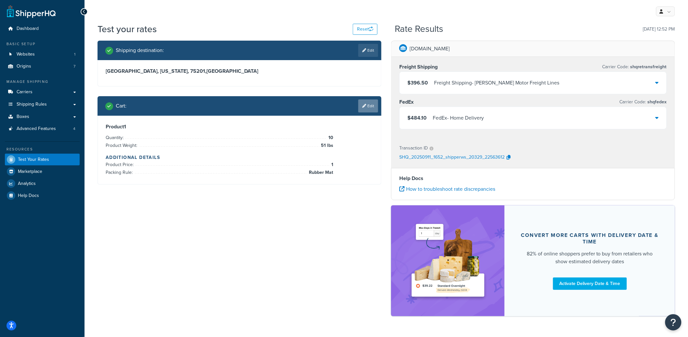
click at [369, 111] on link "Edit" at bounding box center [368, 106] width 20 height 13
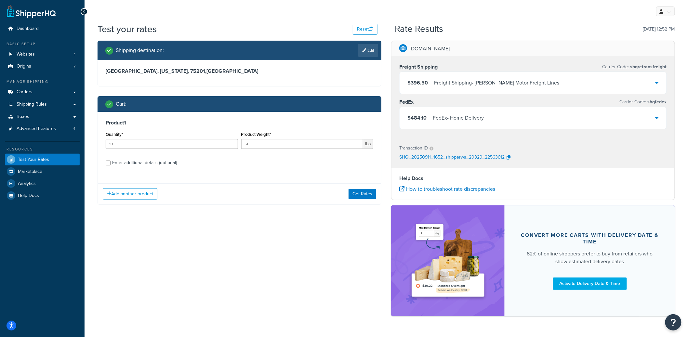
click at [144, 163] on div "Enter additional details (optional)" at bounding box center [144, 162] width 65 height 9
click at [111, 163] on input "Enter additional details (optional)" at bounding box center [108, 163] width 5 height 5
checkbox input "true"
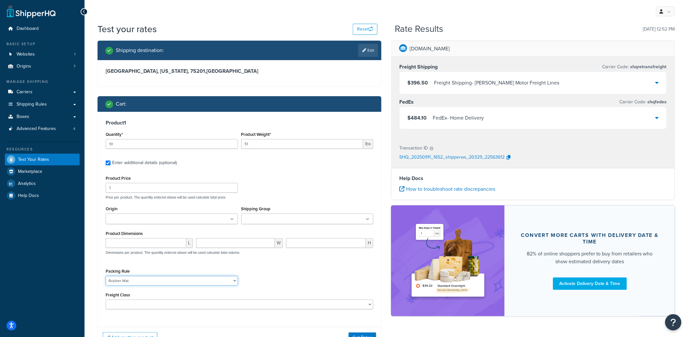
click at [186, 282] on select "18 inch Single Tiles 18 inch Tiles - Set of 6 24 Inch Tiles - 12 mm Box 24 Inch…" at bounding box center [172, 281] width 132 height 10
select select "87013"
click at [106, 277] on select "18 inch Single Tiles 18 inch Tiles - Set of 6 24 Inch Tiles - 12 mm Box 24 Inch…" at bounding box center [172, 281] width 132 height 10
drag, startPoint x: 142, startPoint y: 143, endPoint x: 101, endPoint y: 143, distance: 40.3
click at [101, 143] on div "Product 1 Quantity* 10 Product Weight* 51 lbs Enter additional details (optiona…" at bounding box center [239, 217] width 283 height 210
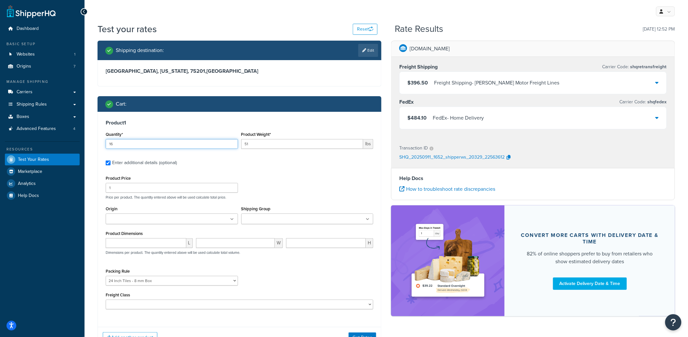
type input "16"
type input "8"
click at [154, 282] on select "18 inch Single Tiles 18 inch Tiles - Set of 6 24 Inch Tiles - 12 mm Box 24 Inch…" at bounding box center [172, 281] width 132 height 10
click at [106, 277] on select "18 inch Single Tiles 18 inch Tiles - Set of 6 24 Inch Tiles - 12 mm Box 24 Inch…" at bounding box center [172, 281] width 132 height 10
click at [290, 275] on div "Packing Rule 18 inch Single Tiles 18 inch Tiles - Set of 6 24 Inch Tiles - 12 m…" at bounding box center [239, 279] width 271 height 24
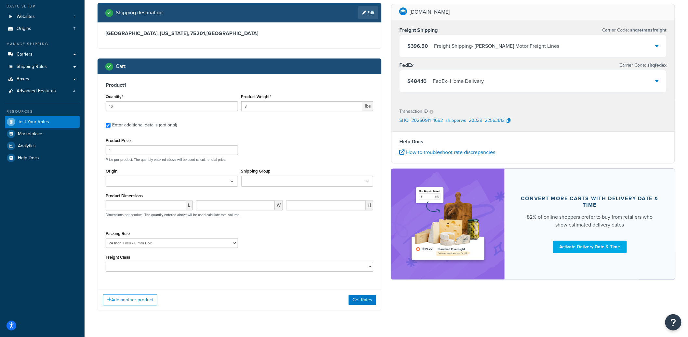
scroll to position [54, 0]
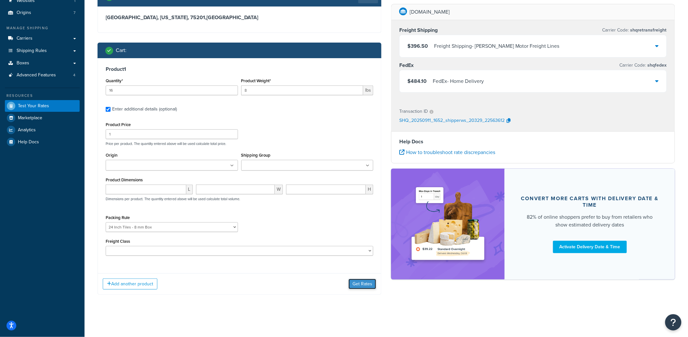
click at [362, 285] on button "Get Rates" at bounding box center [363, 284] width 28 height 10
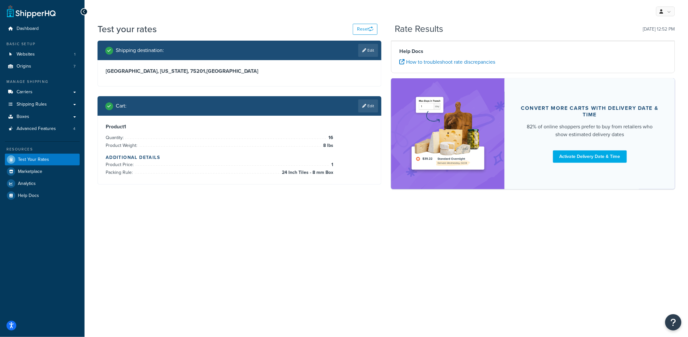
scroll to position [0, 0]
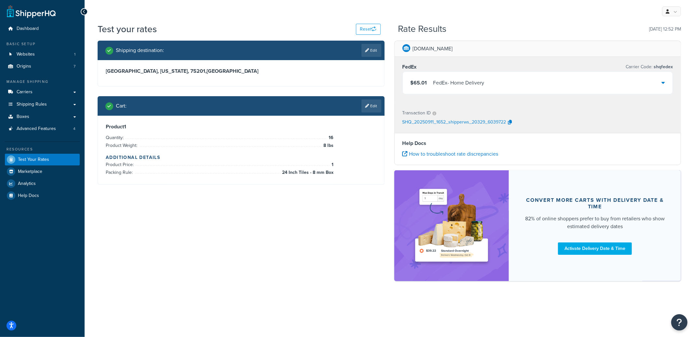
click at [480, 87] on div "FedEx - Home Delivery" at bounding box center [458, 82] width 51 height 9
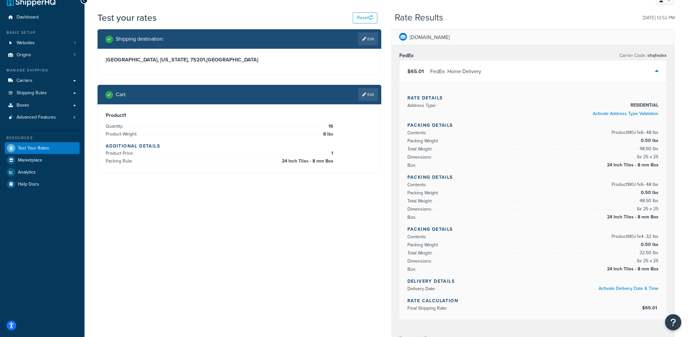
scroll to position [24, 0]
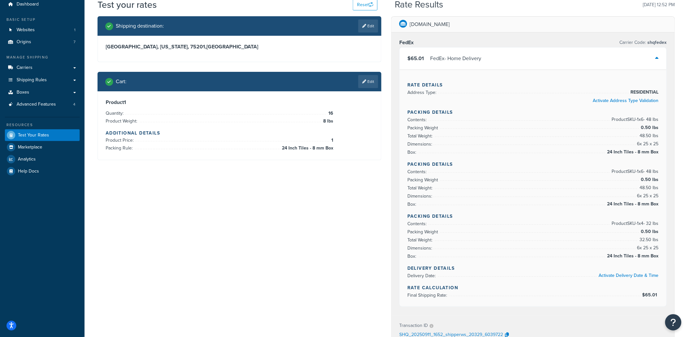
drag, startPoint x: 608, startPoint y: 150, endPoint x: 665, endPoint y: 151, distance: 56.6
click at [665, 151] on div "Rate Details Address Type: RESIDENTIAL Activate Address Type Validation Packing…" at bounding box center [533, 188] width 267 height 237
click at [621, 204] on span "24 Inch Tiles - 8 mm Box" at bounding box center [632, 204] width 53 height 8
click at [638, 252] on span "24 Inch Tiles - 8 mm Box" at bounding box center [632, 256] width 53 height 8
click at [372, 83] on link "Edit" at bounding box center [368, 81] width 20 height 13
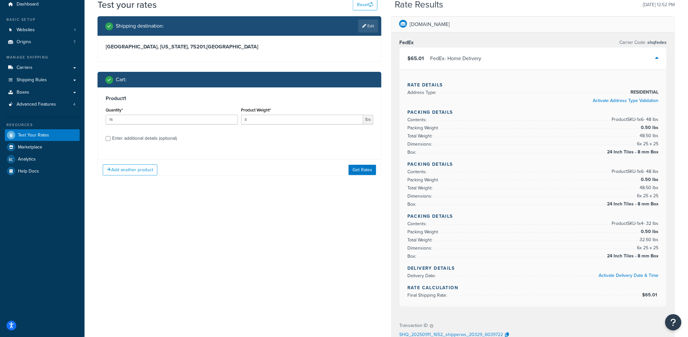
click at [130, 142] on div "Enter additional details (optional)" at bounding box center [144, 138] width 65 height 9
click at [111, 141] on input "Enter additional details (optional)" at bounding box center [108, 138] width 5 height 5
checkbox input "true"
select select "87013"
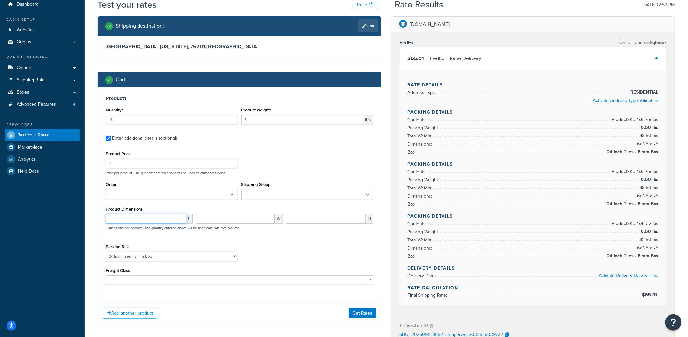
click at [142, 220] on input "number" at bounding box center [146, 219] width 81 height 10
type input "24"
type input ".3"
type input "0.3"
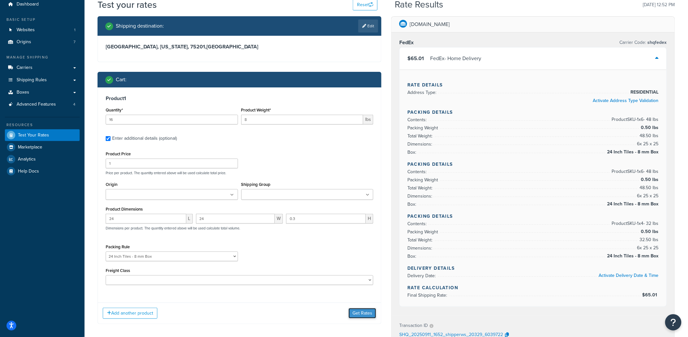
click at [350, 311] on button "Get Rates" at bounding box center [363, 313] width 28 height 10
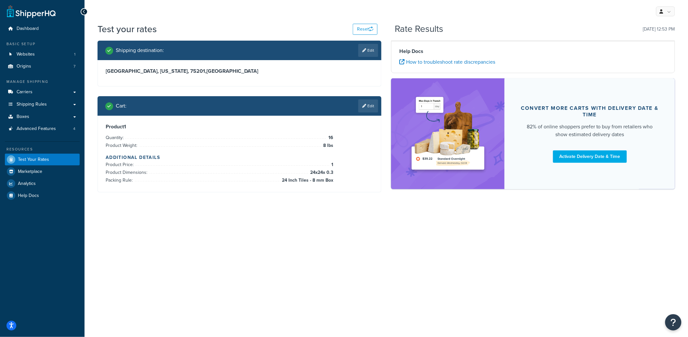
scroll to position [0, 0]
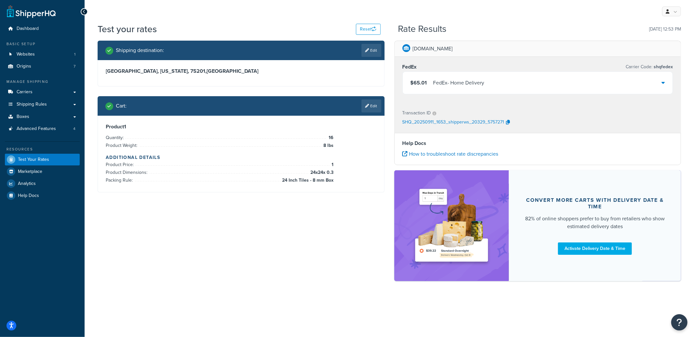
click at [463, 86] on div "FedEx - Home Delivery" at bounding box center [458, 82] width 51 height 9
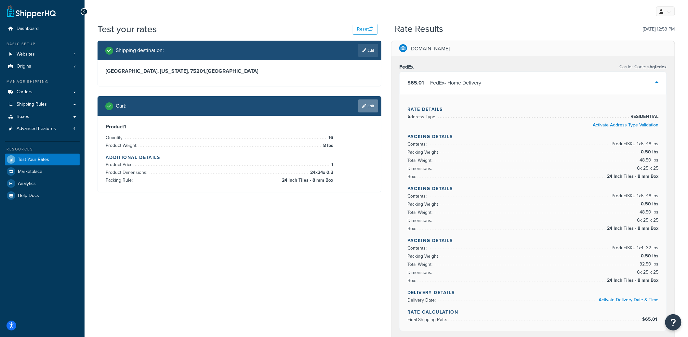
click at [367, 109] on link "Edit" at bounding box center [368, 106] width 20 height 13
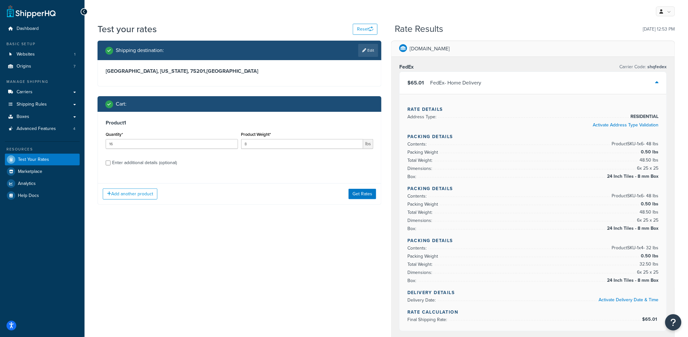
click at [153, 164] on div "Enter additional details (optional)" at bounding box center [144, 162] width 65 height 9
click at [111, 164] on input "Enter additional details (optional)" at bounding box center [108, 163] width 5 height 5
checkbox input "true"
select select "87013"
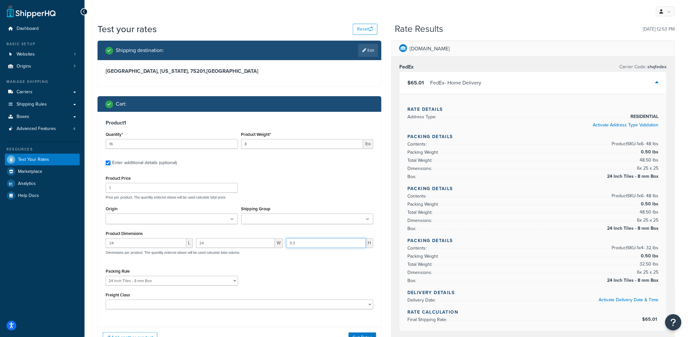
drag, startPoint x: 295, startPoint y: 245, endPoint x: 285, endPoint y: 246, distance: 10.8
click at [285, 246] on div "0.3 H" at bounding box center [330, 245] width 90 height 15
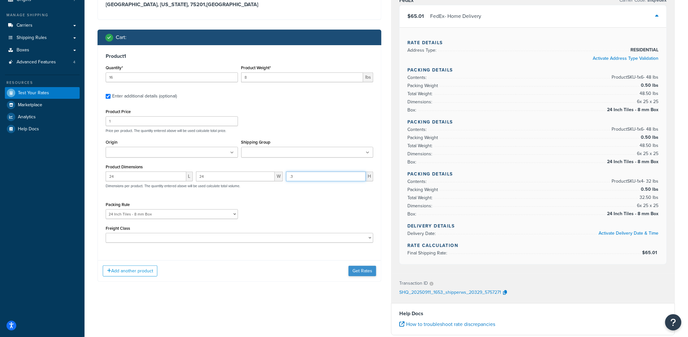
type input ".3"
click at [370, 275] on button "Get Rates" at bounding box center [363, 271] width 28 height 10
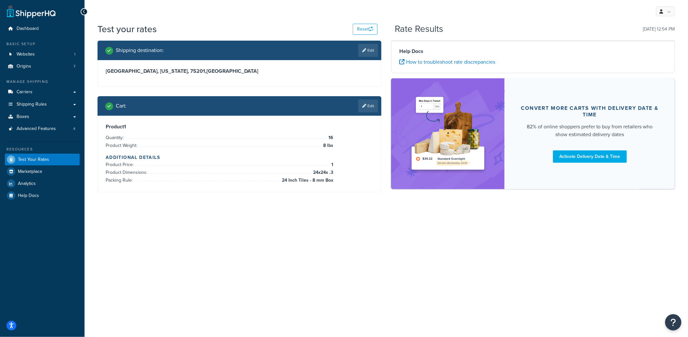
scroll to position [0, 0]
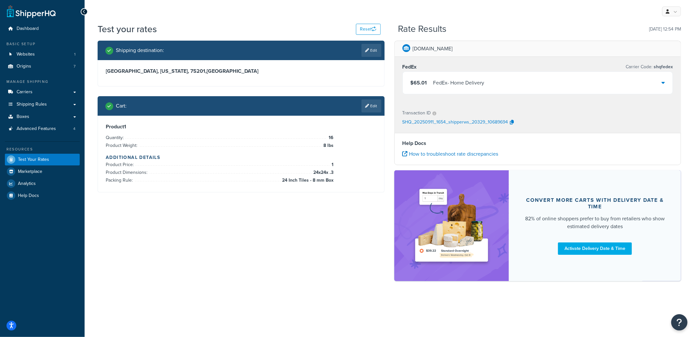
click at [489, 82] on div "$65.01 FedEx - Home Delivery" at bounding box center [538, 83] width 270 height 22
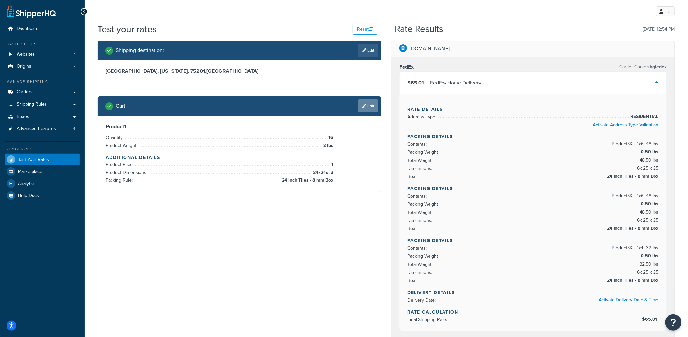
click at [365, 106] on icon at bounding box center [364, 106] width 4 height 4
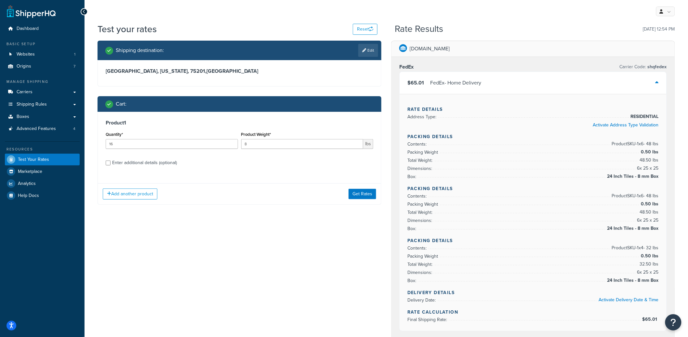
click at [154, 162] on div "Enter additional details (optional)" at bounding box center [144, 162] width 65 height 9
click at [111, 162] on input "Enter additional details (optional)" at bounding box center [108, 163] width 5 height 5
checkbox input "true"
select select "87013"
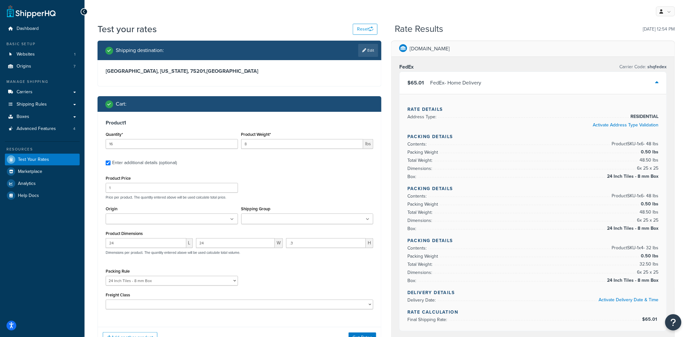
click at [125, 217] on input "Origin" at bounding box center [137, 219] width 58 height 7
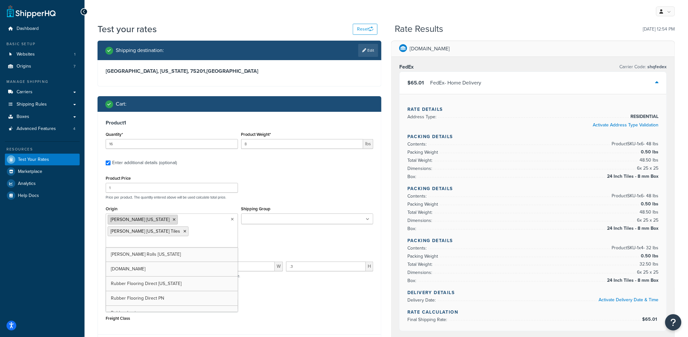
click at [173, 220] on icon at bounding box center [174, 220] width 3 height 4
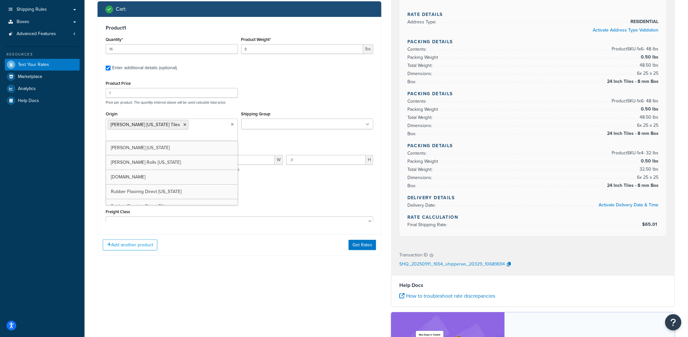
scroll to position [214, 0]
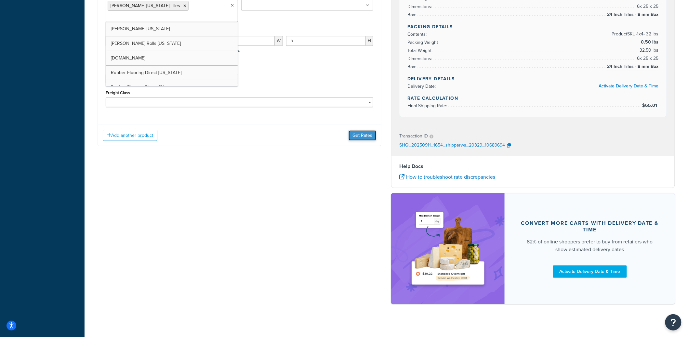
click at [362, 130] on button "Get Rates" at bounding box center [363, 135] width 28 height 10
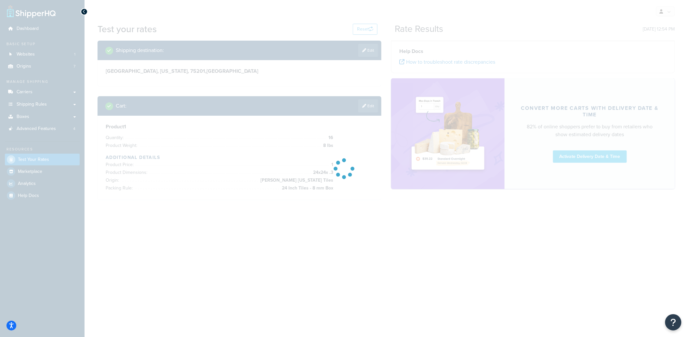
scroll to position [0, 0]
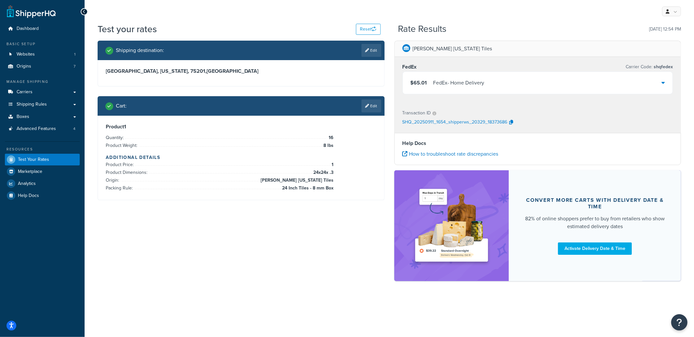
click at [519, 81] on div "$65.01 FedEx - Home Delivery" at bounding box center [538, 83] width 270 height 22
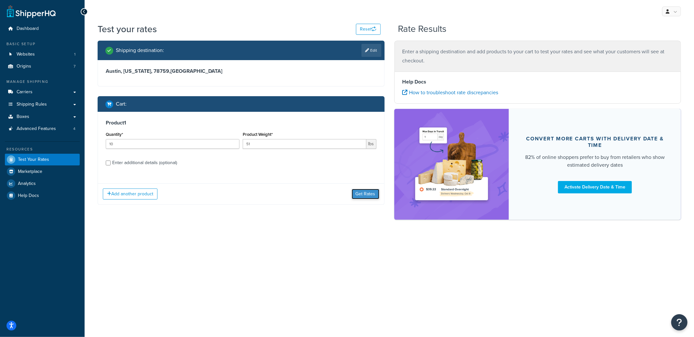
click at [358, 190] on button "Get Rates" at bounding box center [366, 194] width 28 height 10
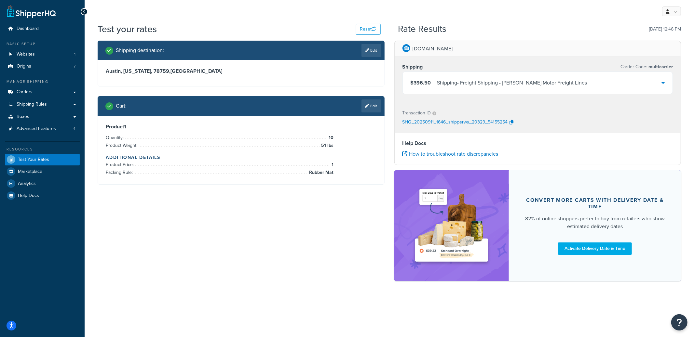
click at [537, 83] on div "Shipping - Freight Shipping - [PERSON_NAME] Motor Freight Lines" at bounding box center [512, 82] width 150 height 9
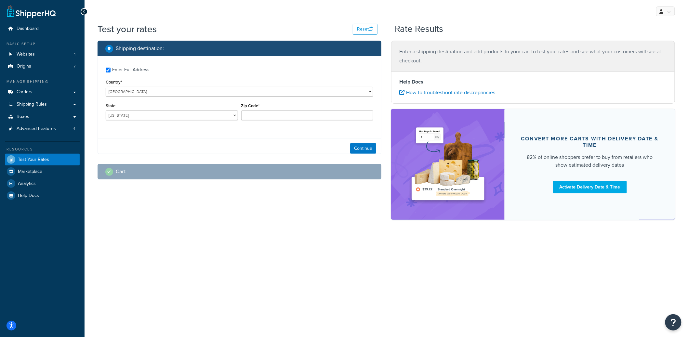
checkbox input "true"
type input "75201"
select select "[GEOGRAPHIC_DATA]"
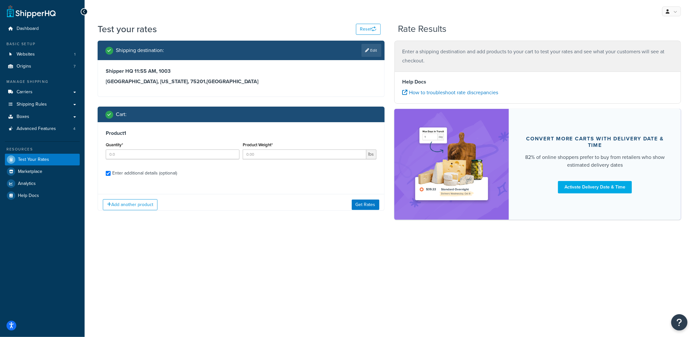
checkbox input "true"
type input "16"
type input "8.0006"
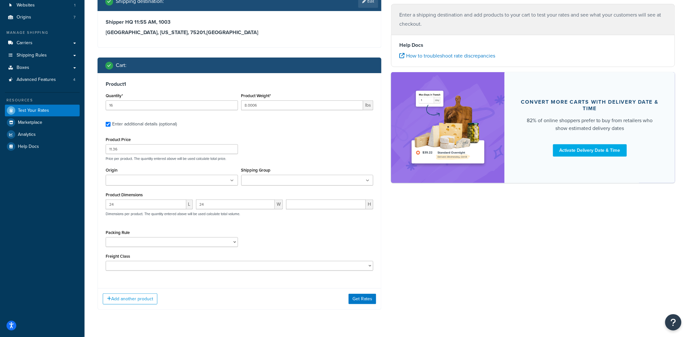
scroll to position [64, 0]
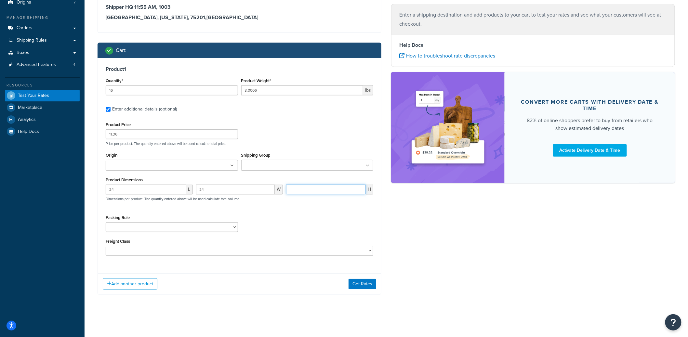
click at [321, 189] on input "number" at bounding box center [326, 190] width 80 height 10
type input "0.3"
click at [373, 282] on button "Get Rates" at bounding box center [363, 284] width 28 height 10
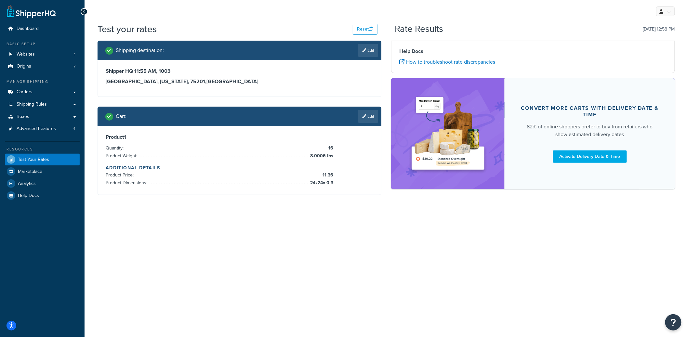
scroll to position [0, 0]
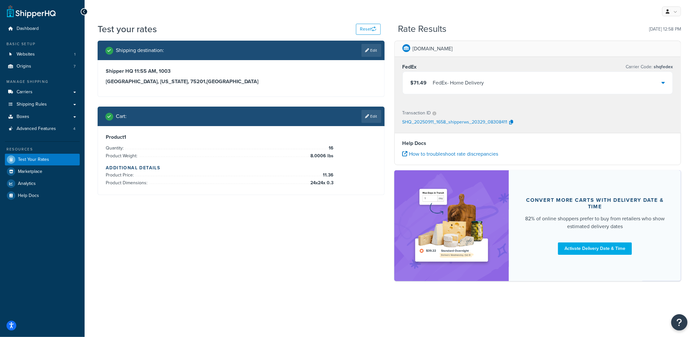
click at [508, 82] on div "$71.49 FedEx - Home Delivery" at bounding box center [538, 83] width 270 height 22
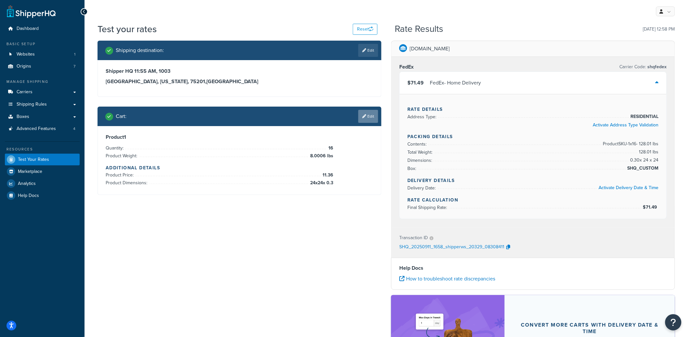
click at [373, 120] on link "Edit" at bounding box center [368, 116] width 20 height 13
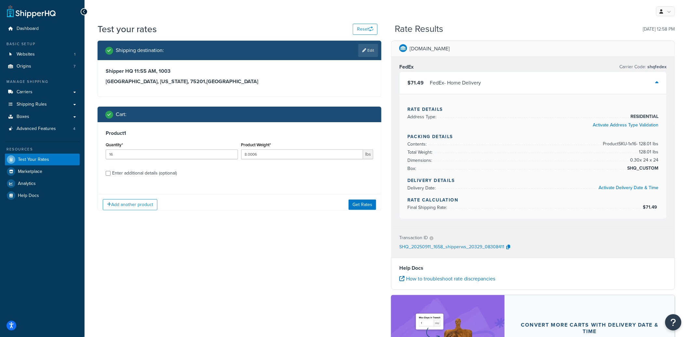
click at [165, 175] on div "Enter additional details (optional)" at bounding box center [144, 173] width 65 height 9
click at [111, 175] on input "Enter additional details (optional)" at bounding box center [108, 173] width 5 height 5
checkbox input "true"
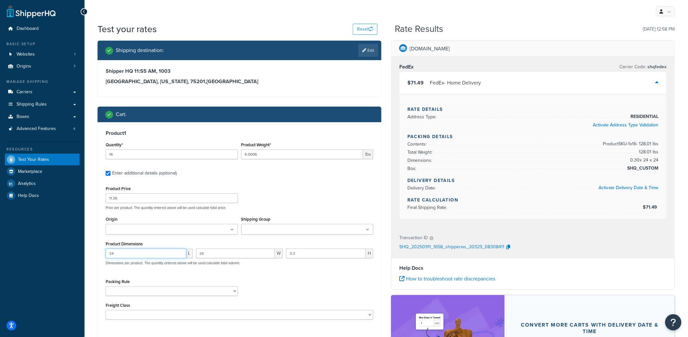
drag, startPoint x: 128, startPoint y: 254, endPoint x: 101, endPoint y: 251, distance: 26.2
click at [101, 251] on div "Product 1 Quantity* 16 Product Weight* 8.0006 lbs Enter additional details (opt…" at bounding box center [239, 227] width 283 height 210
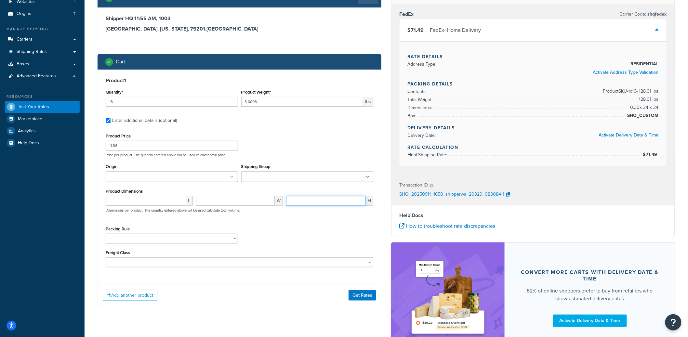
scroll to position [106, 0]
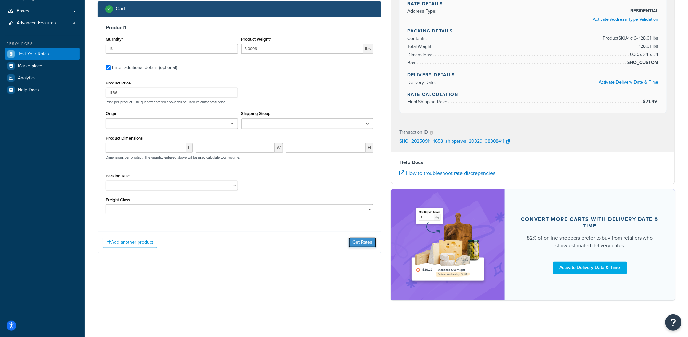
click at [364, 242] on button "Get Rates" at bounding box center [363, 242] width 28 height 10
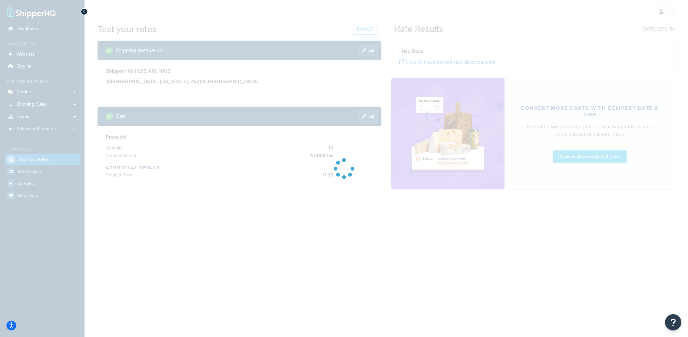
scroll to position [0, 0]
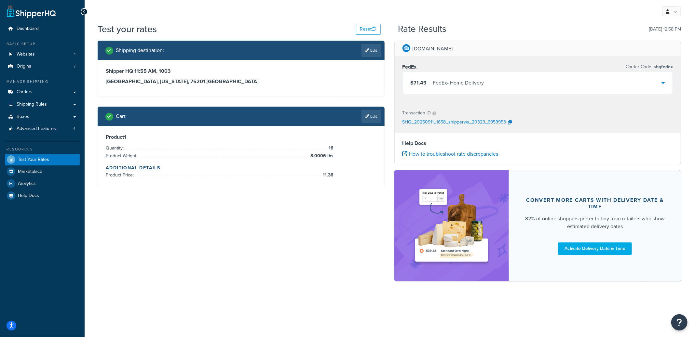
click at [106, 147] on span "Quantity:" at bounding box center [116, 148] width 20 height 7
drag, startPoint x: 328, startPoint y: 149, endPoint x: 335, endPoint y: 149, distance: 7.2
click at [335, 149] on div "Product 1 Quantity: 16 Product Weight: 8.0006 lbs Additional Details Product Pr…" at bounding box center [241, 156] width 271 height 45
drag, startPoint x: 309, startPoint y: 155, endPoint x: 348, endPoint y: 157, distance: 39.1
click at [348, 157] on div "Product 1 Quantity: 16 Product Weight: 8.0006 lbs Additional Details Product Pr…" at bounding box center [241, 156] width 271 height 45
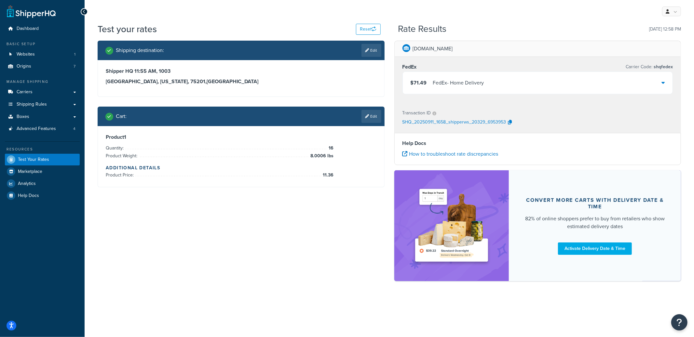
click at [481, 87] on div "$71.49 FedEx - Home Delivery" at bounding box center [538, 83] width 270 height 22
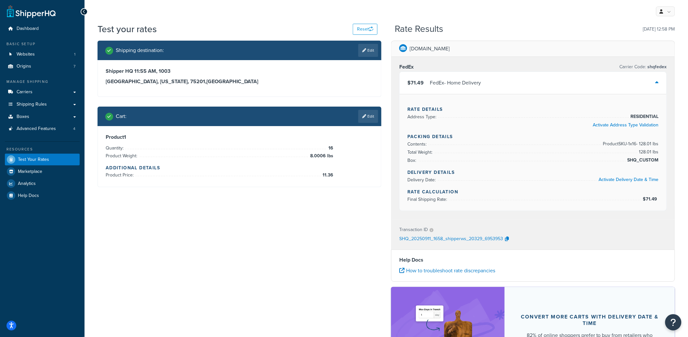
drag, startPoint x: 641, startPoint y: 152, endPoint x: 660, endPoint y: 152, distance: 19.8
click at [660, 152] on div "Rate Details Address Type: RESIDENTIAL Activate Address Type Validation Packing…" at bounding box center [533, 152] width 267 height 117
click at [372, 119] on link "Edit" at bounding box center [368, 116] width 20 height 13
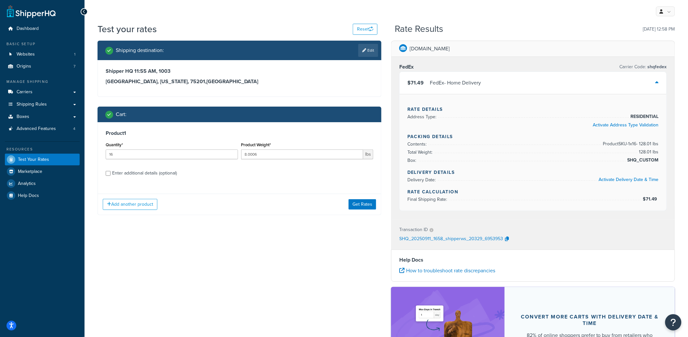
click at [142, 176] on div "Enter additional details (optional)" at bounding box center [144, 173] width 65 height 9
click at [111, 176] on input "Enter additional details (optional)" at bounding box center [108, 173] width 5 height 5
checkbox input "true"
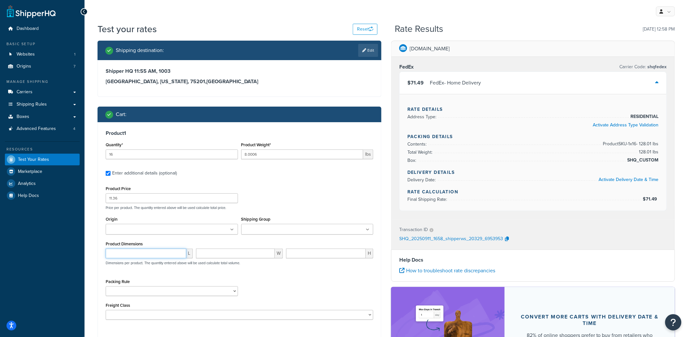
click at [134, 257] on input "number" at bounding box center [146, 254] width 81 height 10
type input "24"
type input "0.3"
click at [163, 292] on select "18 inch Single Tiles 18 inch Tiles - Set of 6 24 Inch Tiles - 12 mm Box 24 Inch…" at bounding box center [172, 292] width 132 height 10
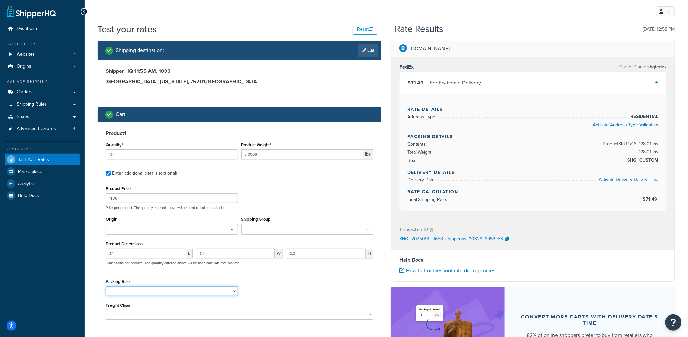
select select "87013"
click at [106, 287] on select "18 inch Single Tiles 18 inch Tiles - Set of 6 24 Inch Tiles - 12 mm Box 24 Inch…" at bounding box center [172, 292] width 132 height 10
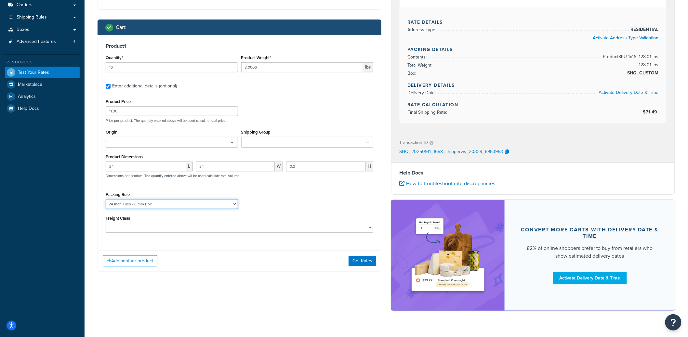
scroll to position [98, 0]
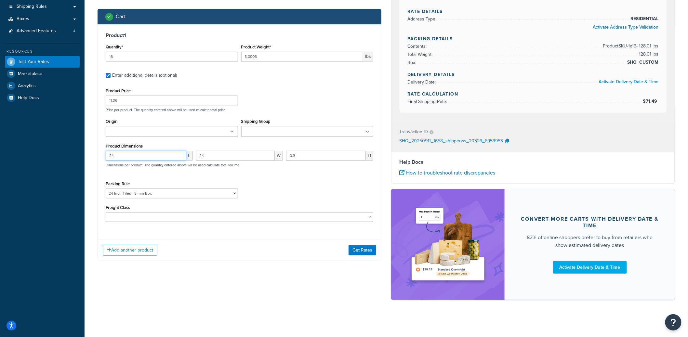
drag, startPoint x: 117, startPoint y: 157, endPoint x: 101, endPoint y: 155, distance: 15.8
click at [101, 155] on div "Product 1 Quantity* 16 Product Weight* 8.0006 lbs Enter additional details (opt…" at bounding box center [239, 129] width 283 height 210
click at [361, 251] on button "Get Rates" at bounding box center [363, 250] width 28 height 10
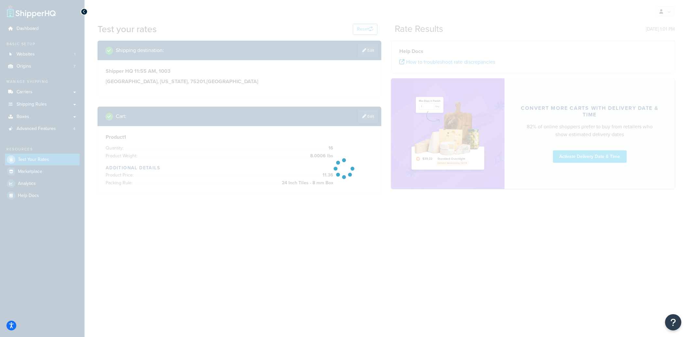
scroll to position [0, 0]
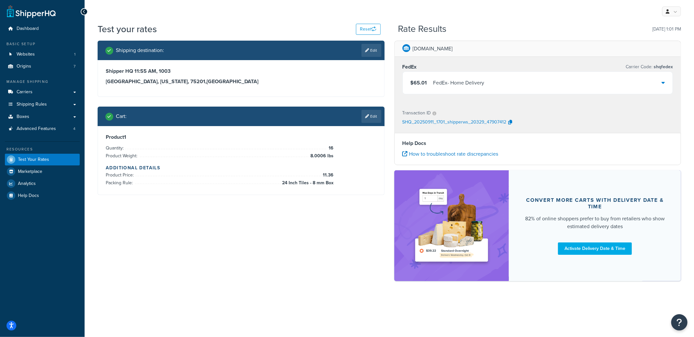
click at [506, 85] on div "$65.01 FedEx - Home Delivery" at bounding box center [538, 83] width 270 height 22
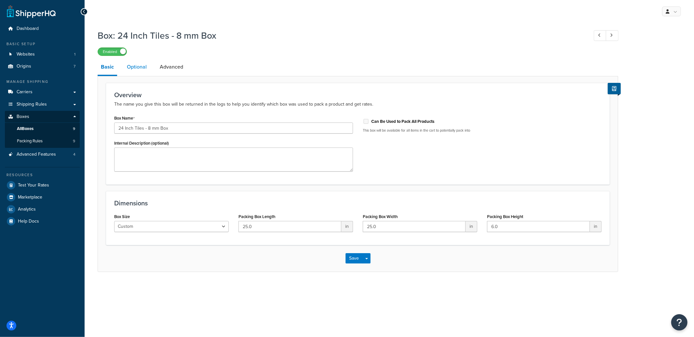
click at [137, 65] on link "Optional" at bounding box center [137, 67] width 26 height 16
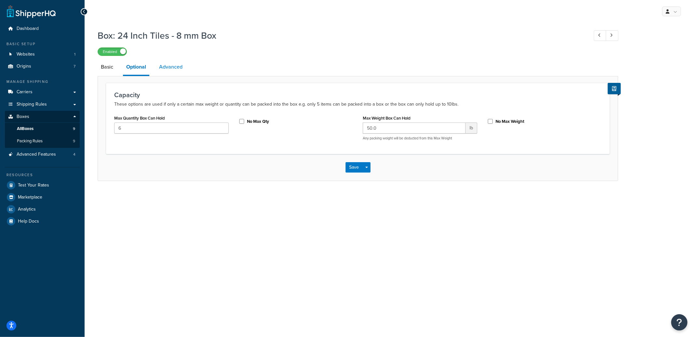
click at [184, 73] on link "Advanced" at bounding box center [171, 67] width 30 height 16
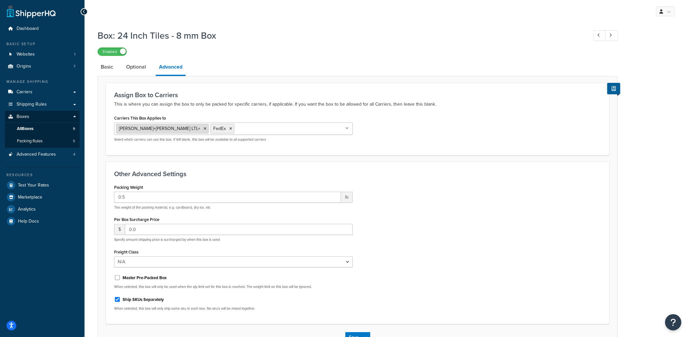
click at [204, 128] on icon at bounding box center [205, 129] width 3 height 4
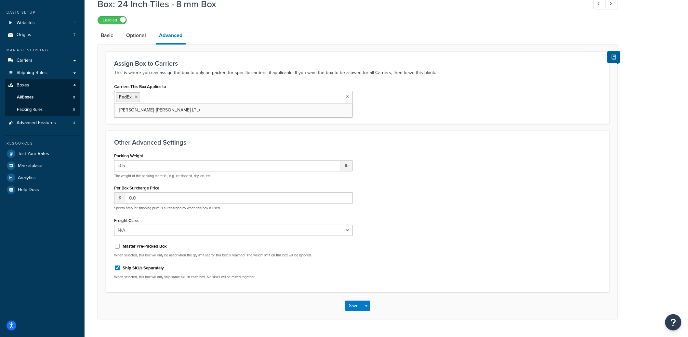
scroll to position [46, 0]
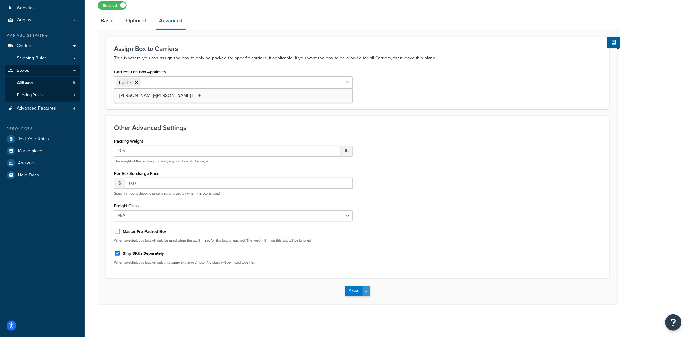
click at [367, 292] on span "button" at bounding box center [366, 291] width 3 height 1
click at [390, 300] on button "Save and Edit" at bounding box center [376, 304] width 63 height 14
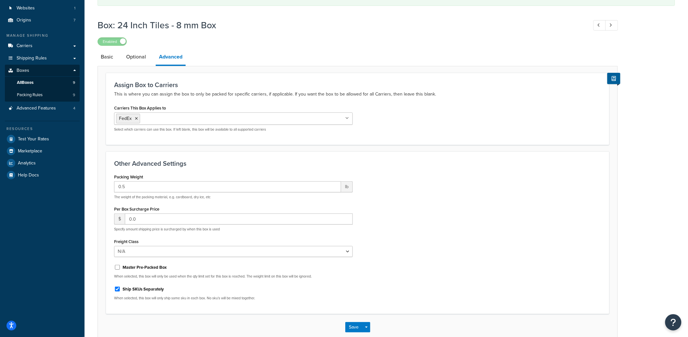
scroll to position [0, 0]
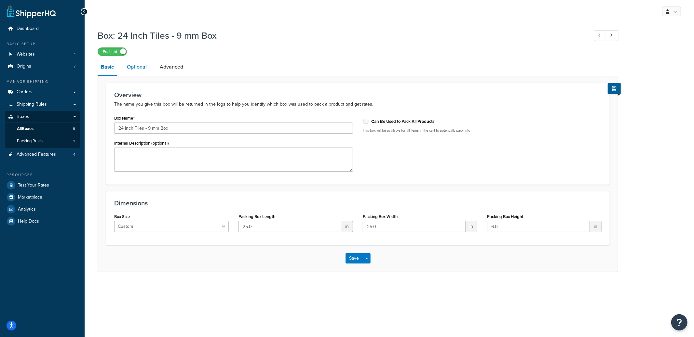
click at [138, 67] on link "Optional" at bounding box center [137, 67] width 26 height 16
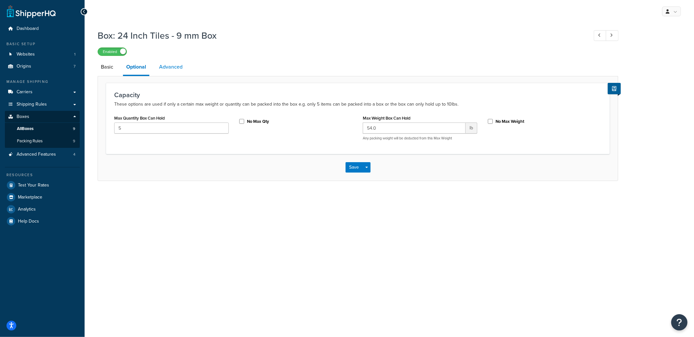
click at [161, 69] on link "Advanced" at bounding box center [171, 67] width 30 height 16
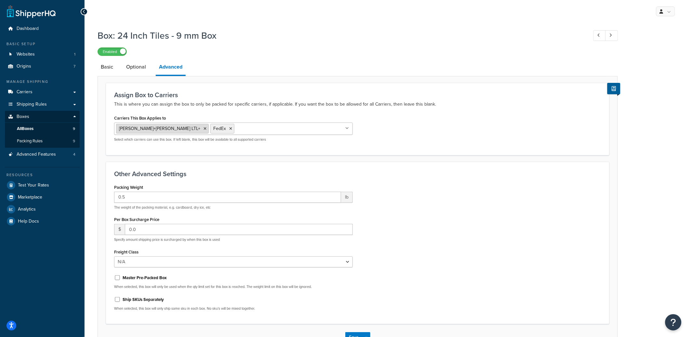
click at [204, 128] on icon at bounding box center [205, 129] width 3 height 4
click at [425, 133] on div "Carriers This Box Applies to FedEx Kuehne+Nagel LTL+ Select which carriers can …" at bounding box center [357, 131] width 497 height 34
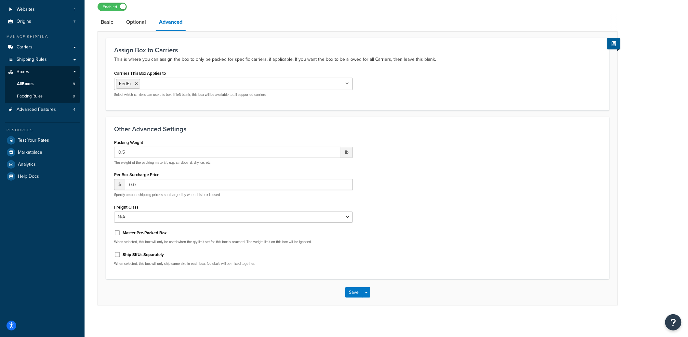
scroll to position [46, 0]
click at [368, 290] on button "Save Dropdown" at bounding box center [367, 291] width 8 height 10
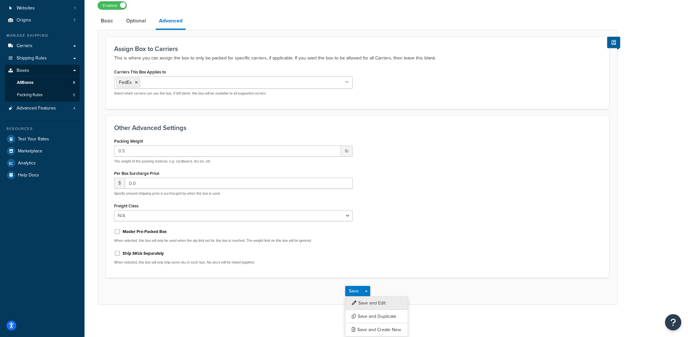
click at [368, 298] on button "Save and Edit" at bounding box center [376, 304] width 63 height 14
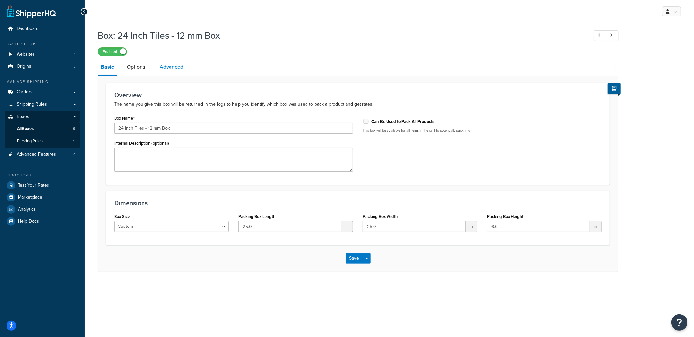
click at [165, 68] on link "Advanced" at bounding box center [171, 67] width 30 height 16
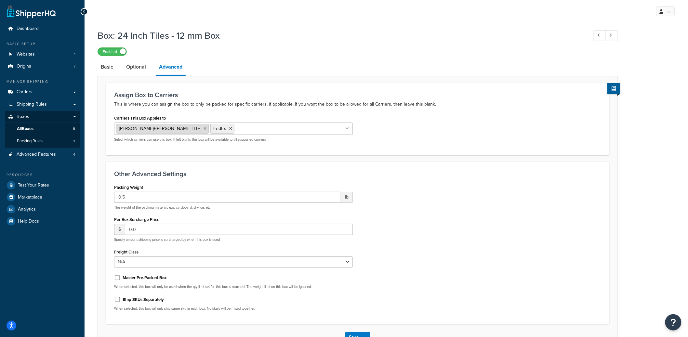
click at [204, 129] on icon at bounding box center [205, 129] width 3 height 4
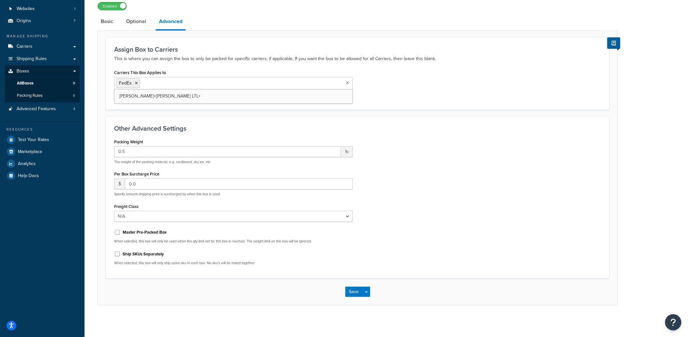
scroll to position [46, 0]
click at [368, 289] on button "Save Dropdown" at bounding box center [367, 291] width 8 height 10
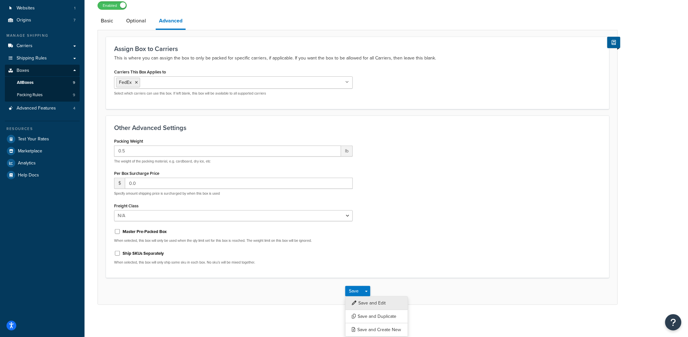
click at [369, 297] on button "Save and Edit" at bounding box center [376, 304] width 63 height 14
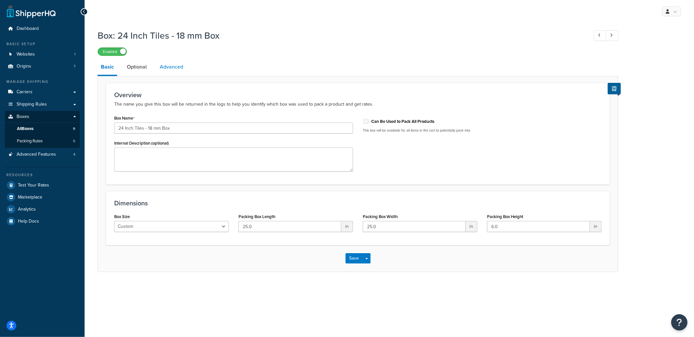
click at [164, 66] on link "Advanced" at bounding box center [171, 67] width 30 height 16
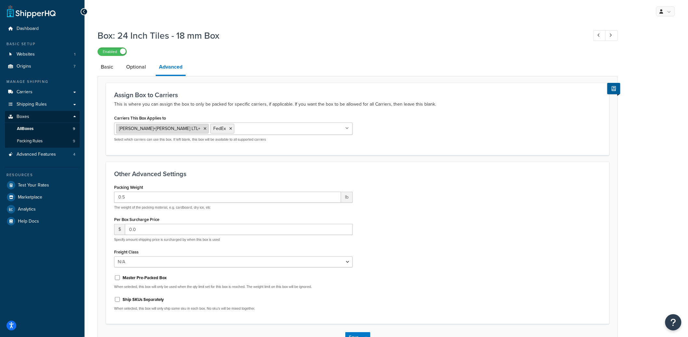
click at [204, 129] on icon at bounding box center [205, 129] width 3 height 4
click at [425, 147] on div "Assign Box to Carriers This is where you can assign the box to only be packed f…" at bounding box center [358, 119] width 504 height 72
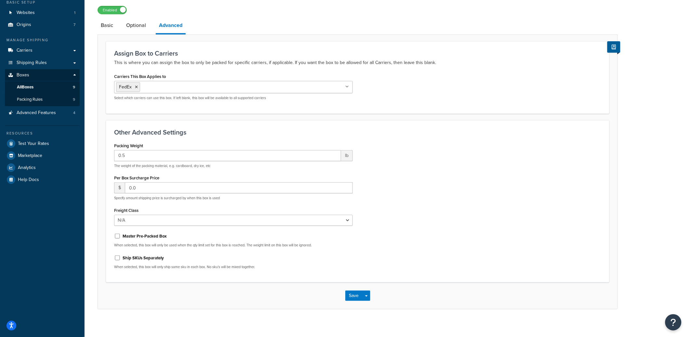
scroll to position [46, 0]
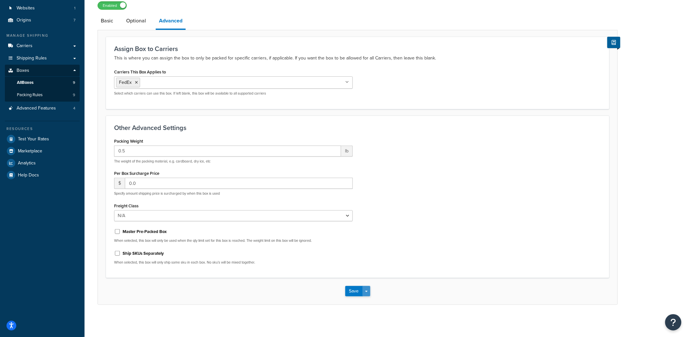
click at [367, 287] on div "Save Save Dropdown Save and Edit Save and Duplicate Save and Create New" at bounding box center [358, 291] width 520 height 27
click at [367, 290] on button "Save Dropdown" at bounding box center [367, 291] width 8 height 10
click at [368, 297] on button "Save and Edit" at bounding box center [376, 304] width 63 height 14
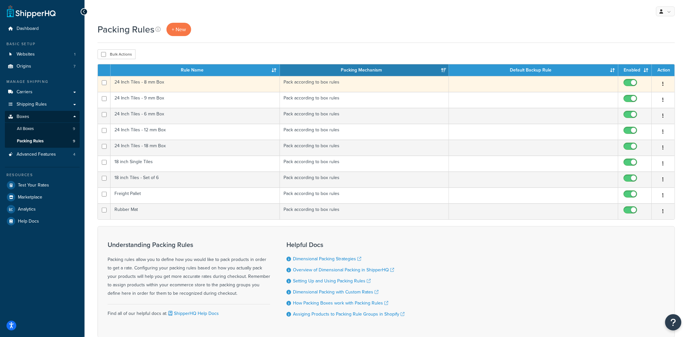
click at [181, 87] on td "24 Inch Tiles - 8 mm Box" at bounding box center [195, 84] width 169 height 16
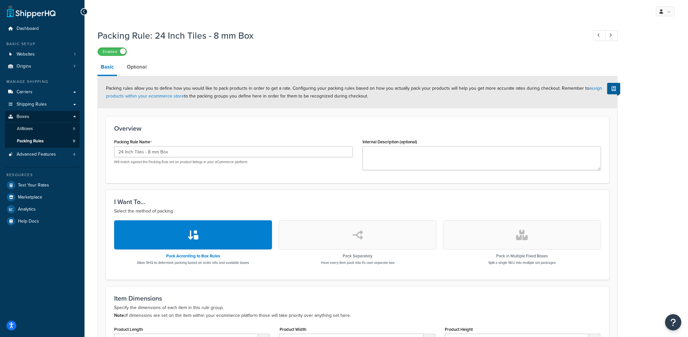
scroll to position [150, 0]
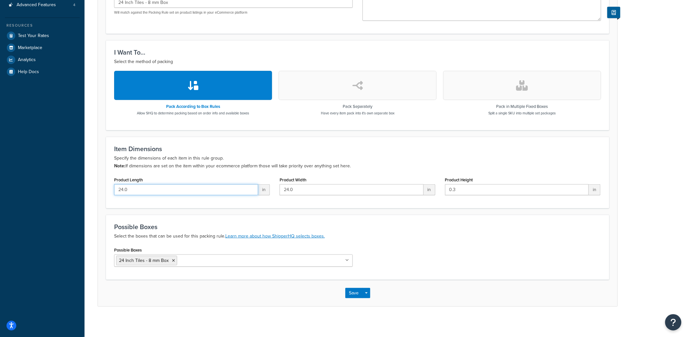
drag, startPoint x: 146, startPoint y: 194, endPoint x: 116, endPoint y: 193, distance: 29.6
click at [116, 193] on input "24.0" at bounding box center [186, 189] width 144 height 11
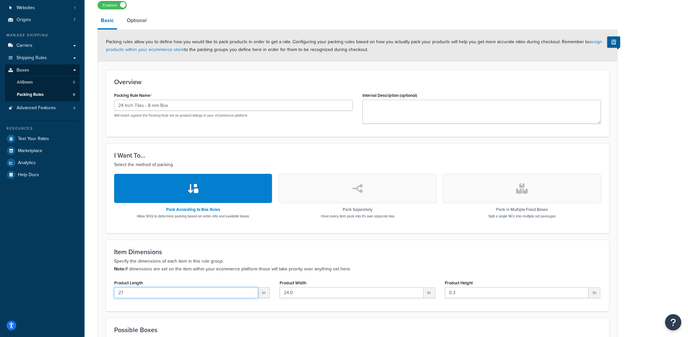
scroll to position [45, 0]
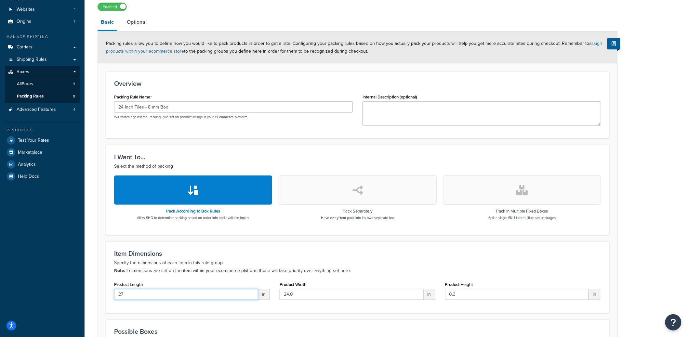
drag, startPoint x: 153, startPoint y: 293, endPoint x: 113, endPoint y: 294, distance: 39.4
click at [113, 294] on div "Product Length 27 in" at bounding box center [192, 292] width 166 height 25
type input "0"
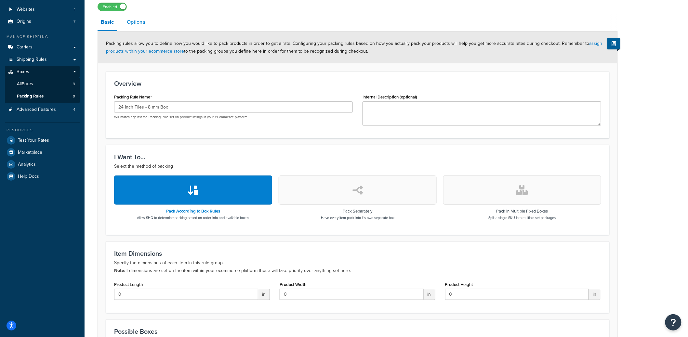
click at [134, 25] on link "Optional" at bounding box center [137, 22] width 26 height 16
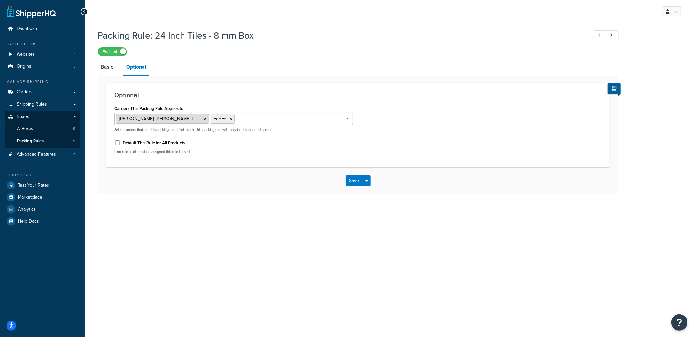
click at [204, 117] on icon at bounding box center [205, 119] width 3 height 4
click at [137, 119] on icon at bounding box center [136, 119] width 3 height 4
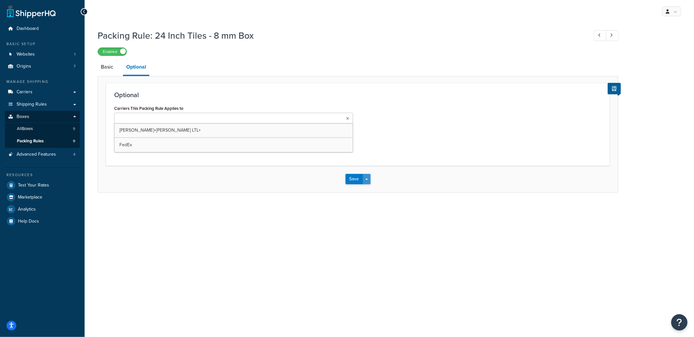
click at [369, 180] on button "Save Dropdown" at bounding box center [367, 179] width 8 height 10
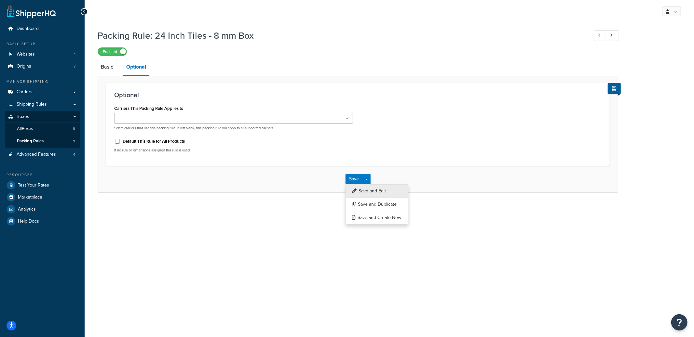
click at [370, 188] on button "Save and Edit" at bounding box center [376, 191] width 63 height 14
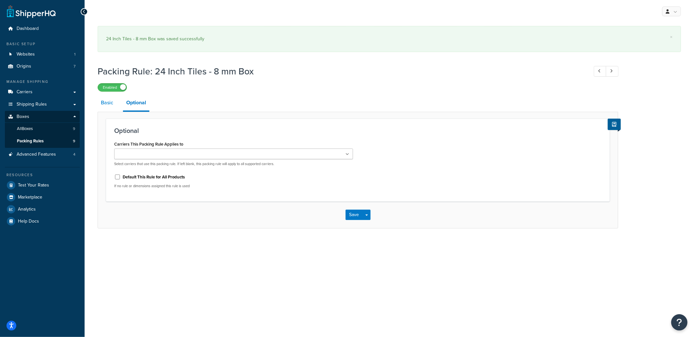
click at [106, 101] on link "Basic" at bounding box center [107, 103] width 19 height 16
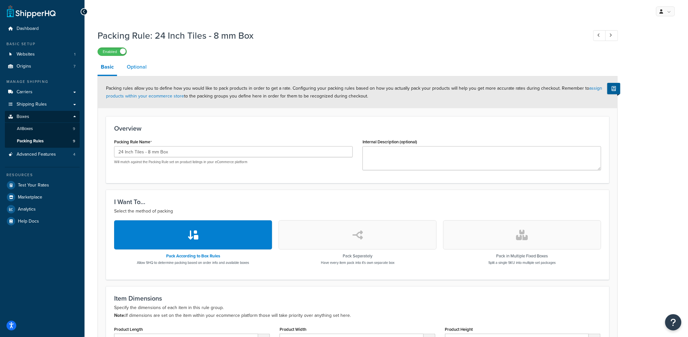
click at [144, 74] on link "Optional" at bounding box center [137, 67] width 26 height 16
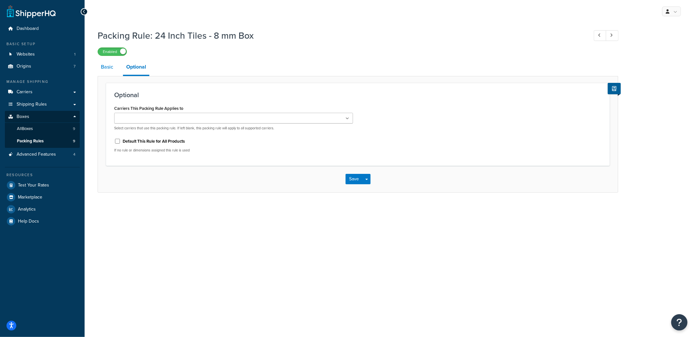
click at [112, 72] on link "Basic" at bounding box center [107, 67] width 19 height 16
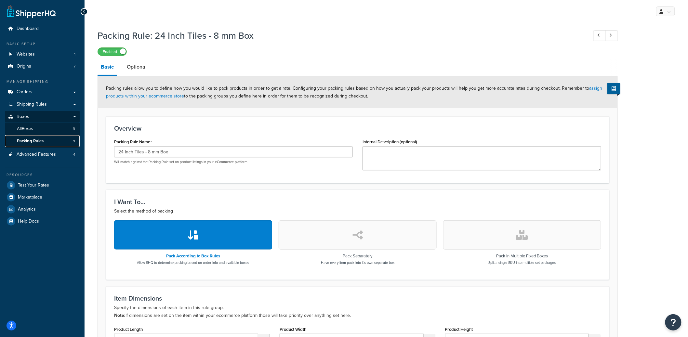
click at [60, 140] on link "Packing Rules 9" at bounding box center [42, 141] width 75 height 12
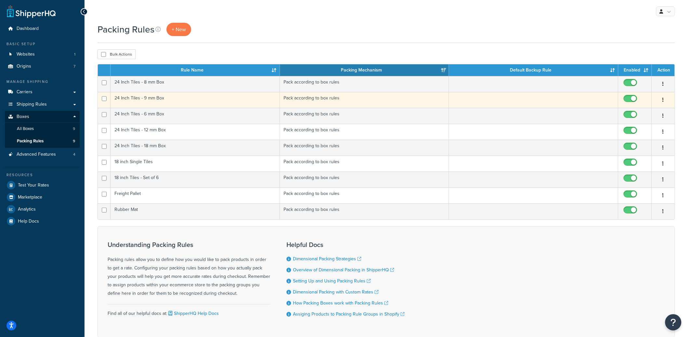
click at [663, 101] on icon "button" at bounding box center [663, 100] width 1 height 5
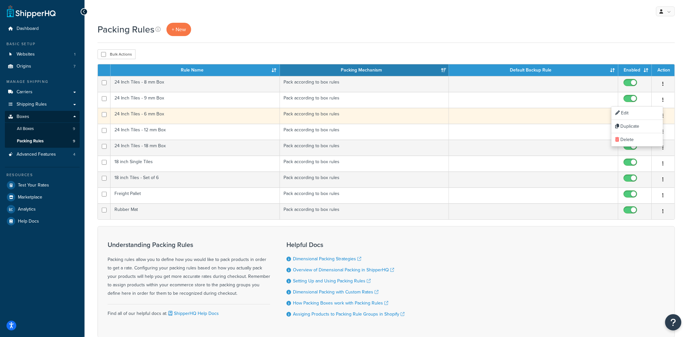
click at [665, 116] on button "button" at bounding box center [663, 116] width 9 height 10
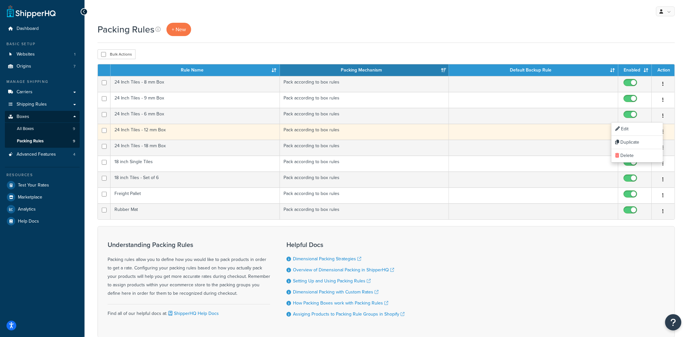
click at [664, 132] on icon "button" at bounding box center [663, 131] width 1 height 5
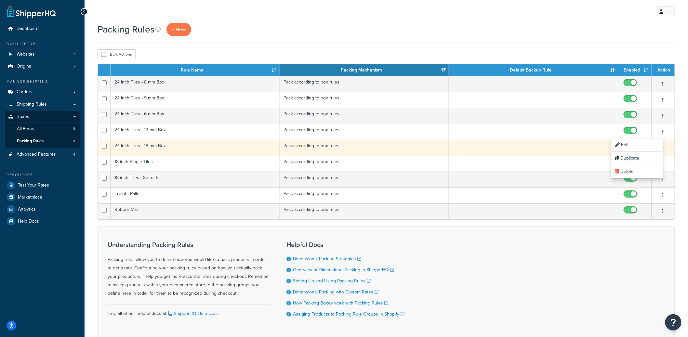
click at [666, 148] on button "button" at bounding box center [663, 148] width 9 height 10
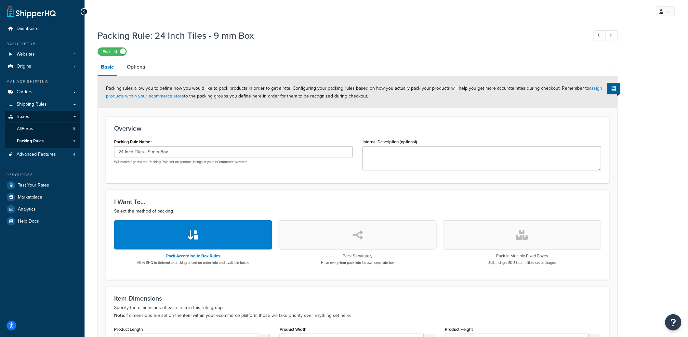
scroll to position [151, 0]
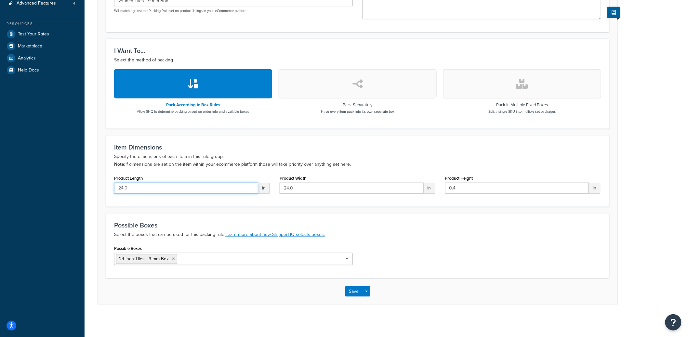
drag, startPoint x: 184, startPoint y: 187, endPoint x: 112, endPoint y: 183, distance: 72.3
click at [112, 183] on div "Product Length 24.0 in" at bounding box center [192, 186] width 166 height 25
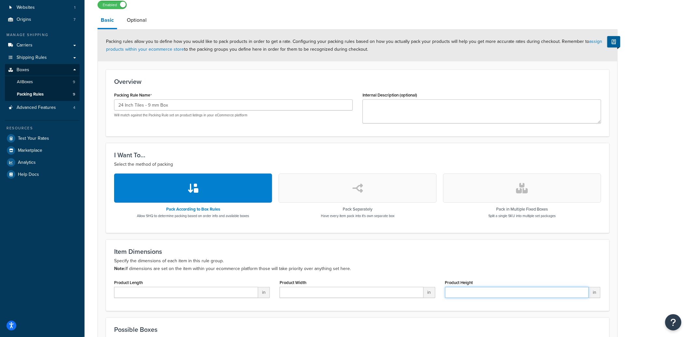
scroll to position [0, 0]
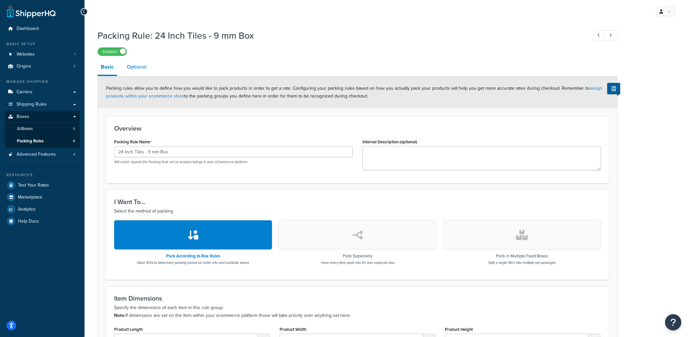
click at [131, 64] on link "Optional" at bounding box center [137, 67] width 26 height 16
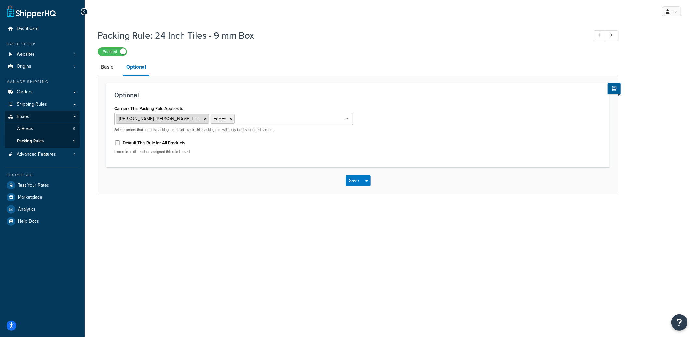
click at [204, 119] on icon at bounding box center [205, 119] width 3 height 4
click at [136, 118] on icon at bounding box center [136, 119] width 3 height 4
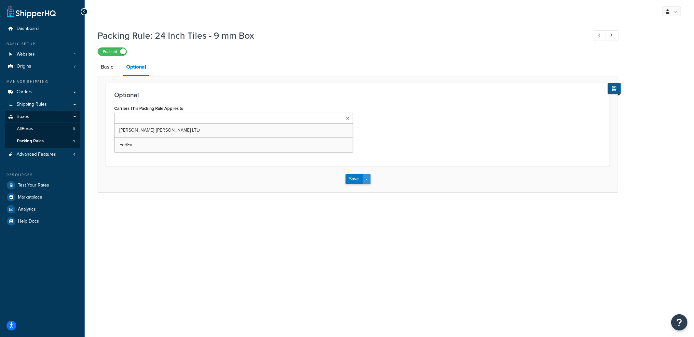
click at [366, 180] on button "Save Dropdown" at bounding box center [367, 179] width 8 height 10
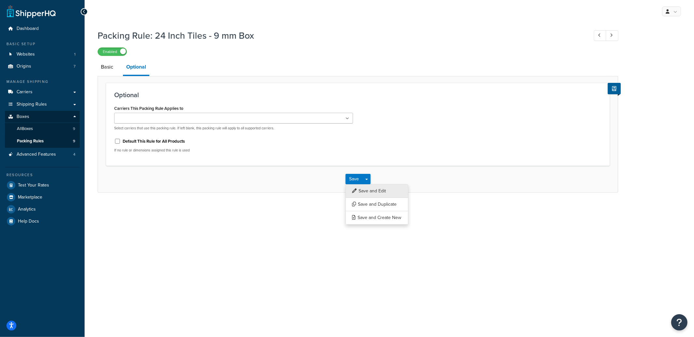
click at [369, 192] on button "Save and Edit" at bounding box center [376, 191] width 63 height 14
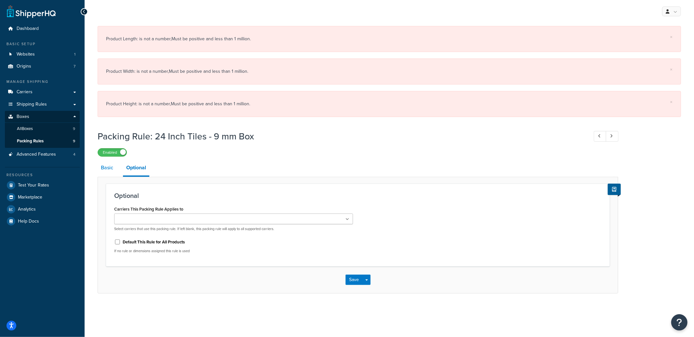
click at [103, 168] on link "Basic" at bounding box center [107, 168] width 19 height 16
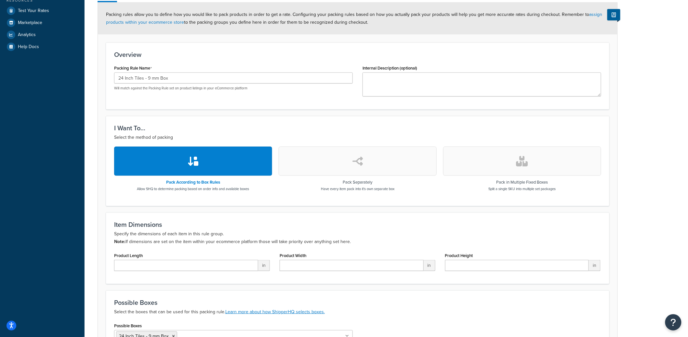
scroll to position [186, 0]
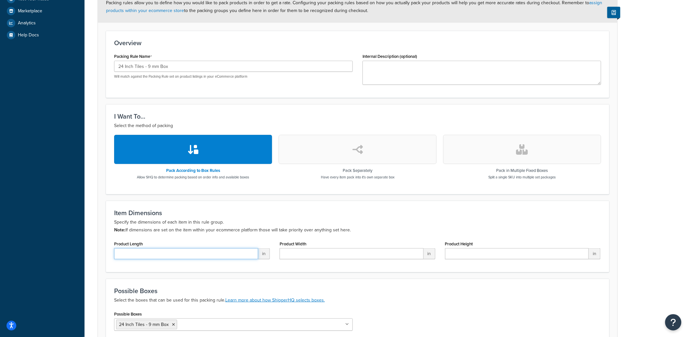
click at [151, 250] on input "Product Length" at bounding box center [186, 254] width 144 height 11
type input "0"
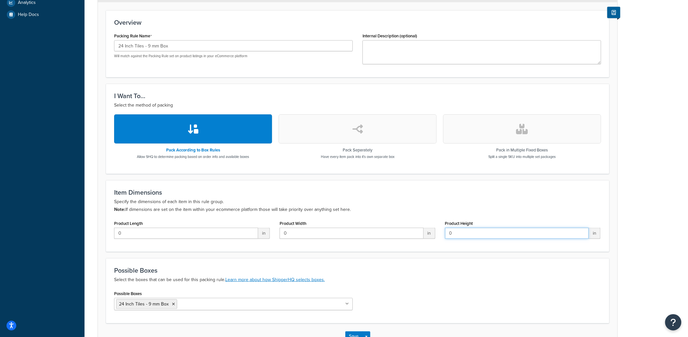
scroll to position [252, 0]
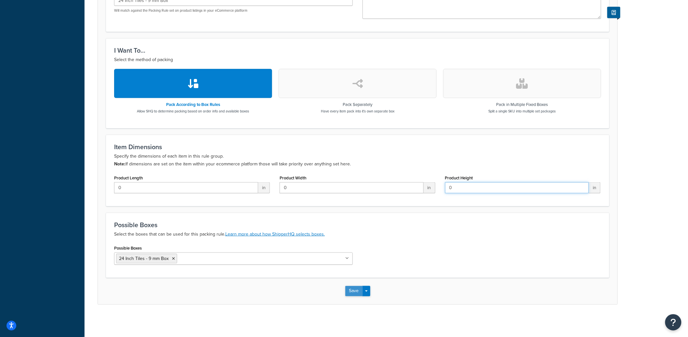
type input "0"
click at [354, 295] on button "Save" at bounding box center [354, 291] width 18 height 10
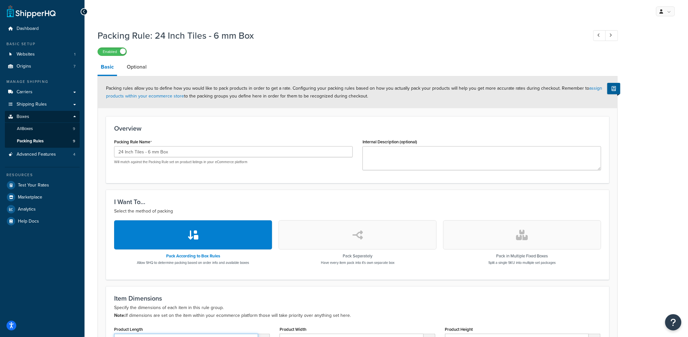
click at [147, 334] on input "24.0" at bounding box center [186, 339] width 144 height 11
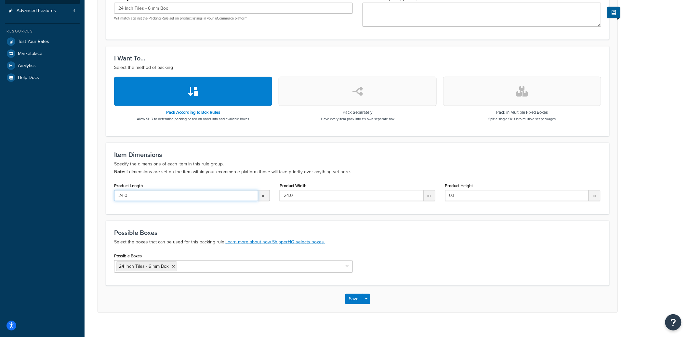
click at [147, 195] on input "24.0" at bounding box center [186, 195] width 144 height 11
type input "0"
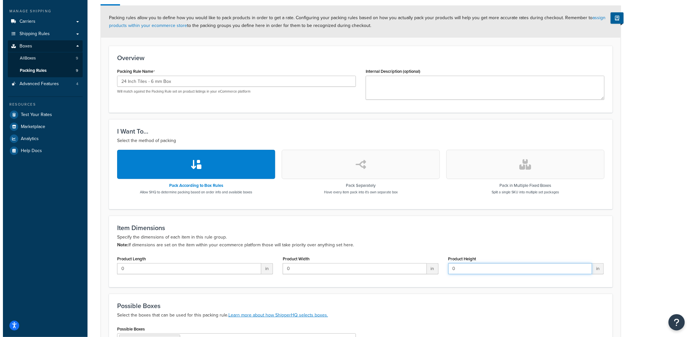
scroll to position [0, 0]
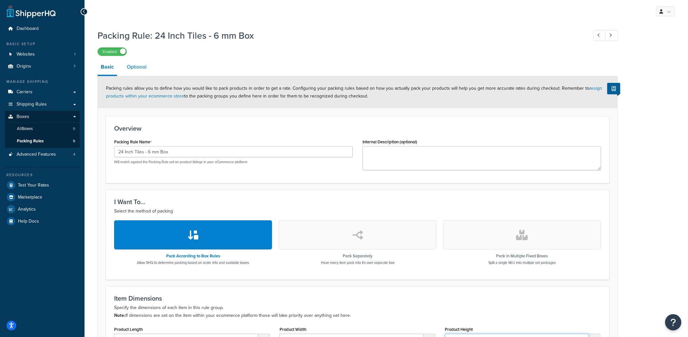
type input "0"
click at [140, 70] on link "Optional" at bounding box center [137, 67] width 26 height 16
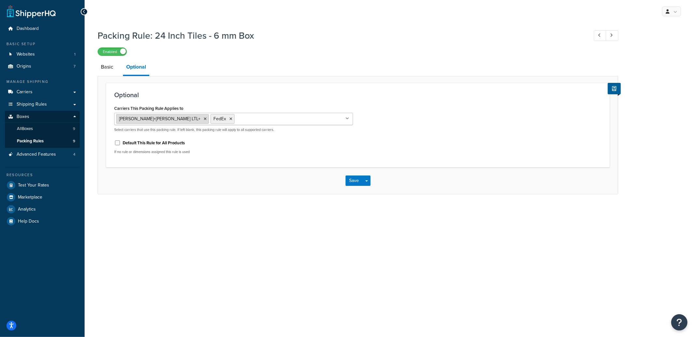
click at [204, 117] on icon at bounding box center [205, 119] width 3 height 4
click at [137, 119] on icon at bounding box center [136, 119] width 3 height 4
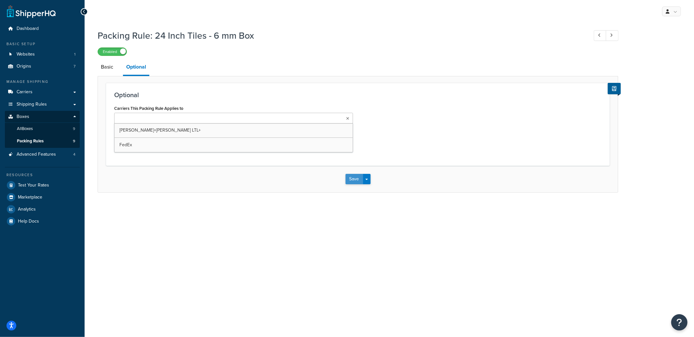
click at [347, 176] on button "Save" at bounding box center [354, 179] width 18 height 10
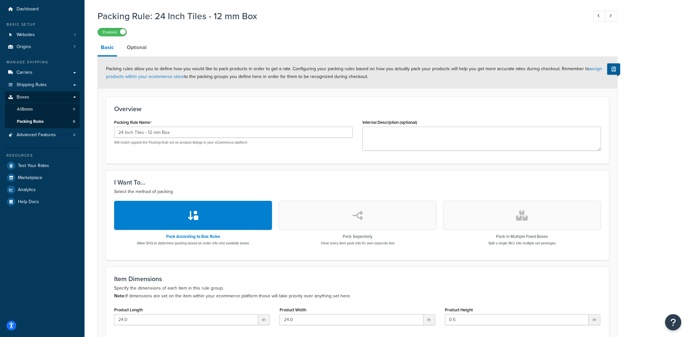
scroll to position [151, 0]
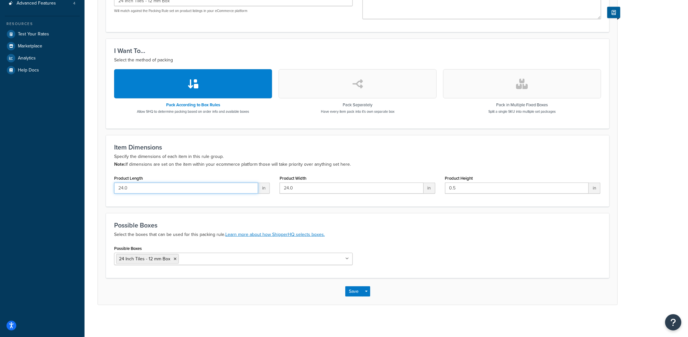
drag, startPoint x: 124, startPoint y: 189, endPoint x: 96, endPoint y: 186, distance: 28.5
click at [97, 186] on div "Packing Rule: 24 Inch Tiles - 12 mm Box Enabled Basic Optional Packing rules al…" at bounding box center [387, 98] width 604 height 447
type input "0"
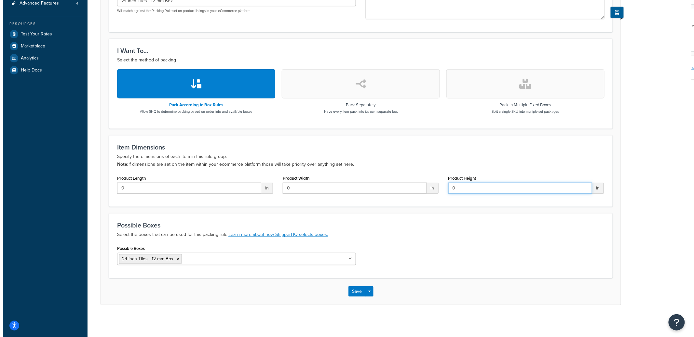
scroll to position [0, 0]
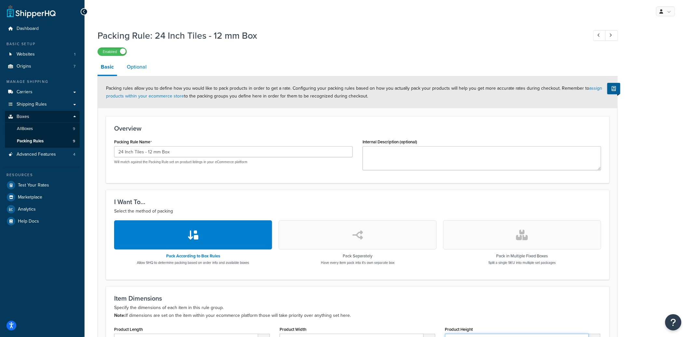
type input "0"
click at [144, 73] on link "Optional" at bounding box center [137, 67] width 26 height 16
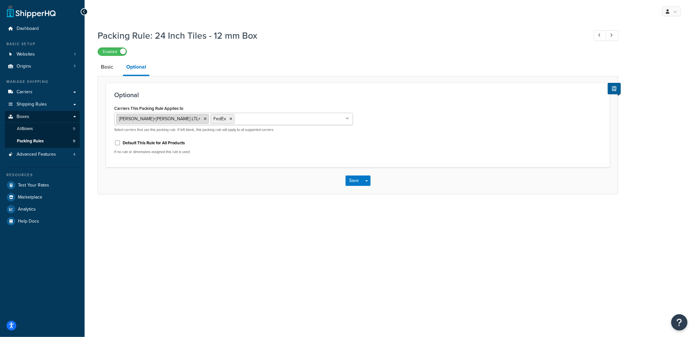
click at [204, 118] on icon at bounding box center [205, 119] width 3 height 4
click at [137, 119] on icon at bounding box center [136, 119] width 3 height 4
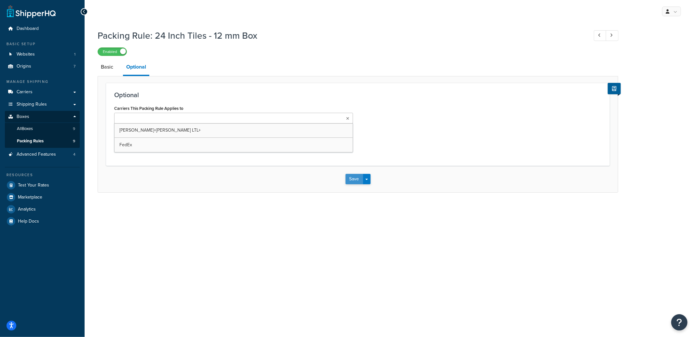
click at [345, 177] on button "Save" at bounding box center [354, 179] width 18 height 10
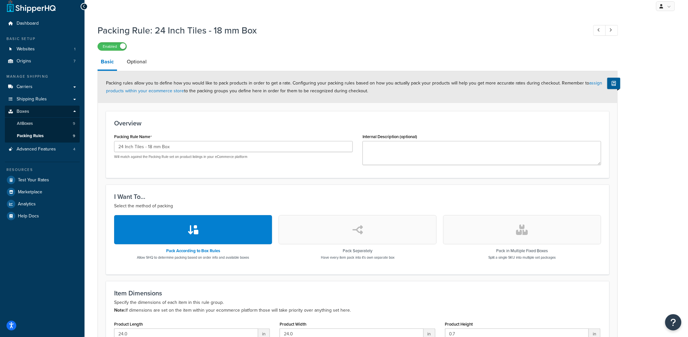
scroll to position [151, 0]
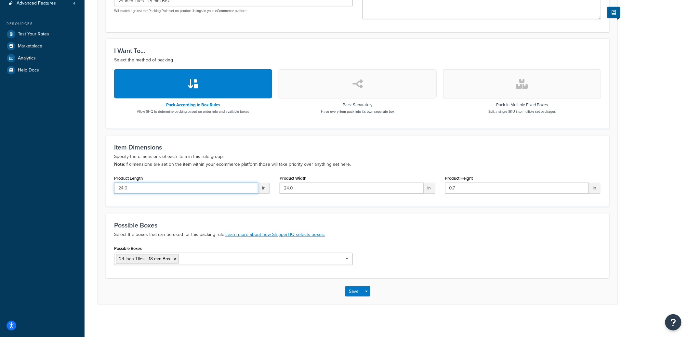
drag, startPoint x: 165, startPoint y: 192, endPoint x: 115, endPoint y: 189, distance: 49.8
click at [115, 189] on input "24.0" at bounding box center [186, 188] width 144 height 11
type input "0"
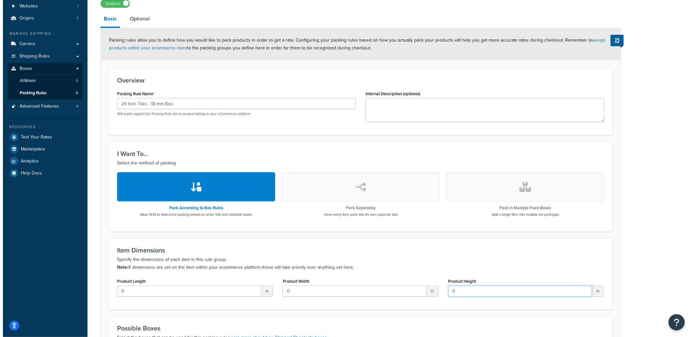
scroll to position [0, 0]
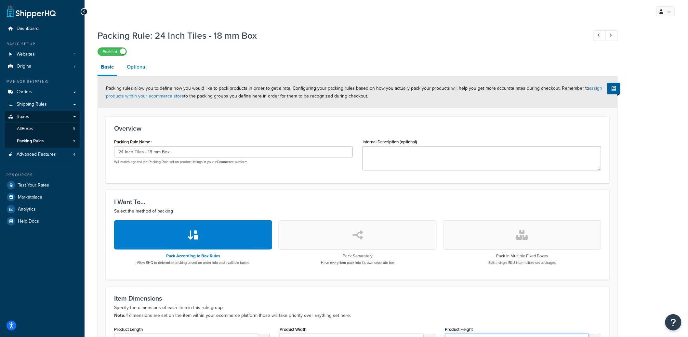
type input "0"
click at [130, 65] on link "Optional" at bounding box center [137, 67] width 26 height 16
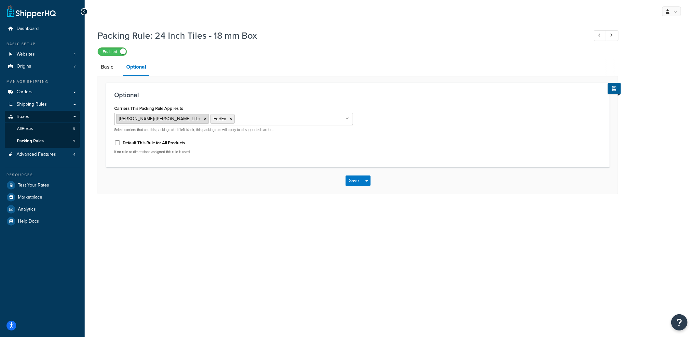
click at [162, 116] on li "Kuehne+Nagel LTL+" at bounding box center [162, 119] width 93 height 10
click at [204, 118] on icon at bounding box center [205, 119] width 3 height 4
click at [137, 119] on icon at bounding box center [136, 119] width 3 height 4
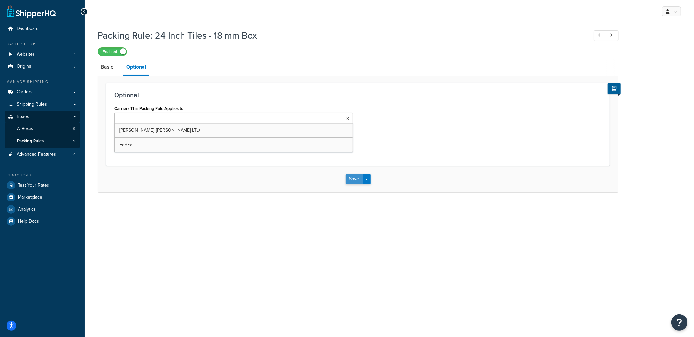
click at [346, 178] on button "Save" at bounding box center [354, 179] width 18 height 10
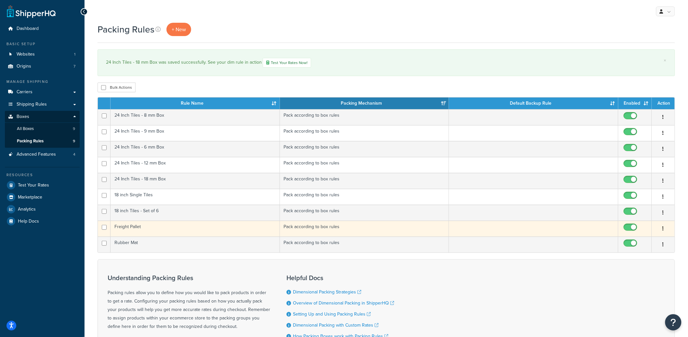
click at [217, 226] on td "Freight Pallet" at bounding box center [195, 229] width 169 height 16
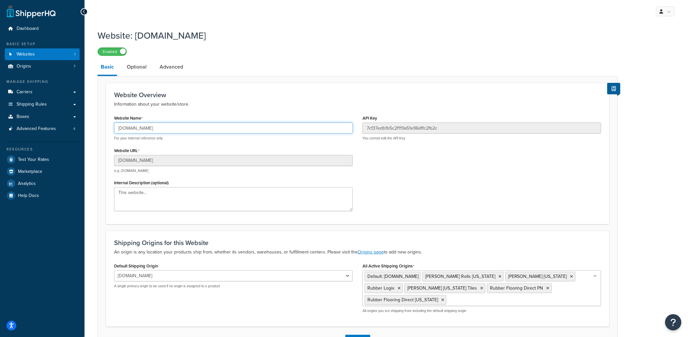
click at [159, 126] on input "[DOMAIN_NAME]" at bounding box center [233, 128] width 239 height 11
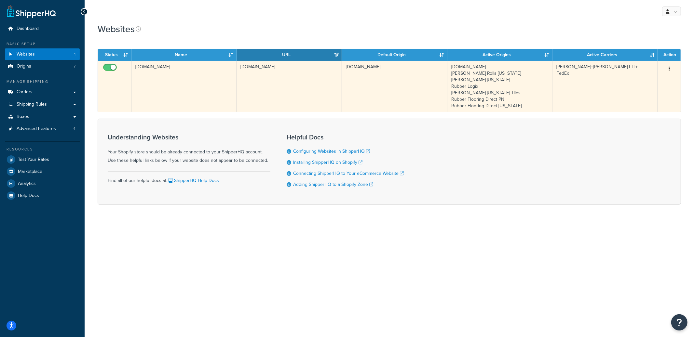
click at [163, 83] on td "[DOMAIN_NAME]" at bounding box center [183, 86] width 105 height 51
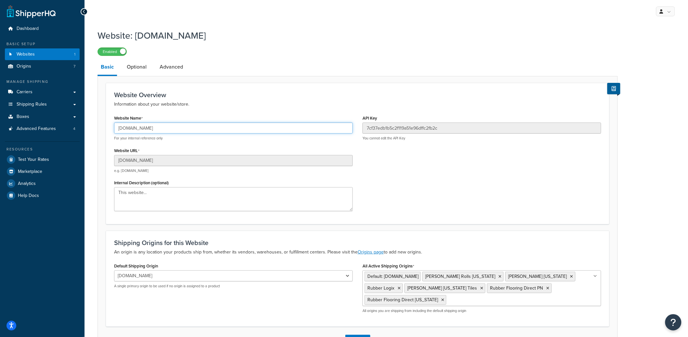
click at [155, 129] on input "livingfitstore123.myshopify.com" at bounding box center [233, 128] width 239 height 11
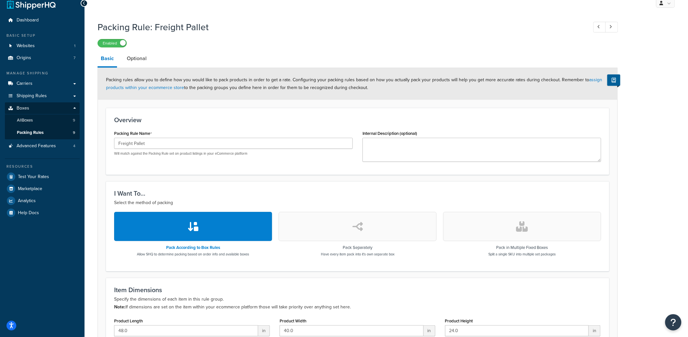
scroll to position [0, 0]
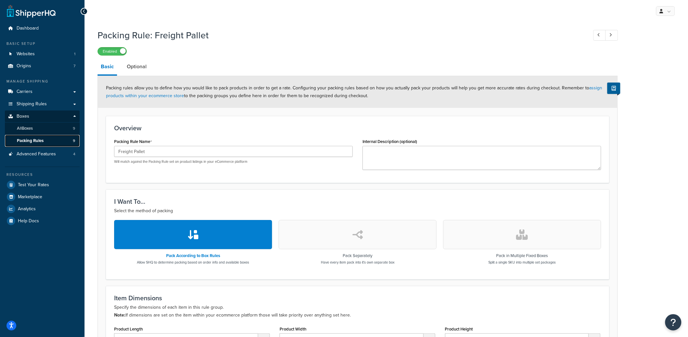
click at [39, 136] on link "Packing Rules 9" at bounding box center [42, 141] width 75 height 12
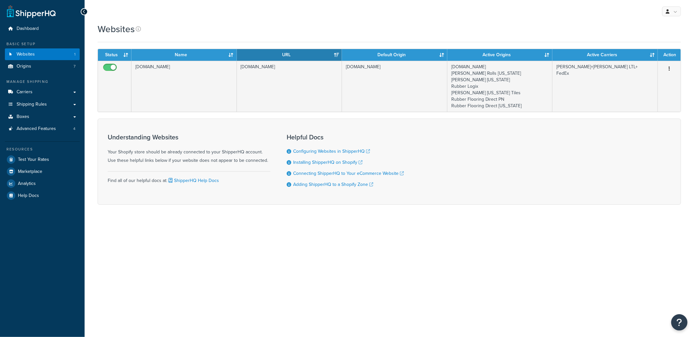
click at [234, 88] on td "livingfitstore123.myshopify.com" at bounding box center [183, 86] width 105 height 51
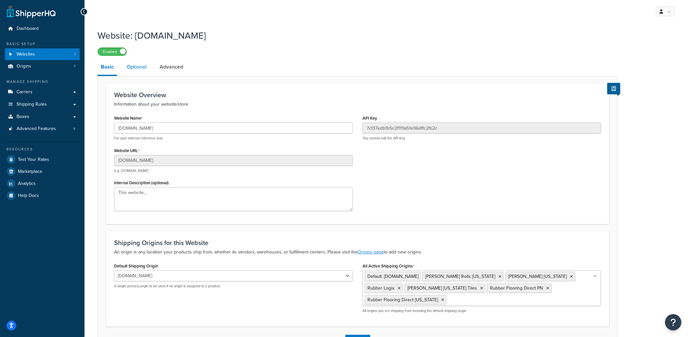
click at [143, 69] on link "Optional" at bounding box center [137, 67] width 26 height 16
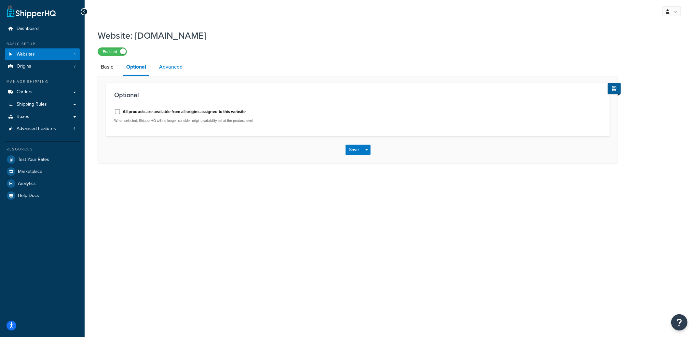
click at [161, 70] on link "Advanced" at bounding box center [171, 67] width 30 height 16
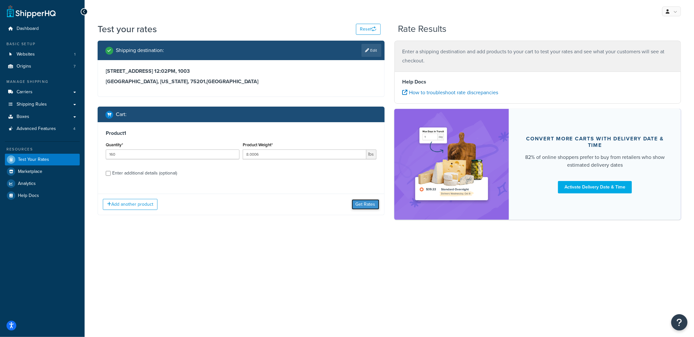
click at [361, 206] on button "Get Rates" at bounding box center [366, 204] width 28 height 10
click at [364, 204] on button "Get Rates" at bounding box center [366, 204] width 28 height 10
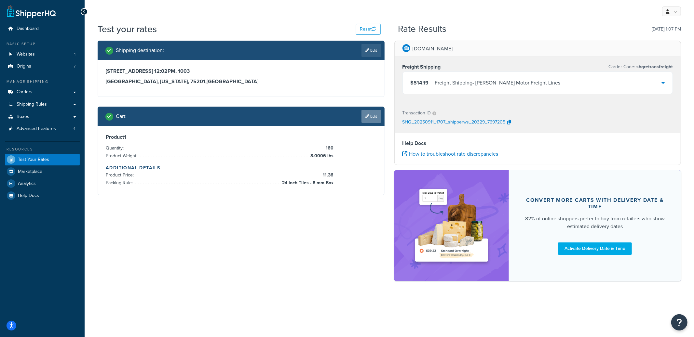
click at [374, 117] on link "Edit" at bounding box center [371, 116] width 20 height 13
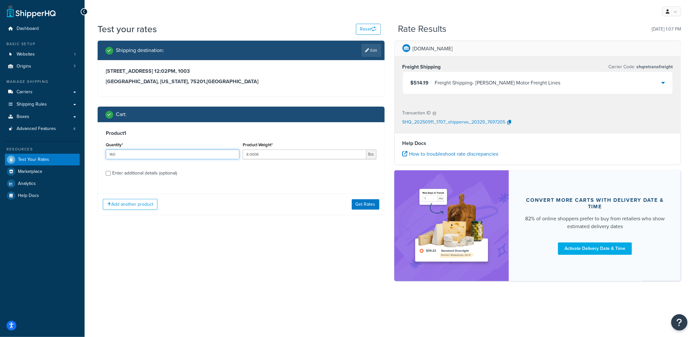
drag, startPoint x: 153, startPoint y: 155, endPoint x: 108, endPoint y: 152, distance: 44.3
click at [109, 152] on input "160" at bounding box center [173, 155] width 134 height 10
type input "74"
click at [363, 209] on button "Get Rates" at bounding box center [366, 204] width 28 height 10
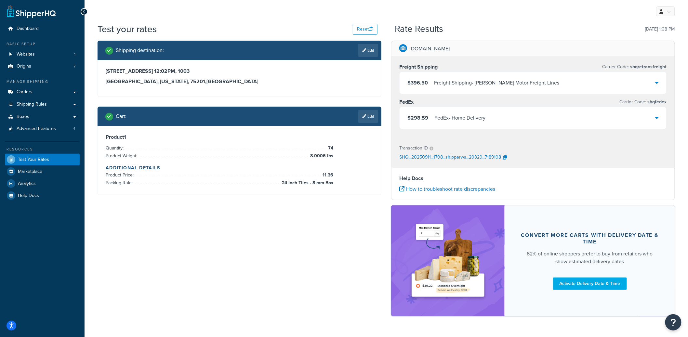
click at [522, 119] on div "$298.59 FedEx - Home Delivery" at bounding box center [533, 118] width 267 height 22
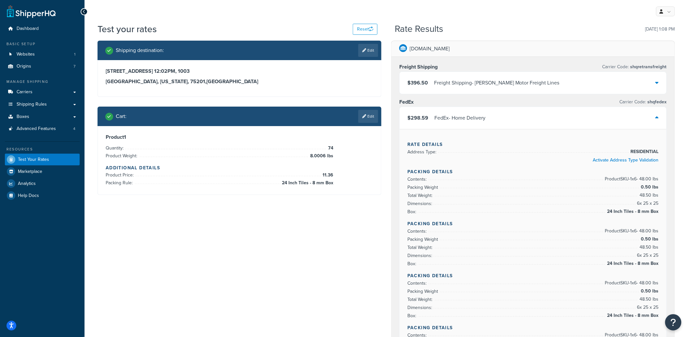
click at [525, 87] on div "Freight Shipping - Saia Motor Freight Lines" at bounding box center [497, 82] width 126 height 9
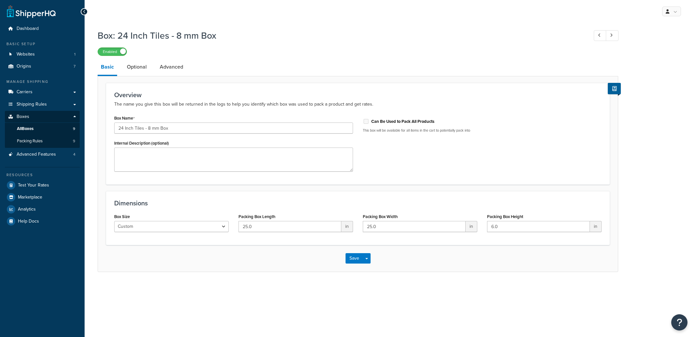
click at [169, 72] on link "Advanced" at bounding box center [171, 67] width 30 height 16
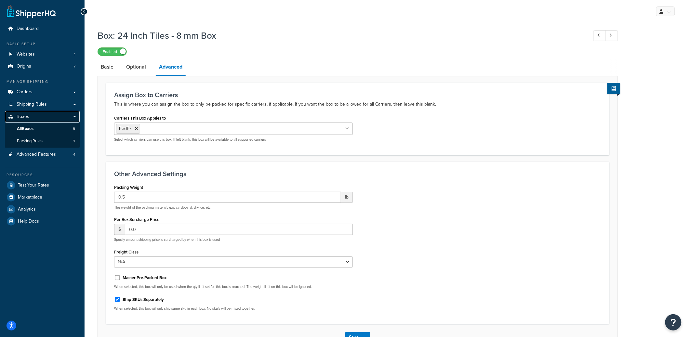
click at [41, 115] on link "Boxes" at bounding box center [42, 117] width 75 height 12
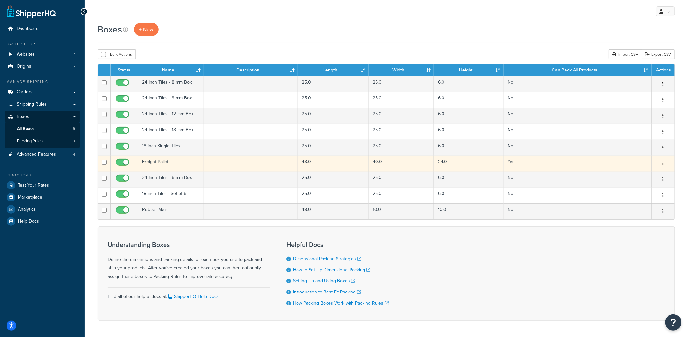
click at [179, 166] on td "Freight Pallet" at bounding box center [171, 164] width 66 height 16
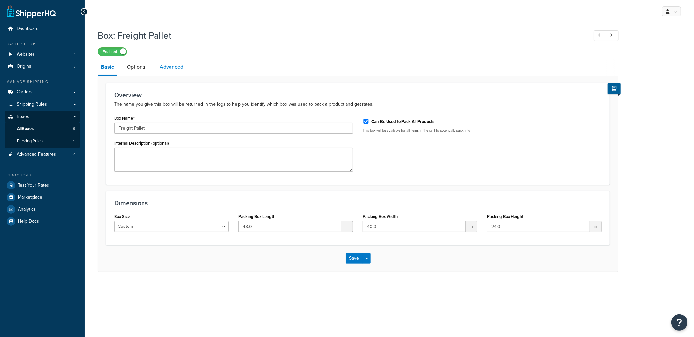
click at [168, 65] on link "Advanced" at bounding box center [171, 67] width 30 height 16
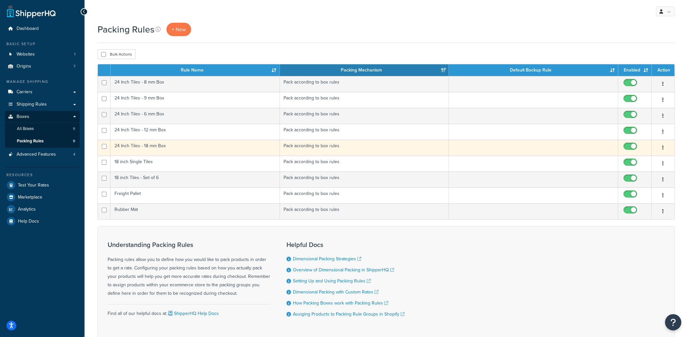
click at [178, 151] on td "24 Inch Tiles - 18 mm Box" at bounding box center [195, 148] width 169 height 16
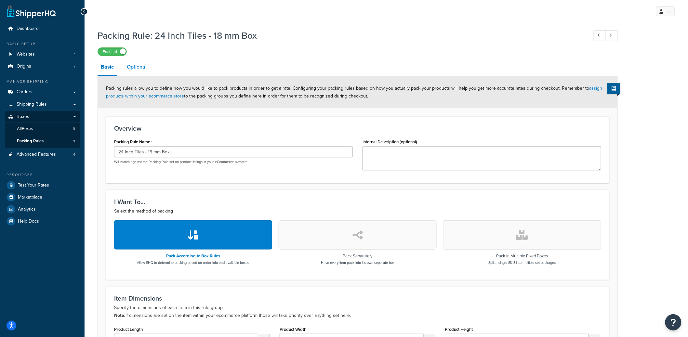
click at [134, 71] on link "Optional" at bounding box center [137, 67] width 26 height 16
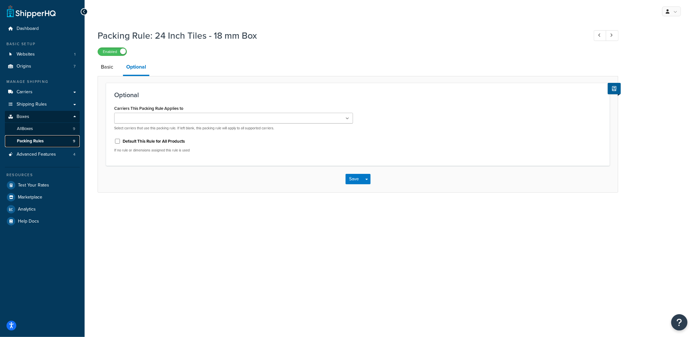
click at [37, 142] on span "Packing Rules" at bounding box center [30, 142] width 27 height 6
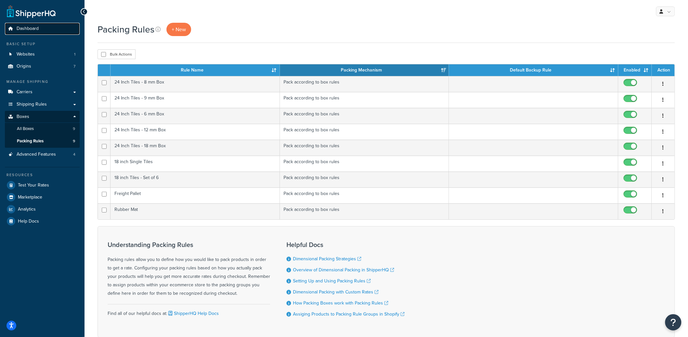
click at [56, 25] on link "Dashboard" at bounding box center [42, 29] width 75 height 12
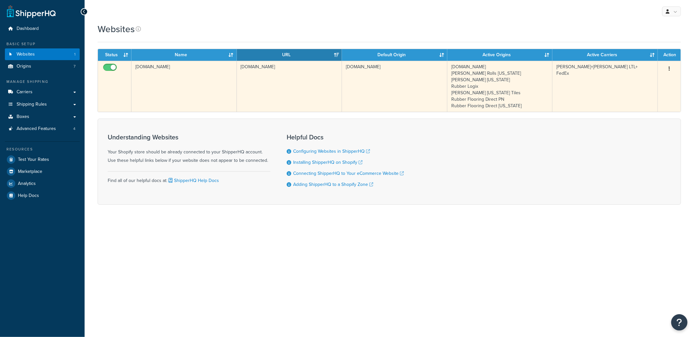
click at [210, 78] on td "[DOMAIN_NAME]" at bounding box center [183, 86] width 105 height 51
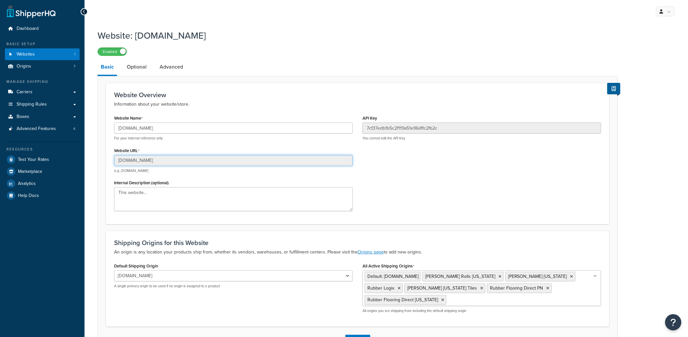
click at [166, 162] on input "livingfitstore123.myshopify.com" at bounding box center [233, 160] width 239 height 11
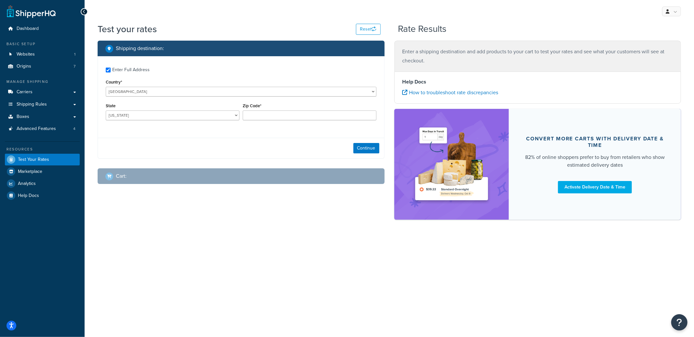
checkbox input "true"
type input "76063"
select select "[GEOGRAPHIC_DATA]"
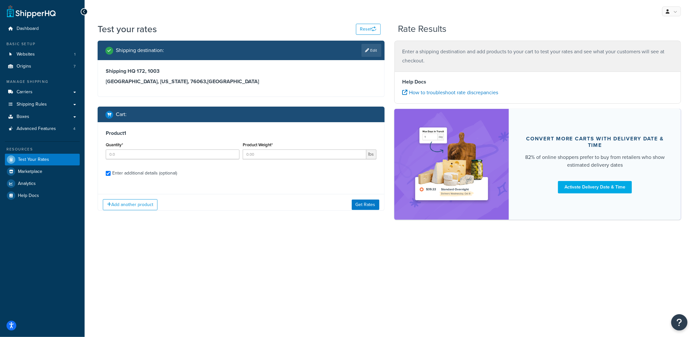
checkbox input "true"
type input "36"
type input "8.9993"
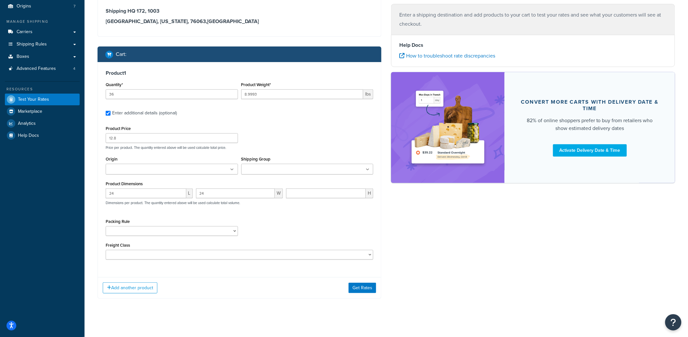
scroll to position [61, 0]
click at [250, 256] on select "50 55 60 65 70 77.5 85 92.5 100 110 125 150 175 200 250 300 400 500" at bounding box center [240, 255] width 268 height 10
click at [196, 232] on select "18 inch Single Tiles 18 inch Tiles - Set of 6 24 Inch Tiles - 12 mm Box 24 Inch…" at bounding box center [172, 231] width 132 height 10
select select "87019"
click at [106, 226] on select "18 inch Single Tiles 18 inch Tiles - Set of 6 24 Inch Tiles - 12 mm Box 24 Inch…" at bounding box center [172, 231] width 132 height 10
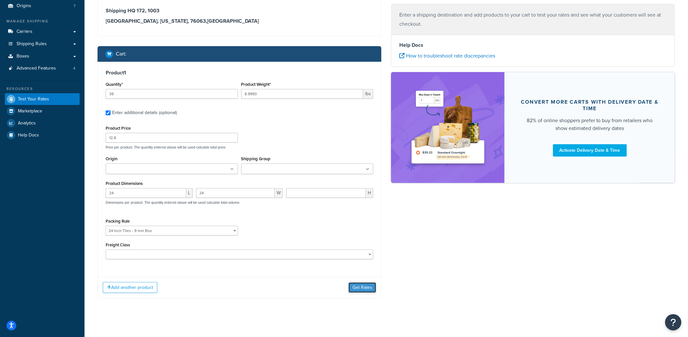
click at [360, 288] on button "Get Rates" at bounding box center [363, 288] width 28 height 10
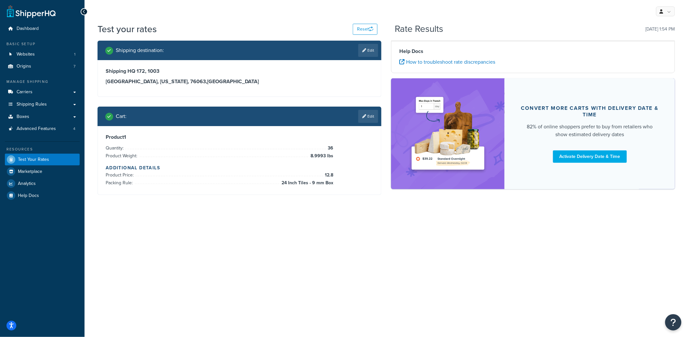
scroll to position [0, 0]
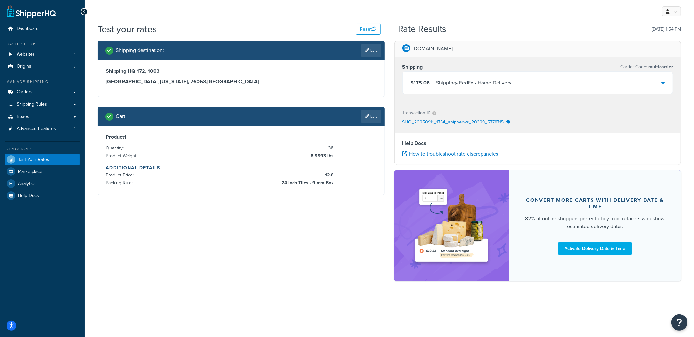
click at [492, 82] on div "Shipping - FedEx - Home Delivery" at bounding box center [473, 82] width 75 height 9
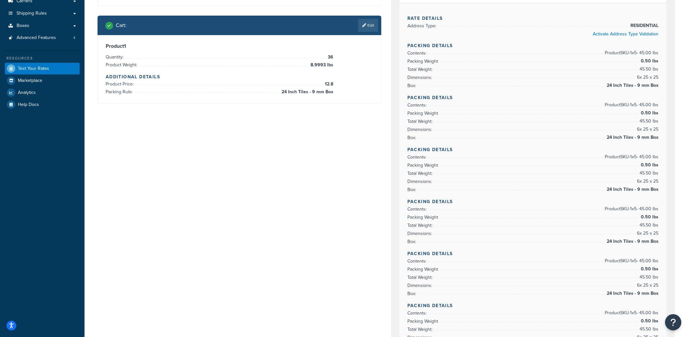
scroll to position [88, 0]
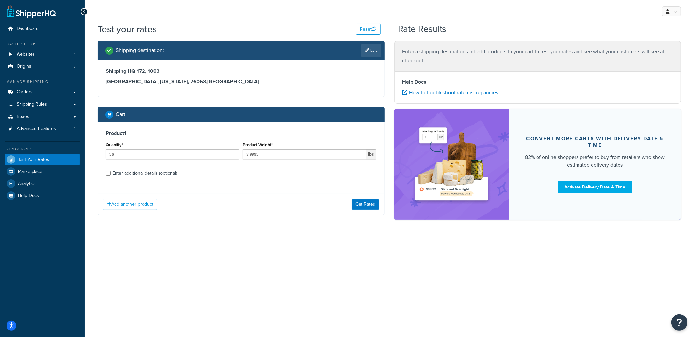
click at [170, 173] on div "Enter additional details (optional)" at bounding box center [144, 173] width 65 height 9
click at [111, 173] on input "Enter additional details (optional)" at bounding box center [108, 173] width 5 height 5
checkbox input "true"
select select "87019"
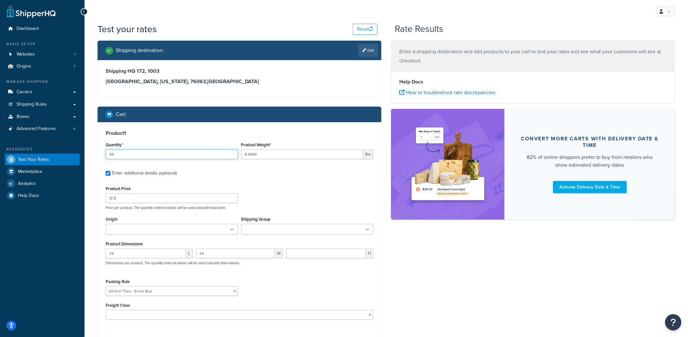
click at [112, 155] on input "36" at bounding box center [172, 155] width 132 height 10
type input "16"
click at [136, 256] on input "24" at bounding box center [146, 254] width 81 height 10
drag, startPoint x: 136, startPoint y: 256, endPoint x: 97, endPoint y: 256, distance: 38.7
click at [98, 256] on div "Product 1 Quantity* 16 Product Weight* 8.9993 lbs Enter additional details (opt…" at bounding box center [240, 240] width 284 height 237
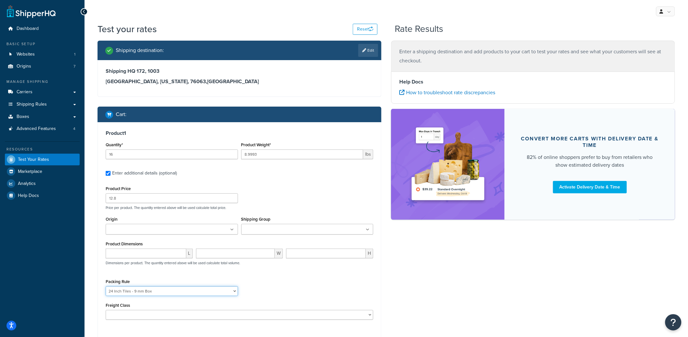
click at [147, 294] on select "18 inch Single Tiles 18 inch Tiles - Set of 6 24 Inch Tiles - 12 mm Box 24 Inch…" at bounding box center [172, 292] width 132 height 10
select select "87013"
click at [106, 287] on select "18 inch Single Tiles 18 inch Tiles - Set of 6 24 Inch Tiles - 12 mm Box 24 Inch…" at bounding box center [172, 292] width 132 height 10
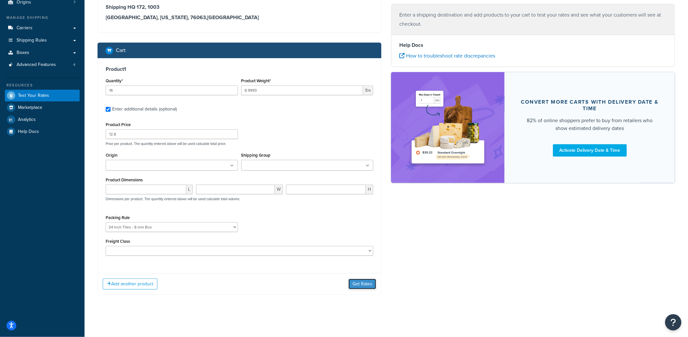
click at [358, 284] on button "Get Rates" at bounding box center [363, 284] width 28 height 10
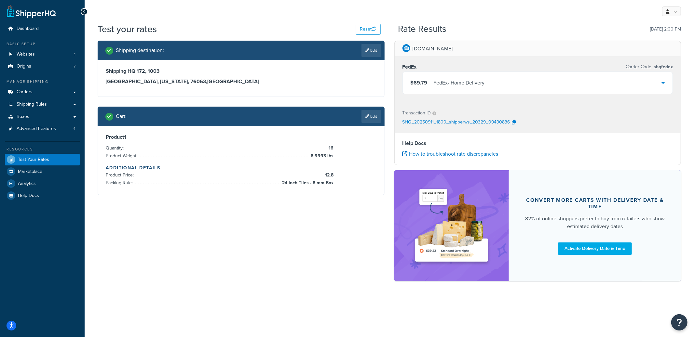
click at [468, 87] on div "FedEx - Home Delivery" at bounding box center [459, 82] width 51 height 9
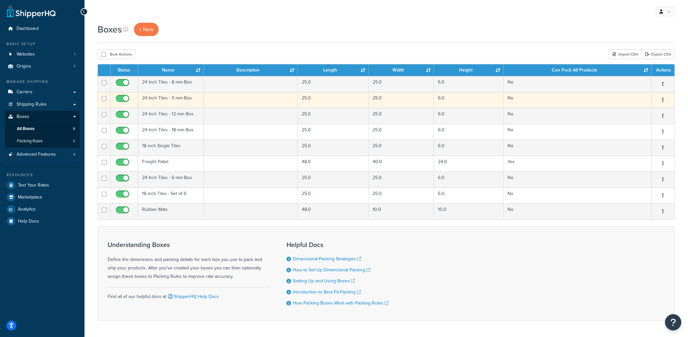
click at [189, 105] on td "24 Inch Tiles - 9 mm Box" at bounding box center [171, 100] width 66 height 16
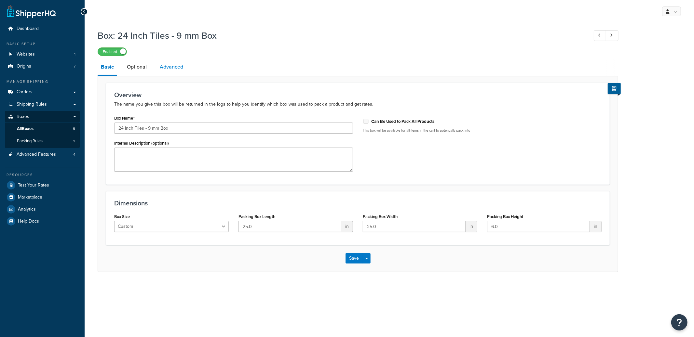
click at [171, 72] on link "Advanced" at bounding box center [171, 67] width 30 height 16
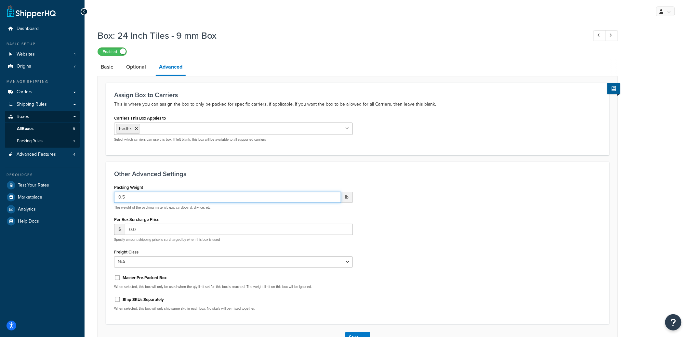
drag, startPoint x: 135, startPoint y: 201, endPoint x: 118, endPoint y: 199, distance: 16.4
click at [118, 199] on input "0.5" at bounding box center [227, 197] width 227 height 11
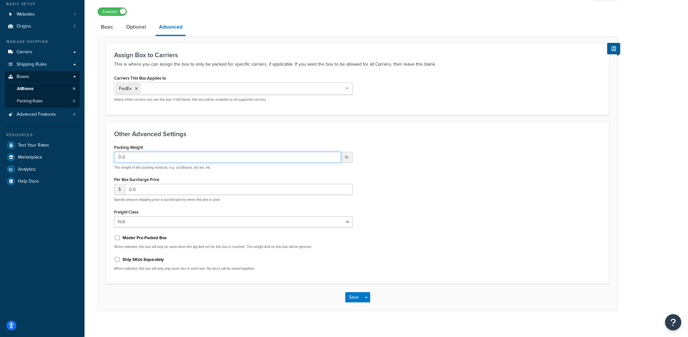
scroll to position [46, 0]
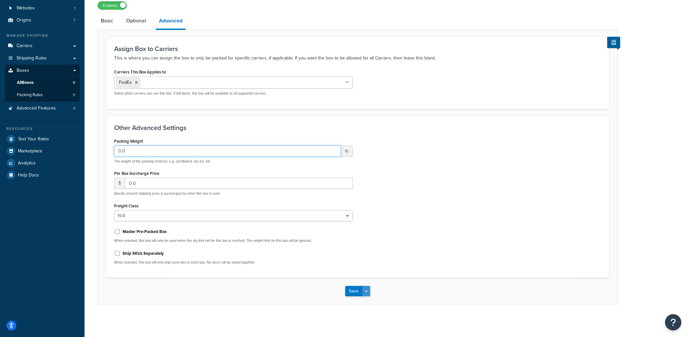
type input "0.0"
click at [367, 293] on button "Save Dropdown" at bounding box center [367, 291] width 8 height 10
click at [368, 298] on button "Save and Edit" at bounding box center [376, 304] width 63 height 14
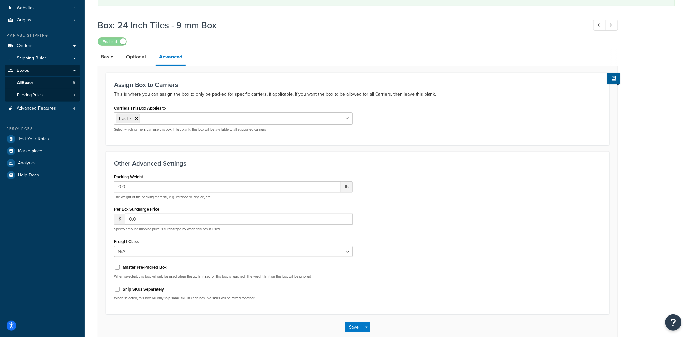
scroll to position [0, 0]
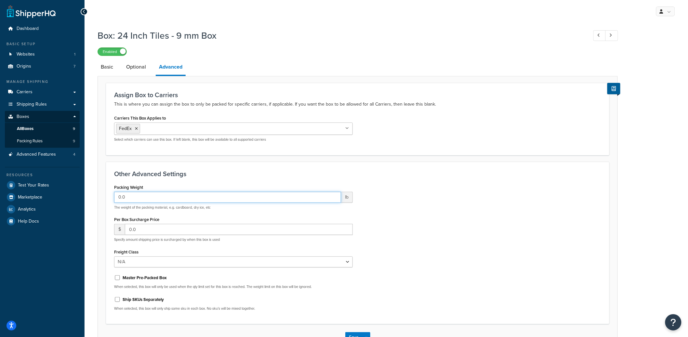
click at [132, 200] on input "0.0" at bounding box center [227, 197] width 227 height 11
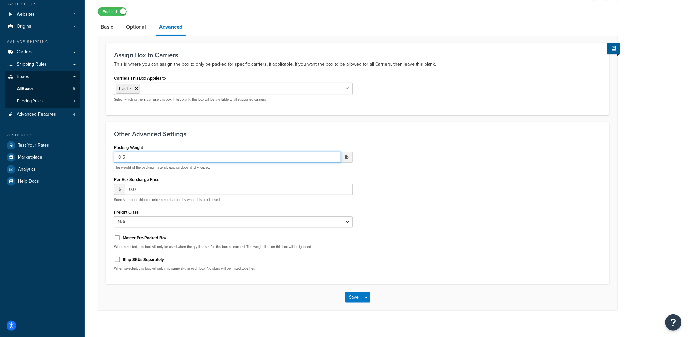
scroll to position [44, 0]
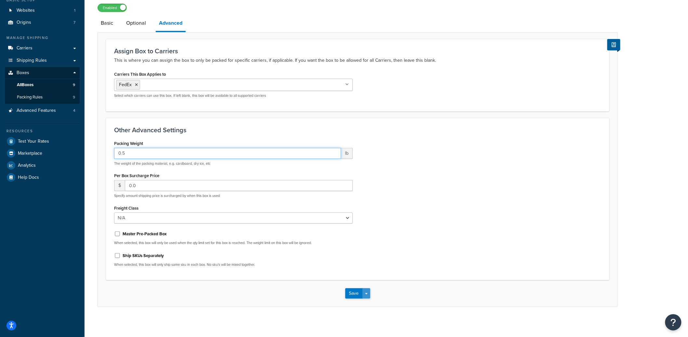
type input "0.5"
click at [370, 293] on button "Save Dropdown" at bounding box center [367, 294] width 8 height 10
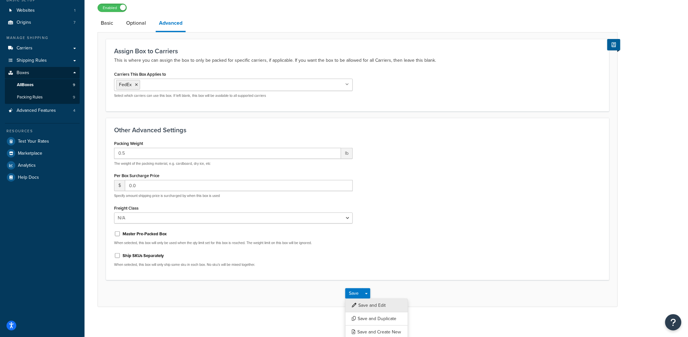
click at [370, 302] on button "Save and Edit" at bounding box center [376, 306] width 63 height 14
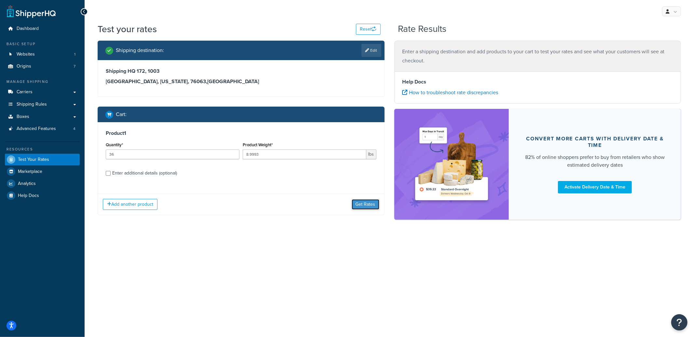
click at [356, 202] on button "Get Rates" at bounding box center [366, 204] width 28 height 10
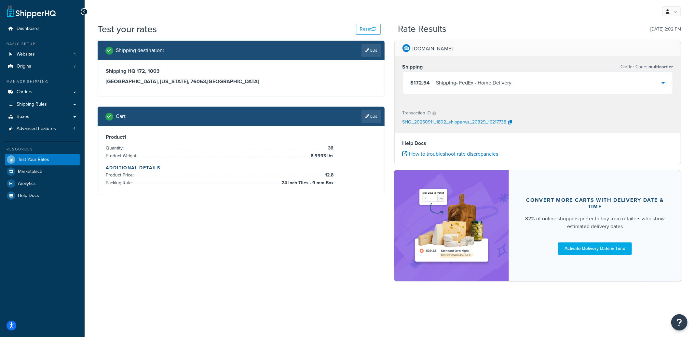
click at [490, 84] on div "Shipping - FedEx - Home Delivery" at bounding box center [473, 82] width 75 height 9
